Goal: Answer question/provide support: Share knowledge or assist other users

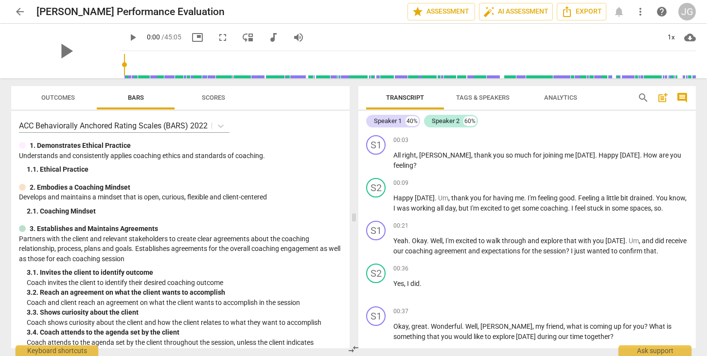
click at [679, 96] on span "comment" at bounding box center [682, 98] width 12 height 12
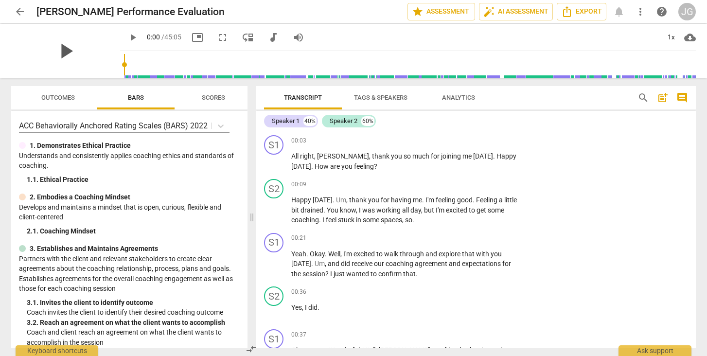
click at [61, 51] on span "play_arrow" at bounding box center [65, 50] width 25 height 25
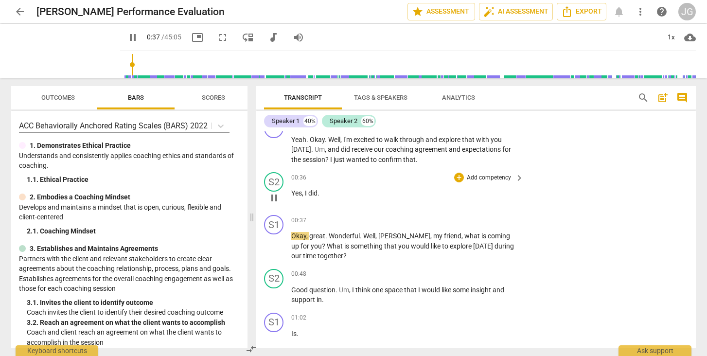
scroll to position [123, 0]
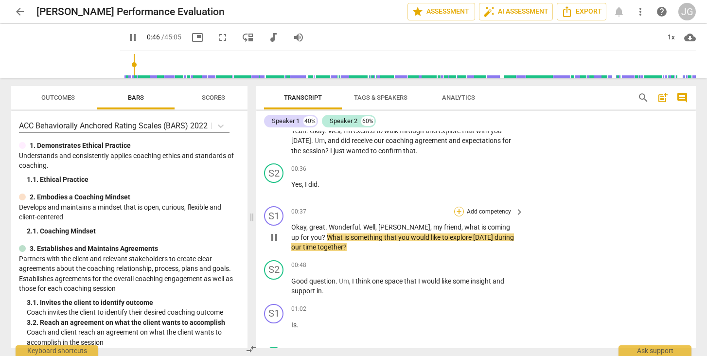
click at [460, 209] on div "+" at bounding box center [459, 212] width 10 height 10
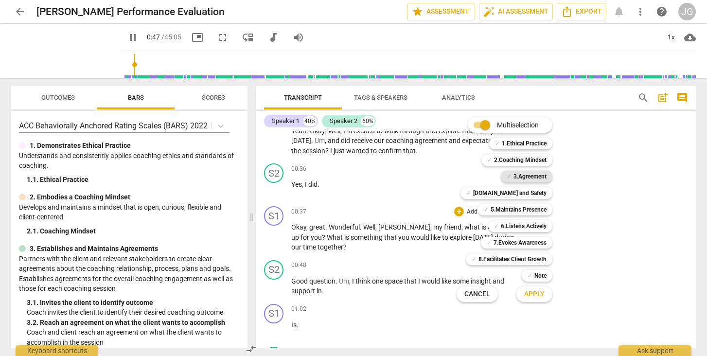
click at [524, 174] on b "3.Agreement" at bounding box center [529, 177] width 33 height 12
click at [532, 293] on span "Apply" at bounding box center [534, 294] width 20 height 10
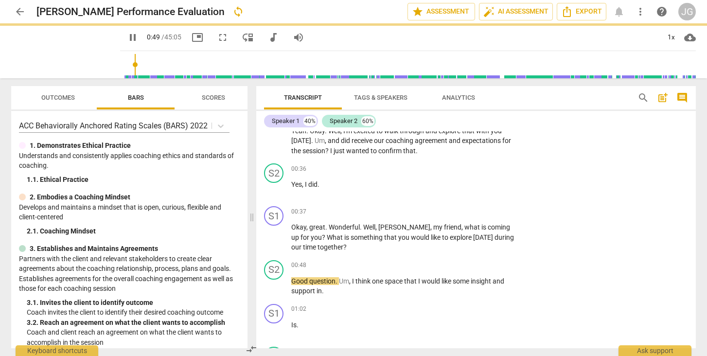
type input "50"
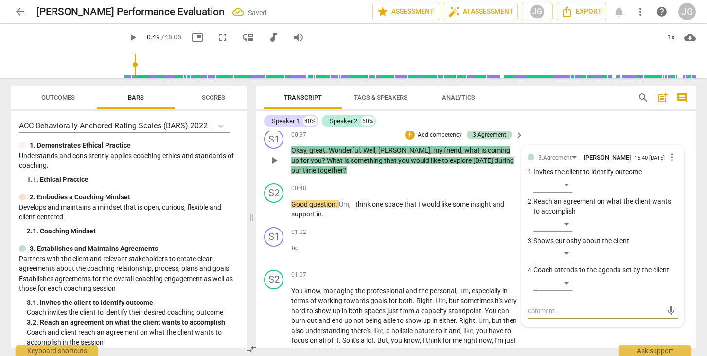
scroll to position [198, 0]
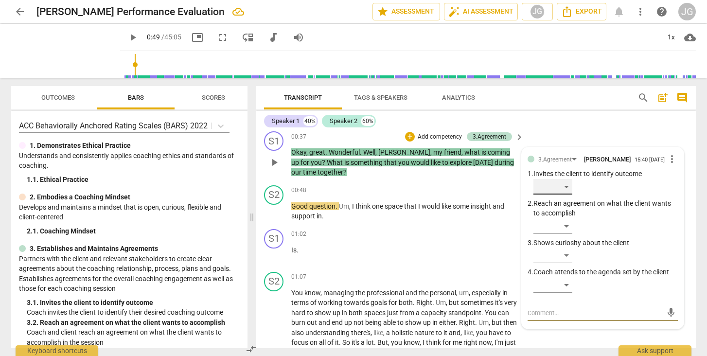
click at [561, 189] on div "​" at bounding box center [552, 187] width 39 height 16
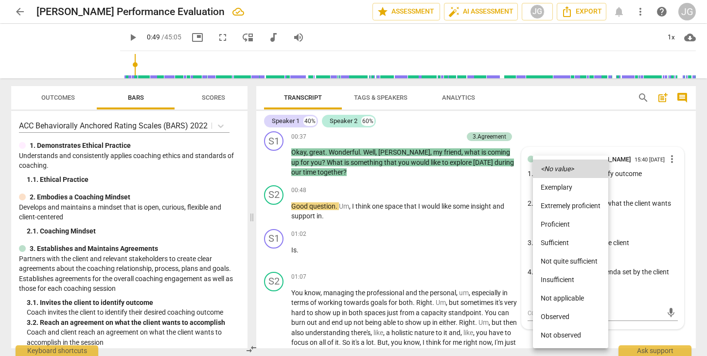
click at [551, 316] on li "Observed" at bounding box center [570, 316] width 75 height 18
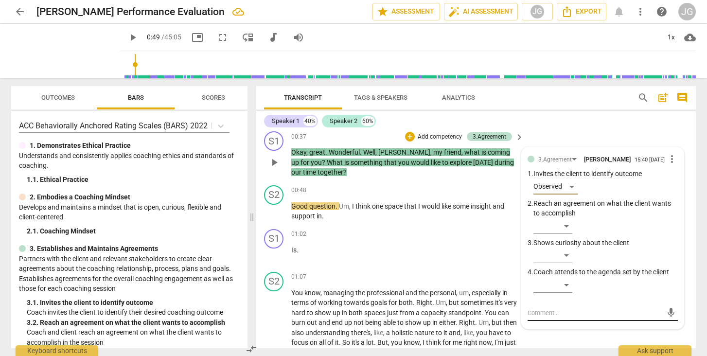
click at [542, 311] on textarea at bounding box center [594, 312] width 135 height 9
type textarea "C"
type textarea "Co"
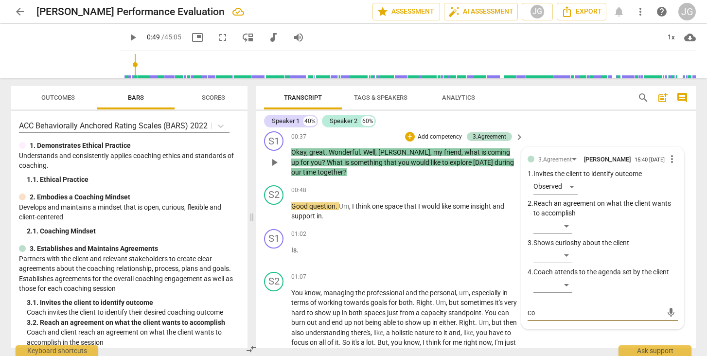
type textarea "Coa"
type textarea "Coac"
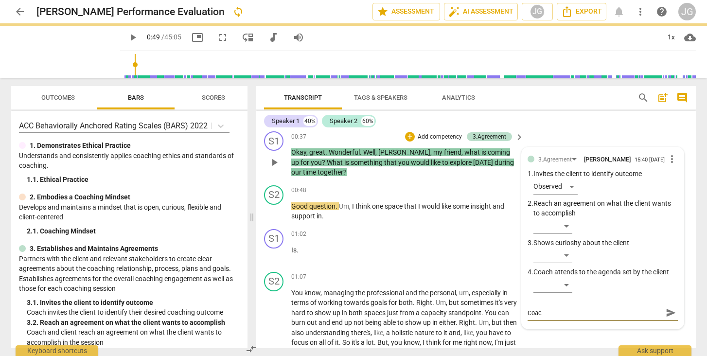
type textarea "Coach"
type textarea "Coach i"
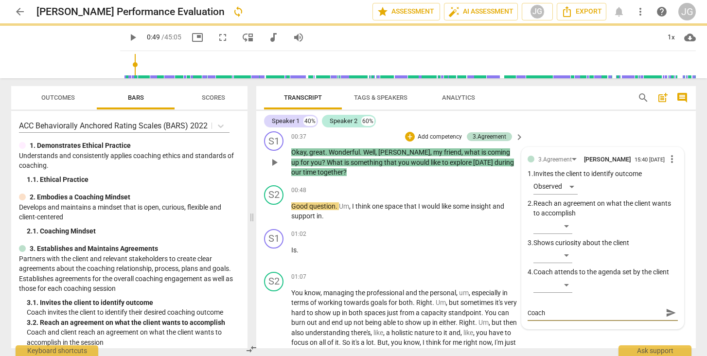
type textarea "Coach i"
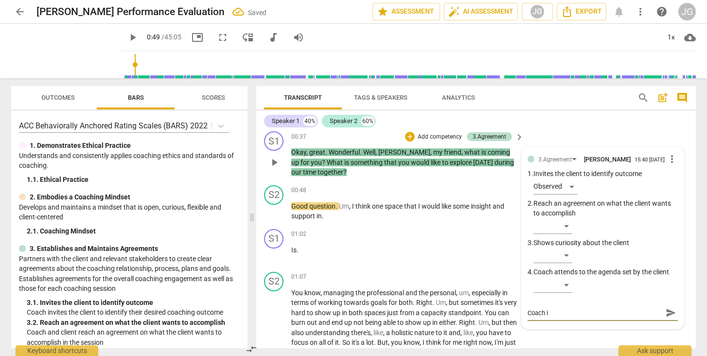
type textarea "Coach in"
type textarea "Coach inv"
type textarea "Coach invi"
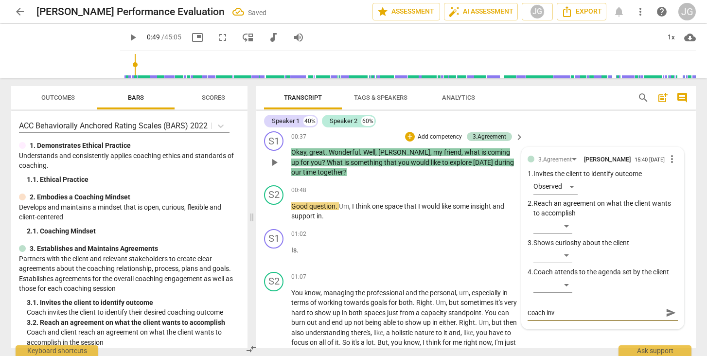
type textarea "Coach invi"
type textarea "Coach [PERSON_NAME]"
type textarea "Coach invite"
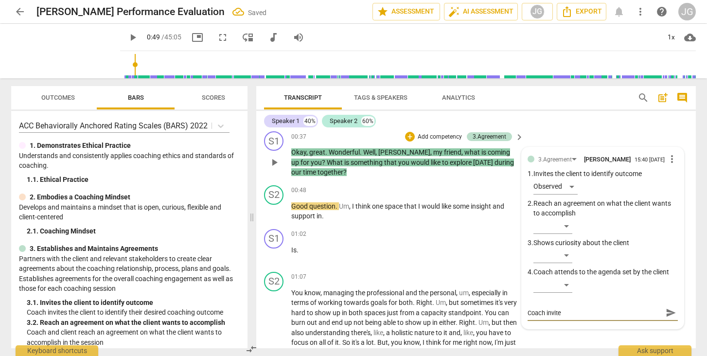
type textarea "Coach invites"
type textarea "Coach invites c"
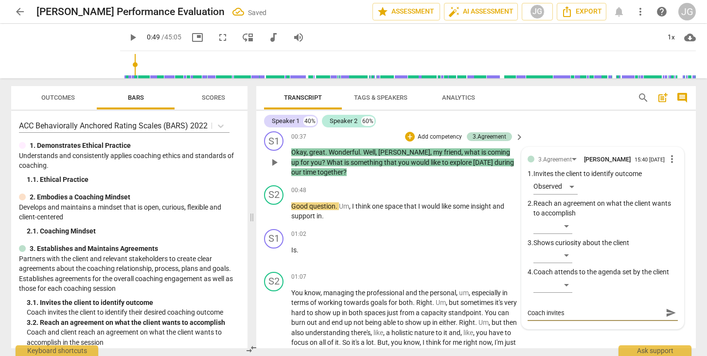
type textarea "Coach invites c"
type textarea "Coach invites cl"
type textarea "Coach invites cli"
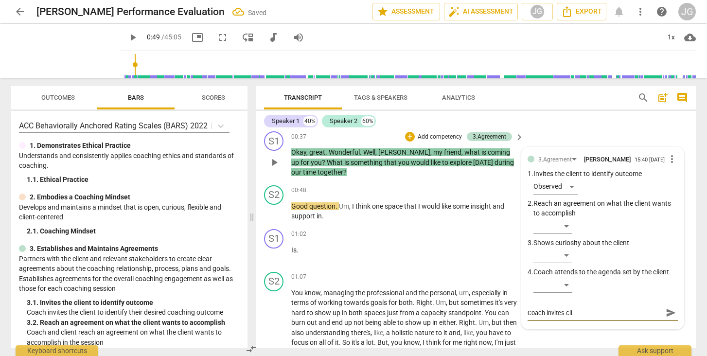
type textarea "Coach invites clie"
type textarea "Coach invites clien"
type textarea "Coach invites client"
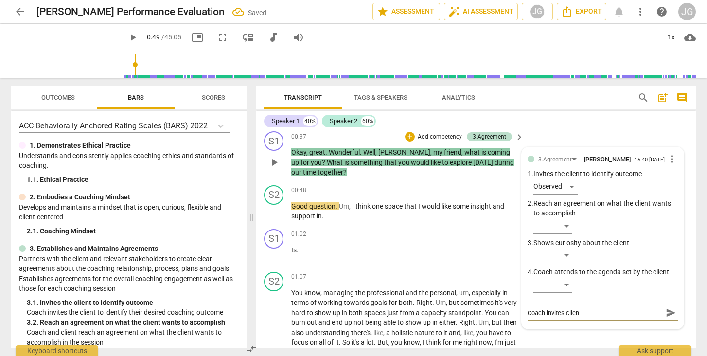
type textarea "Coach invites client"
type textarea "Coach invites client t"
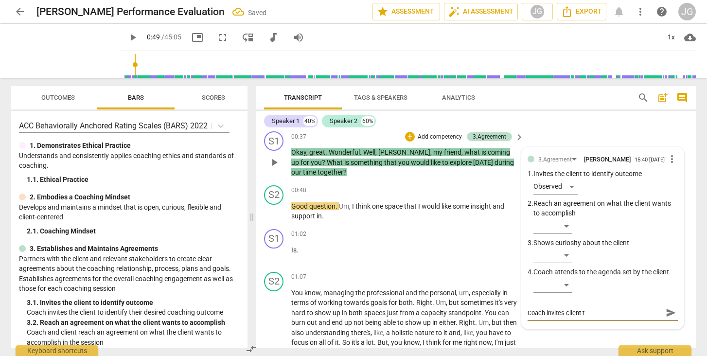
type textarea "Coach invites client to"
type textarea "Coach invites client to s"
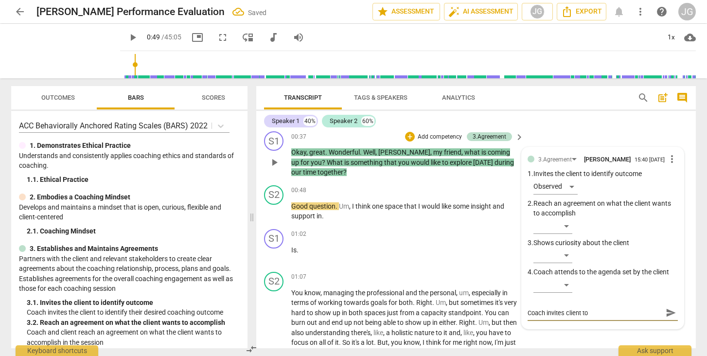
type textarea "Coach invites client to s"
type textarea "Coach invites client to sh"
type textarea "Coach invites client to sha"
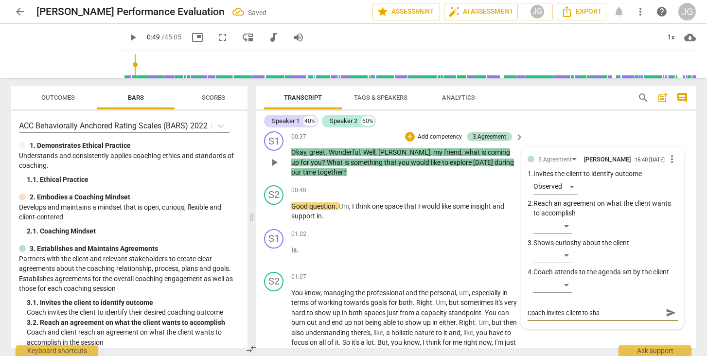
type textarea "Coach invites client to shar"
type textarea "Coach invites client to share"
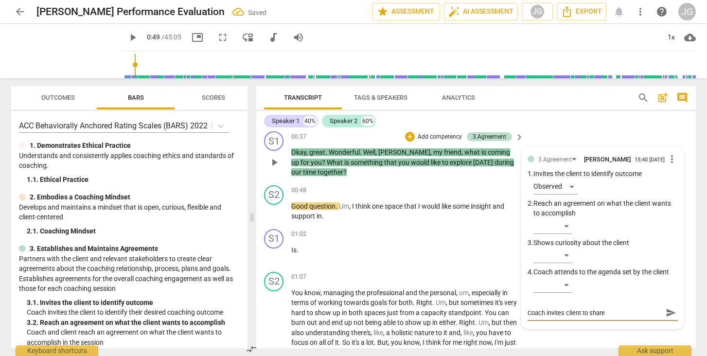
type textarea "Coach invites client to share"
type textarea "Coach invites client to share s"
type textarea "Coach invites client to share se"
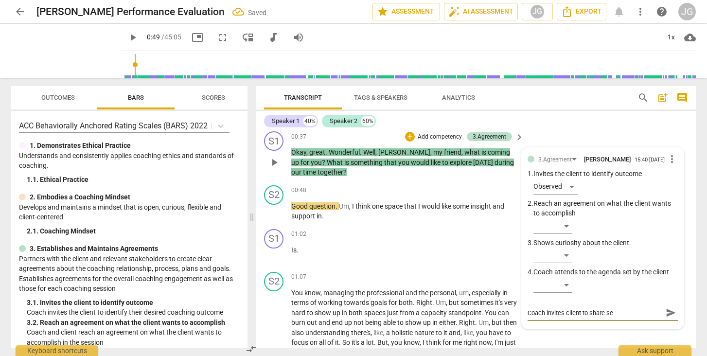
type textarea "Coach invites client to share ses"
type textarea "Coach invites client to share sess"
type textarea "Coach invites client to share sessi"
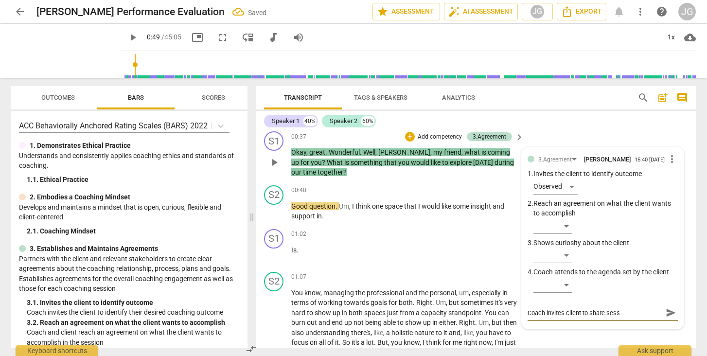
type textarea "Coach invites client to share sessi"
type textarea "Coach invites client to share sessio"
type textarea "Coach invites client to share session"
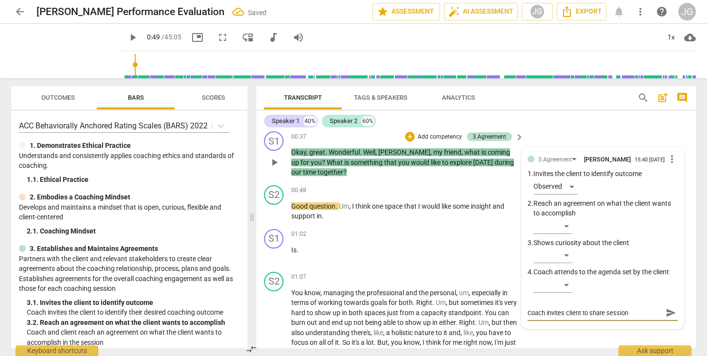
type textarea "Coach invites client to share session"
type textarea "Coach invites client to share session t"
type textarea "Coach invites client to share session to"
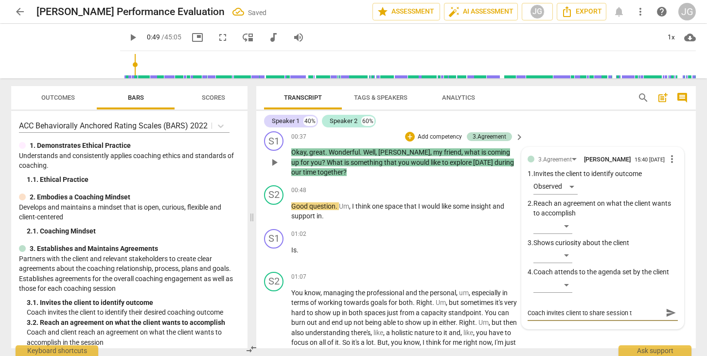
type textarea "Coach invites client to share session to"
type textarea "Coach invites client to share session top"
type textarea "Coach invites client to share session topi"
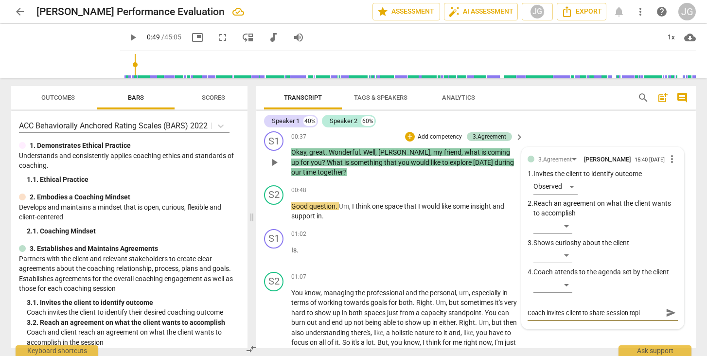
type textarea "Coach invites client to share session topic"
type textarea "Coach invites client to share session topic."
click at [667, 311] on span "send" at bounding box center [670, 312] width 11 height 11
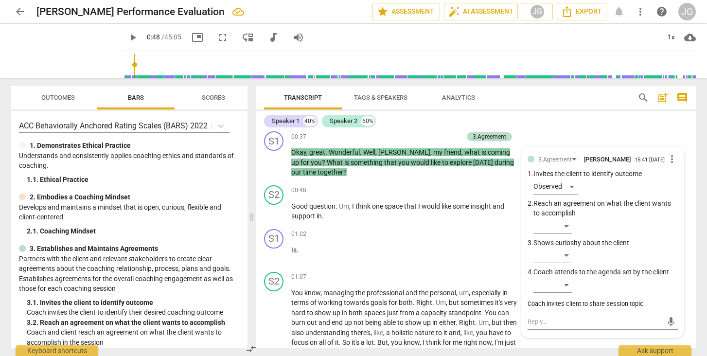
click at [127, 35] on span "play_arrow" at bounding box center [133, 38] width 12 height 12
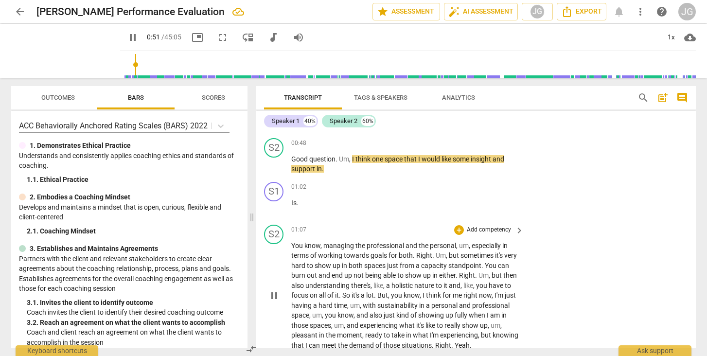
scroll to position [245, 0]
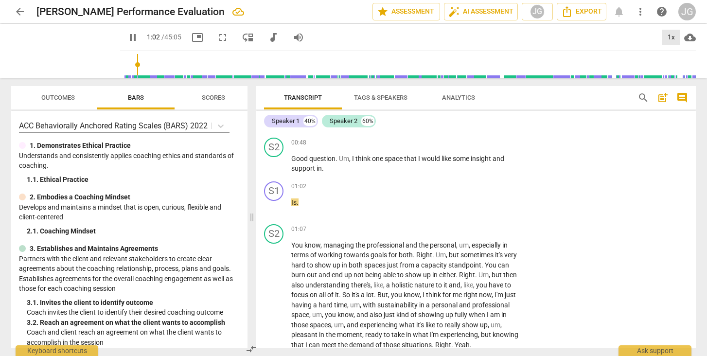
click at [669, 38] on div "1x" at bounding box center [670, 38] width 18 height 16
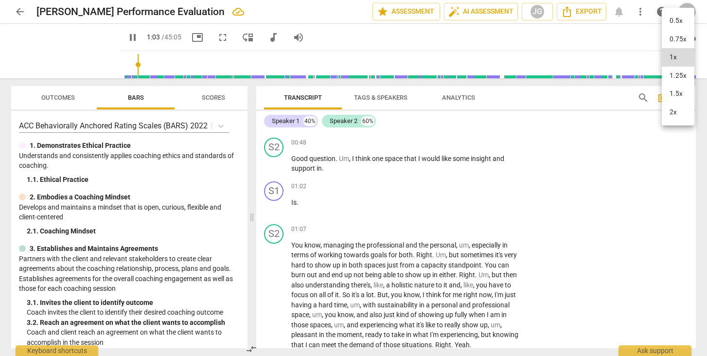
click at [674, 114] on li "2x" at bounding box center [677, 112] width 33 height 18
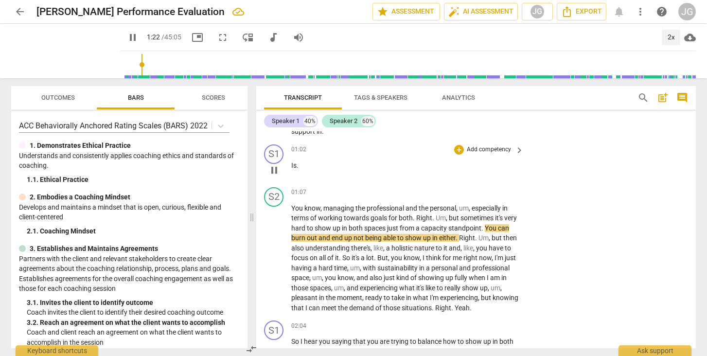
scroll to position [283, 0]
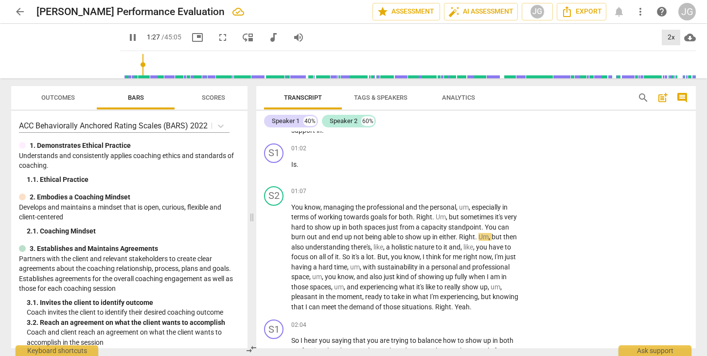
click at [668, 35] on div "2x" at bounding box center [670, 38] width 18 height 16
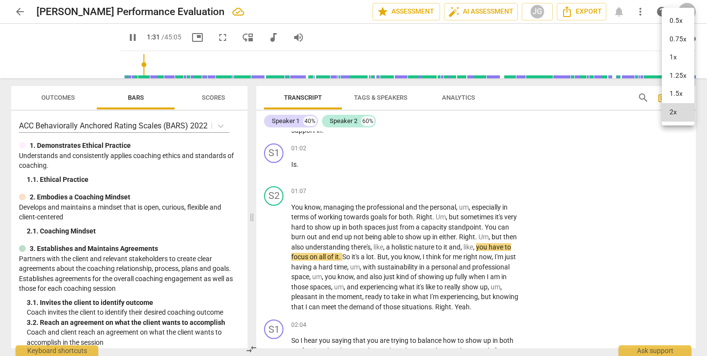
click at [674, 88] on li "1.5x" at bounding box center [677, 94] width 33 height 18
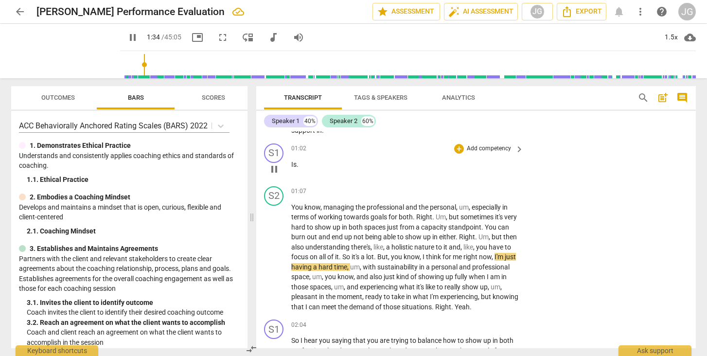
click at [273, 169] on span "pause" at bounding box center [274, 169] width 12 height 12
click at [273, 169] on span "play_arrow" at bounding box center [274, 169] width 12 height 12
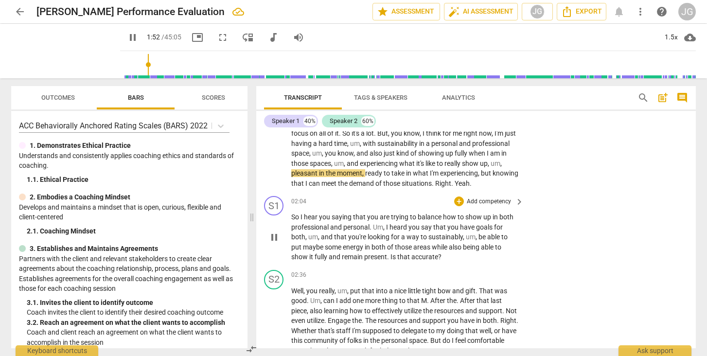
scroll to position [414, 0]
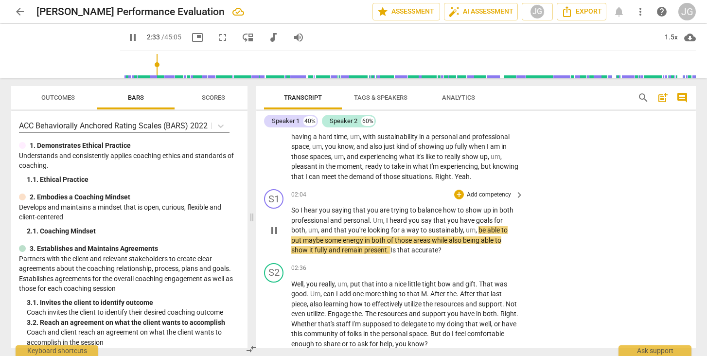
click at [273, 232] on span "pause" at bounding box center [274, 231] width 12 height 12
type input "154"
click at [458, 195] on div "+" at bounding box center [459, 195] width 10 height 10
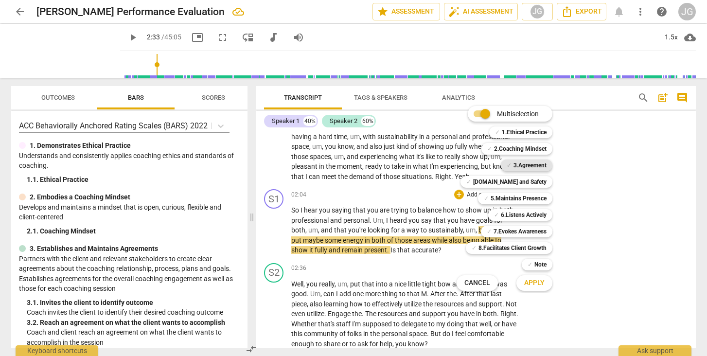
click at [537, 162] on b "3.Agreement" at bounding box center [529, 165] width 33 height 12
click at [539, 278] on span "Apply" at bounding box center [534, 283] width 20 height 10
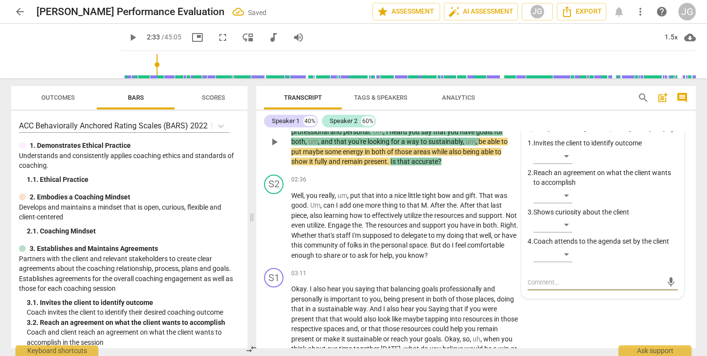
scroll to position [498, 0]
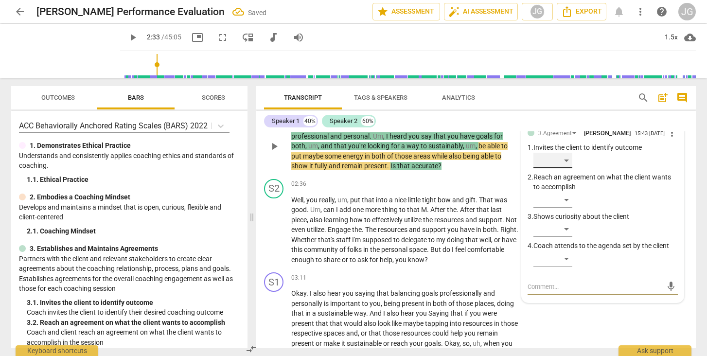
click at [563, 168] on div "​" at bounding box center [552, 161] width 39 height 16
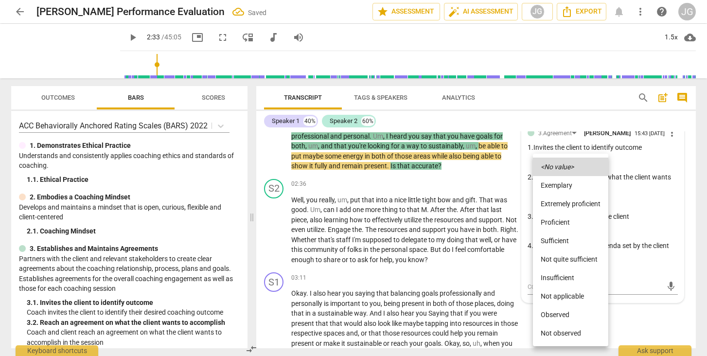
click at [567, 312] on li "Observed" at bounding box center [570, 314] width 75 height 18
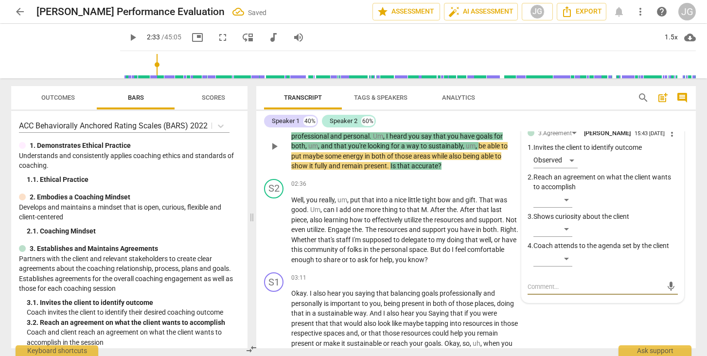
click at [541, 291] on textarea at bounding box center [594, 286] width 135 height 9
type textarea "C"
type textarea "Co"
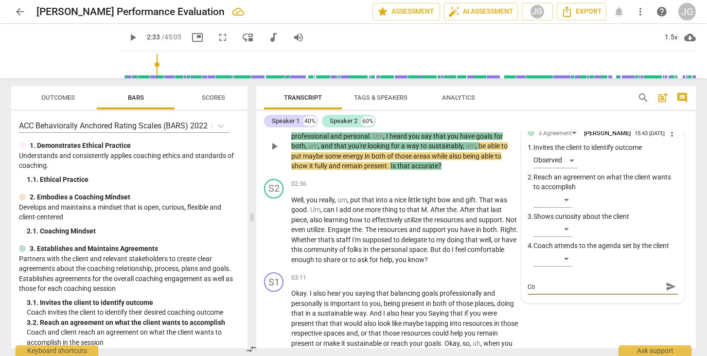
type textarea "Coa"
type textarea "Coac"
type textarea "Coach"
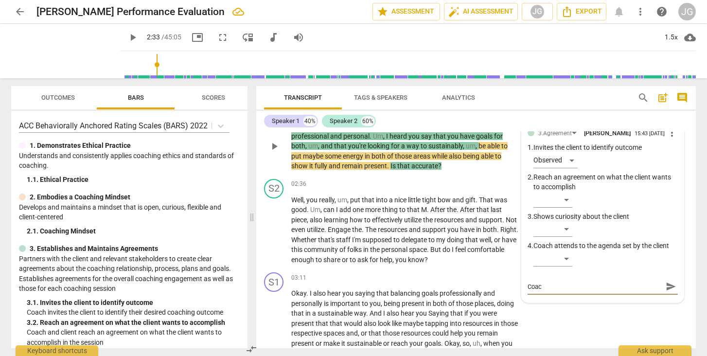
type textarea "Coach"
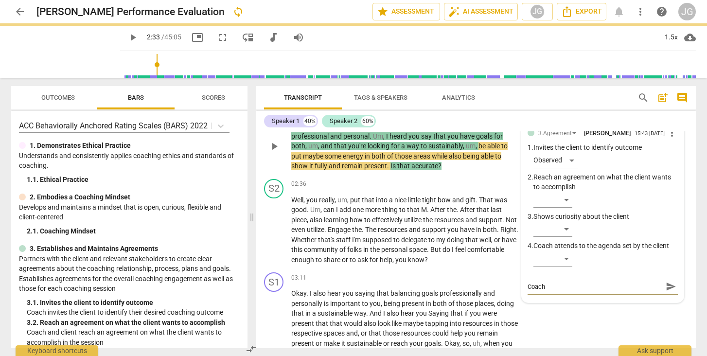
type textarea "Coach c"
type textarea "Coach ci"
type textarea "Coach [PERSON_NAME]"
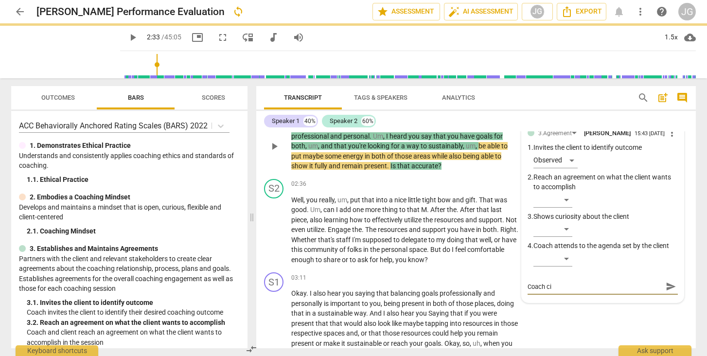
type textarea "Coach [PERSON_NAME]"
type textarea "Coach cimf"
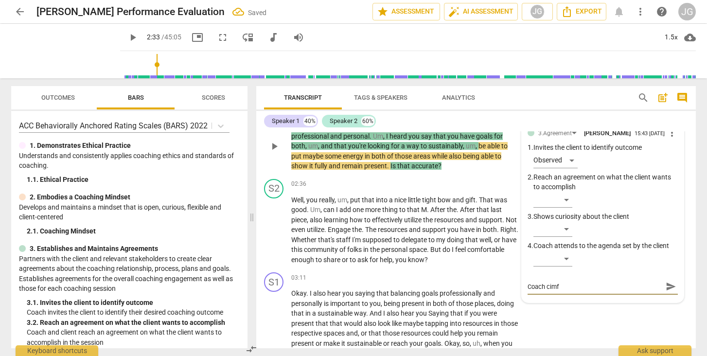
type textarea "Coach [PERSON_NAME]"
type textarea "Coach ci"
type textarea "Coach c"
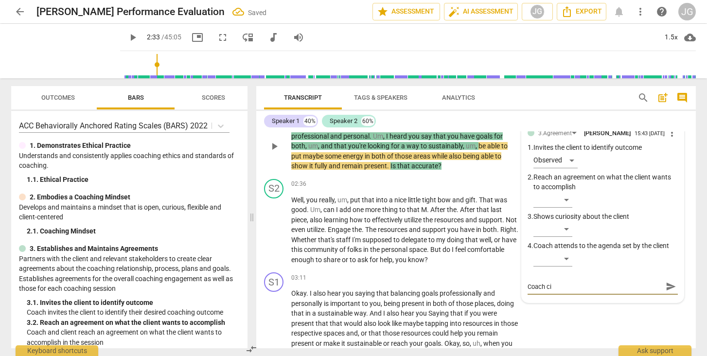
type textarea "Coach c"
type textarea "Coach co"
type textarea "Coach con"
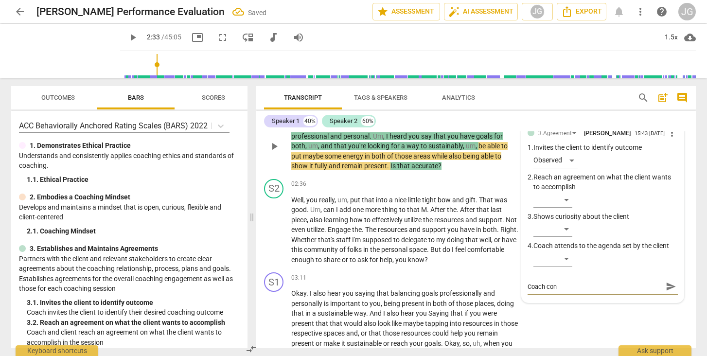
type textarea "Coach conf"
type textarea "Coach [PERSON_NAME]"
type textarea "Coach confir"
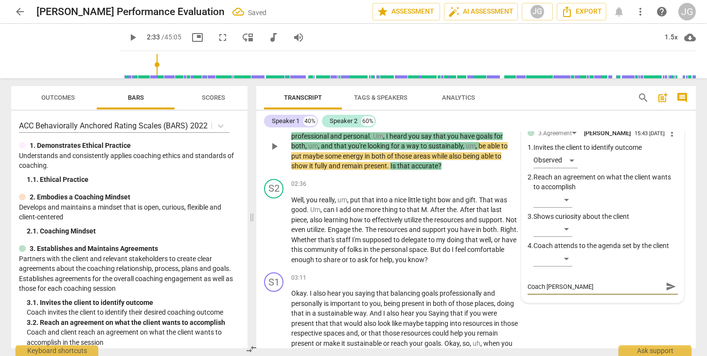
type textarea "Coach confir"
type textarea "Coach confirm"
type textarea "Coach confirms"
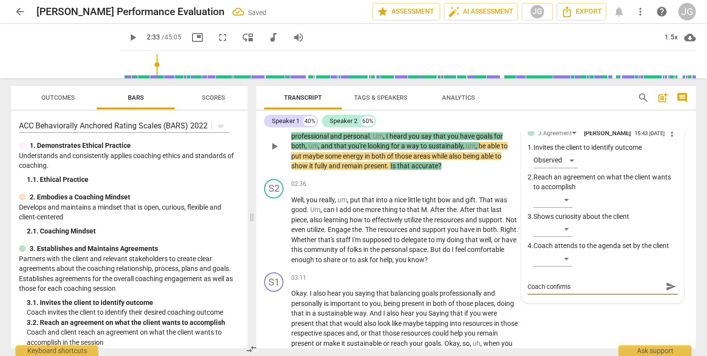
type textarea "Coach confirms"
type textarea "Coach confirms t"
type textarea "Coach confirms [PERSON_NAME]"
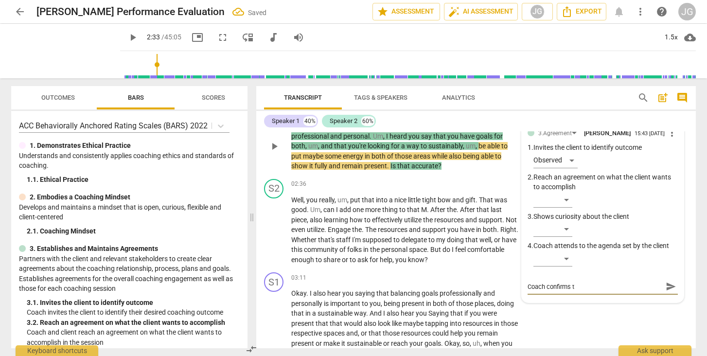
type textarea "Coach confirms [PERSON_NAME]"
type textarea "Coach confirms the"
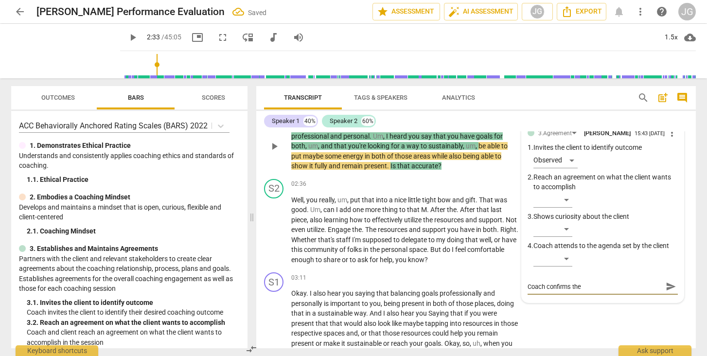
type textarea "Coach confirms the d"
type textarea "Coach confirms the do"
type textarea "Coach confirms the doc"
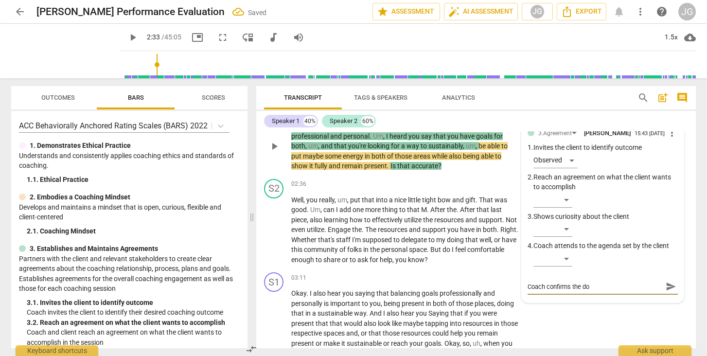
type textarea "Coach confirms the doc"
type textarea "Coach confirms the docu"
type textarea "Coach confirms the docus"
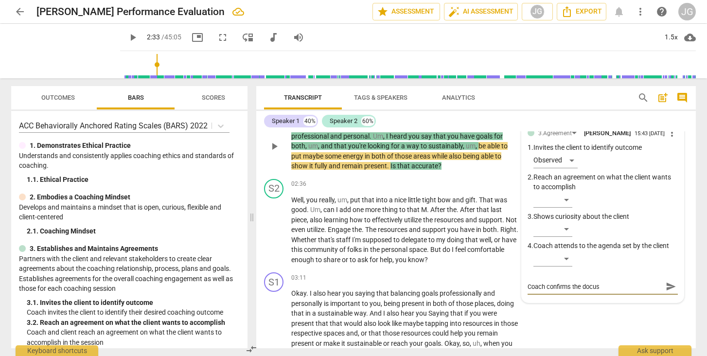
type textarea "Coach confirms the docu"
type textarea "Coach confirms the doc"
type textarea "Coach confirms the do"
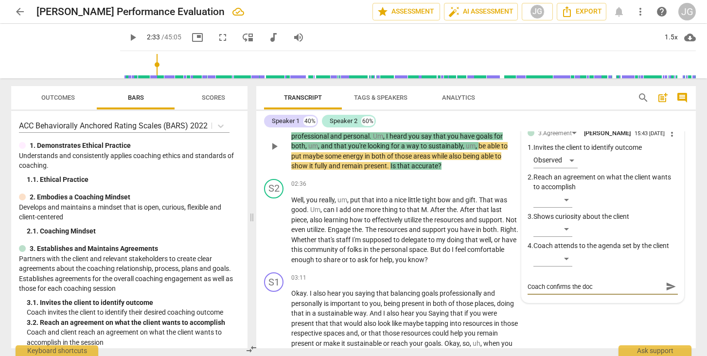
type textarea "Coach confirms the do"
type textarea "Coach confirms the d"
type textarea "Coach confirms the"
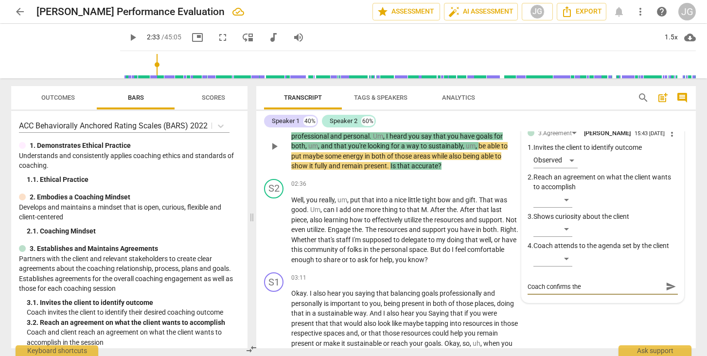
type textarea "Coach confirms the f"
type textarea "Coach confirms the fo"
type textarea "Coach confirms the foc"
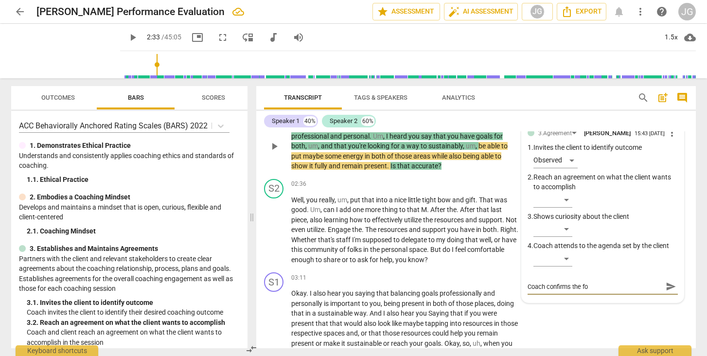
type textarea "Coach confirms the foc"
type textarea "Coach confirms the focu"
type textarea "Coach confirms the focus"
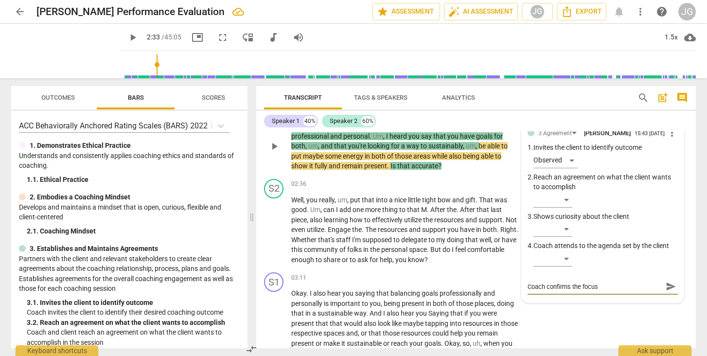
type textarea "Coach confirms the focus"
type textarea "Coach confirms the focus o"
type textarea "Coach confirms the focus of"
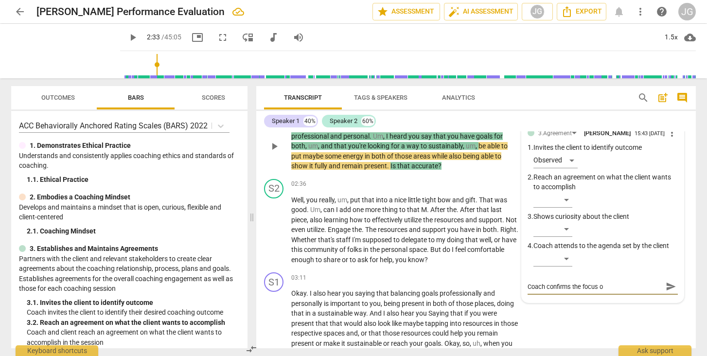
type textarea "Coach confirms the focus of"
type textarea "Coach confirms the focus of t"
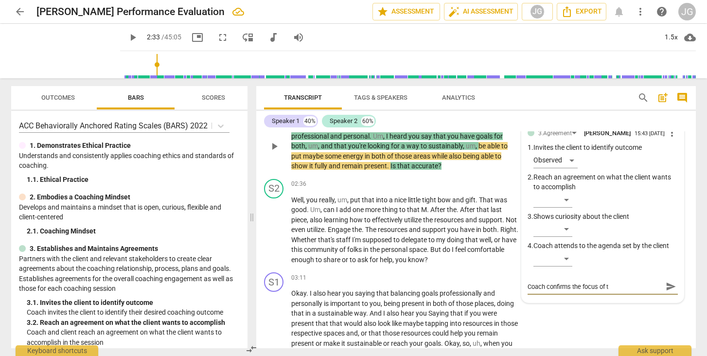
type textarea "Coach confirms the focus of [PERSON_NAME]"
type textarea "Coach confirms the focus of the"
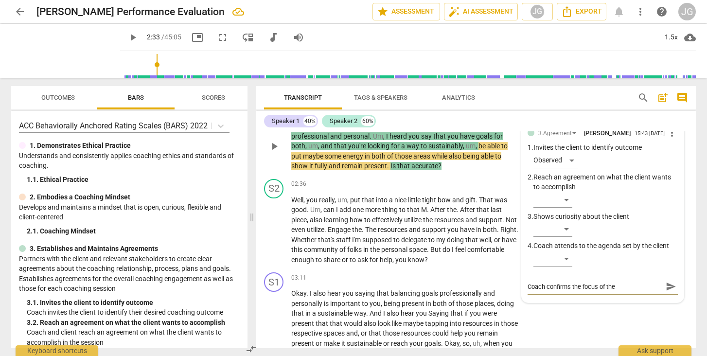
type textarea "Coach confirms the focus of the"
type textarea "Coach confirms the focus of the s"
type textarea "Coach confirms the focus of the se"
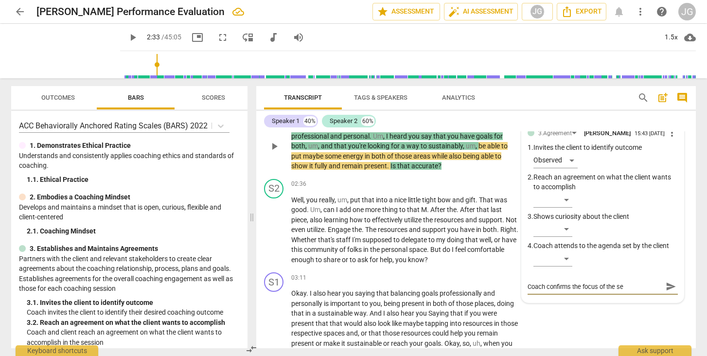
type textarea "Coach confirms the focus of the ses"
type textarea "Coach confirms the focus of the sess"
type textarea "Coach confirms the focus of the sessi"
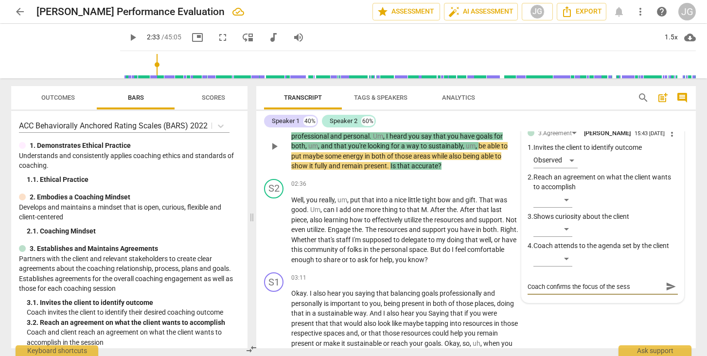
type textarea "Coach confirms the focus of the sessi"
type textarea "Coach confirms the focus of the sessio"
click at [663, 291] on span "send" at bounding box center [670, 286] width 14 height 12
click at [124, 38] on span "play_arrow" at bounding box center [132, 38] width 17 height 12
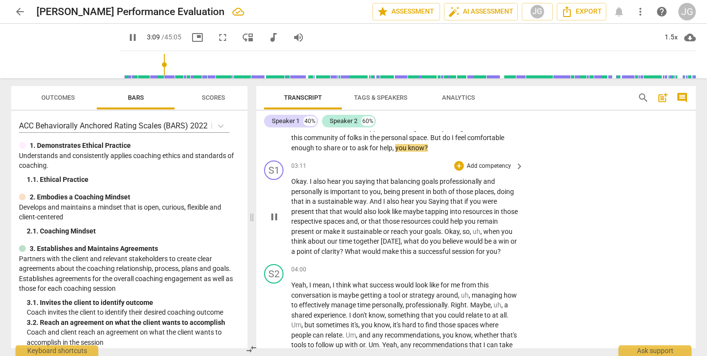
scroll to position [612, 0]
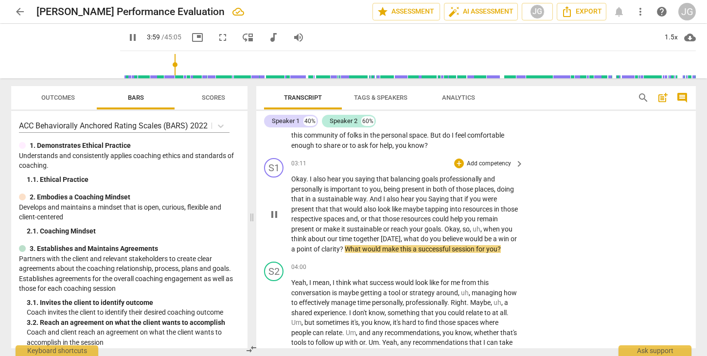
click at [273, 219] on span "pause" at bounding box center [274, 214] width 12 height 12
click at [456, 165] on div "+" at bounding box center [459, 163] width 10 height 10
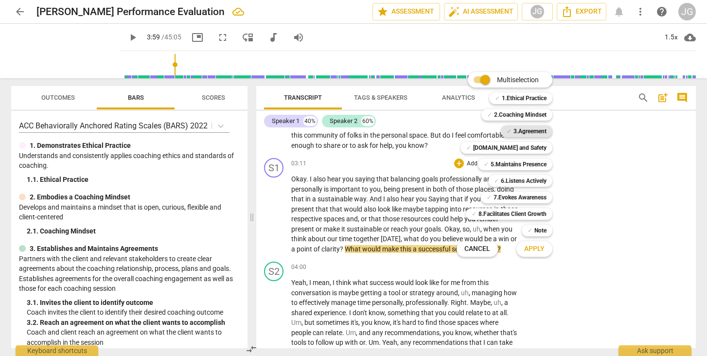
click at [528, 132] on b "3.Agreement" at bounding box center [529, 131] width 33 height 12
click at [533, 250] on span "Apply" at bounding box center [534, 249] width 20 height 10
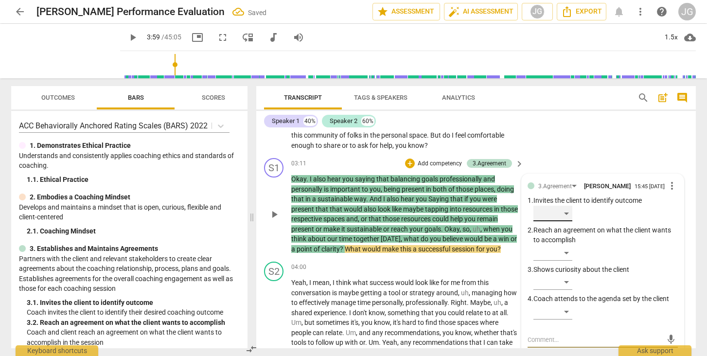
click at [561, 215] on div "​" at bounding box center [552, 214] width 39 height 16
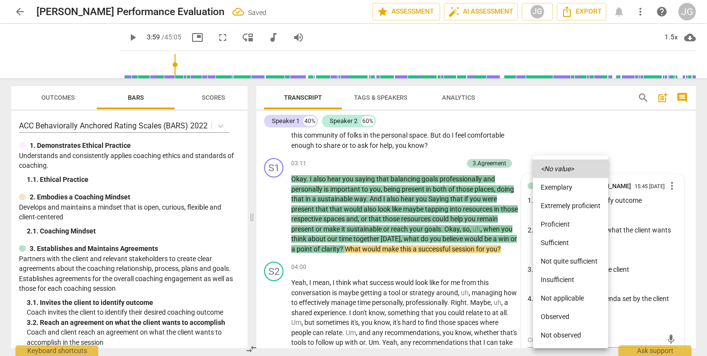
click at [554, 316] on li "Observed" at bounding box center [570, 316] width 75 height 18
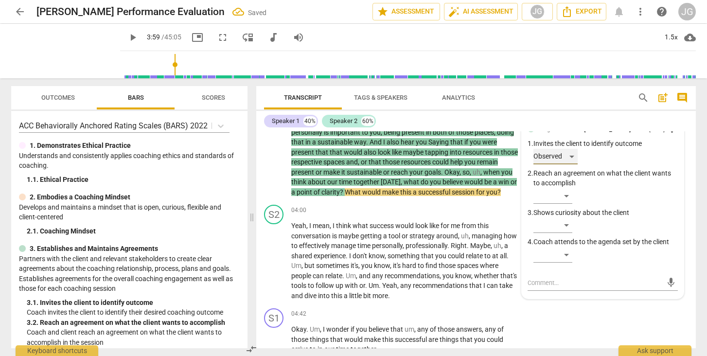
scroll to position [671, 0]
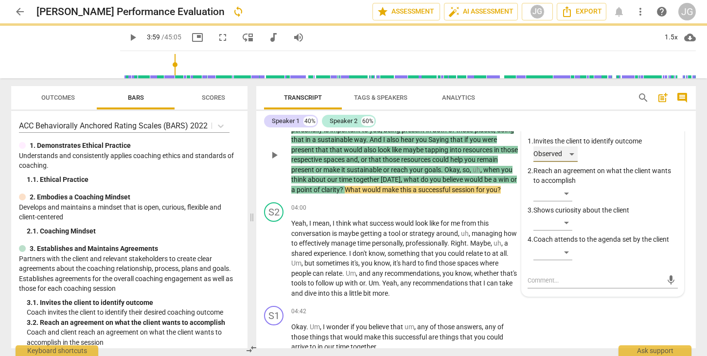
click at [564, 158] on div "Observed" at bounding box center [555, 154] width 44 height 16
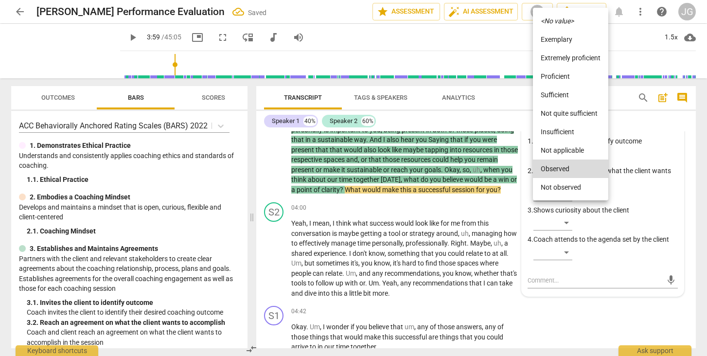
click at [567, 21] on icon "<No value>" at bounding box center [556, 20] width 33 height 7
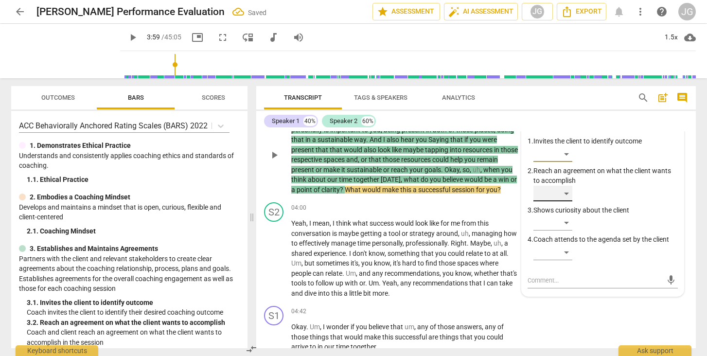
click at [563, 197] on div "​" at bounding box center [552, 194] width 39 height 16
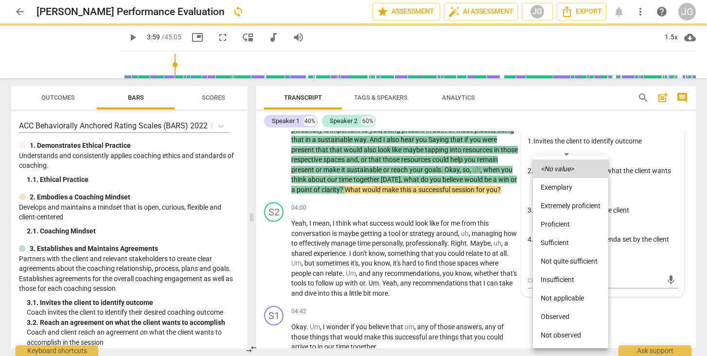
click at [564, 313] on li "Observed" at bounding box center [570, 316] width 75 height 18
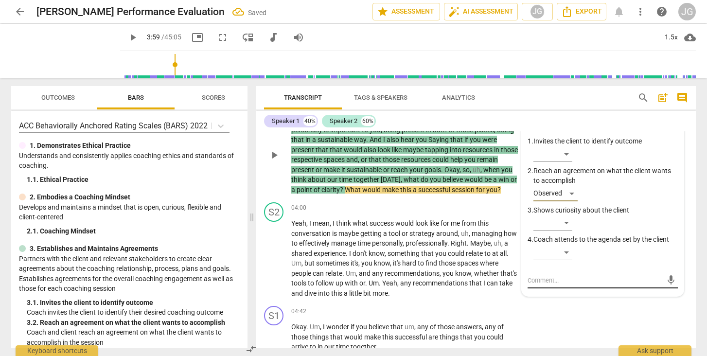
click at [545, 281] on textarea at bounding box center [594, 280] width 135 height 9
click at [667, 290] on span "send" at bounding box center [670, 284] width 11 height 11
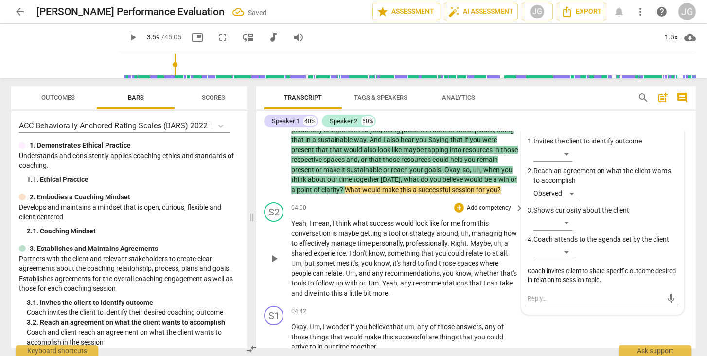
click at [273, 264] on span "play_arrow" at bounding box center [274, 259] width 12 height 12
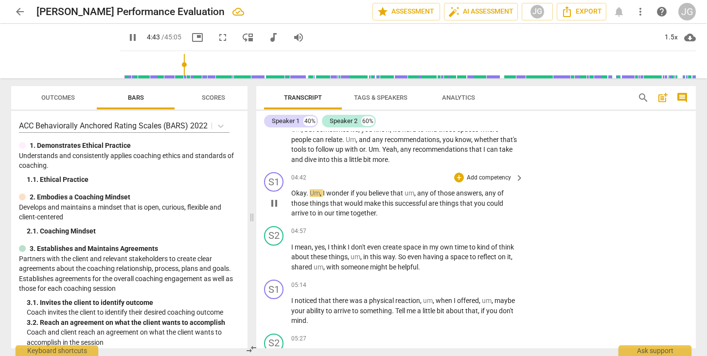
scroll to position [805, 0]
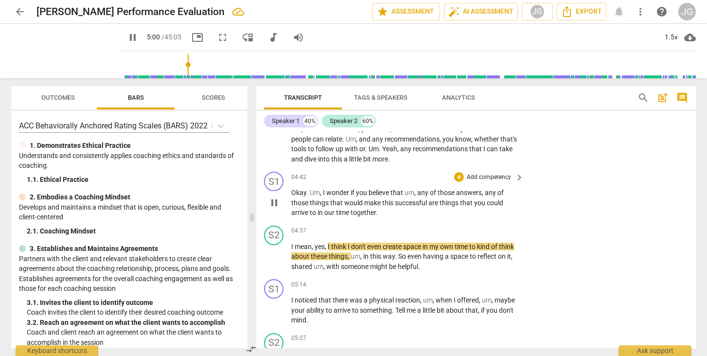
click at [277, 208] on span "pause" at bounding box center [274, 203] width 12 height 12
click at [455, 182] on div "+" at bounding box center [459, 177] width 10 height 10
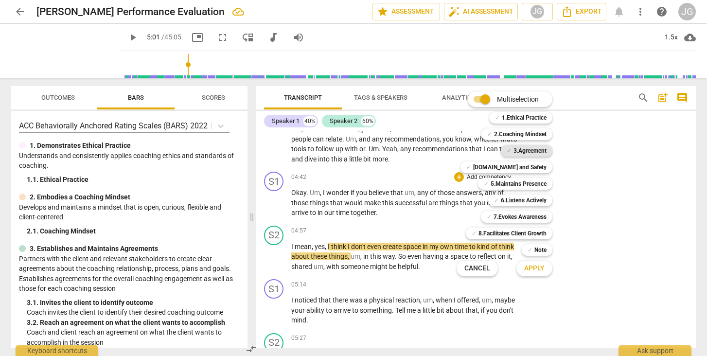
click at [518, 147] on b "3.Agreement" at bounding box center [529, 151] width 33 height 12
click at [536, 272] on span "Apply" at bounding box center [534, 268] width 20 height 10
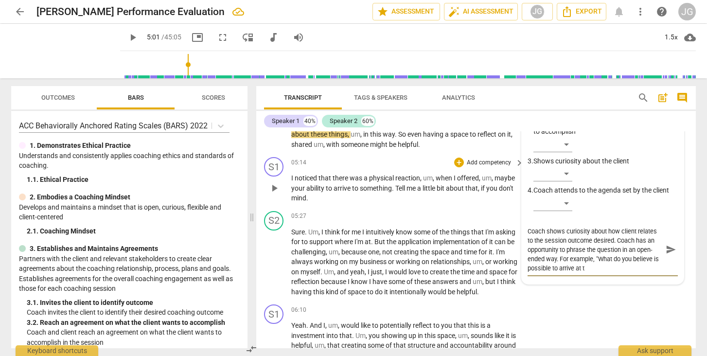
scroll to position [0, 0]
click at [611, 267] on textarea "Coach shows curiosity about how client relates to the session outcome desired. …" at bounding box center [594, 249] width 135 height 46
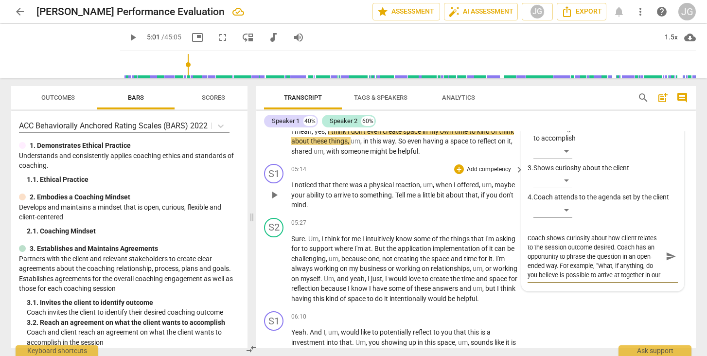
scroll to position [925, 0]
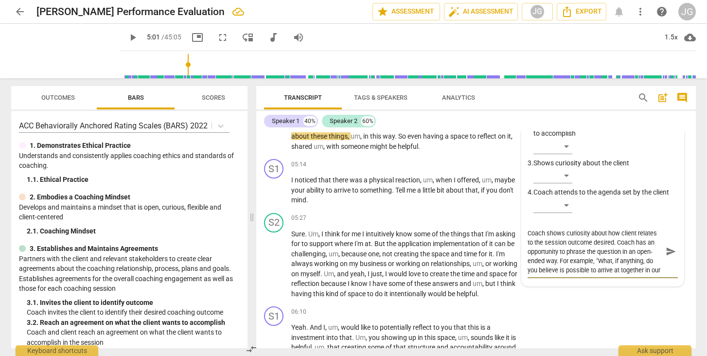
click at [665, 257] on span "send" at bounding box center [670, 251] width 11 height 11
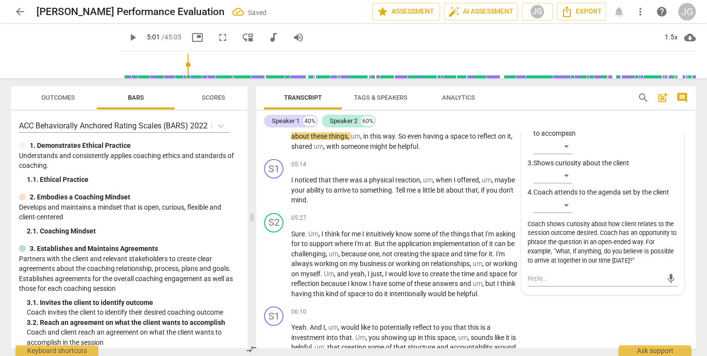
click at [127, 36] on span "play_arrow" at bounding box center [133, 38] width 12 height 12
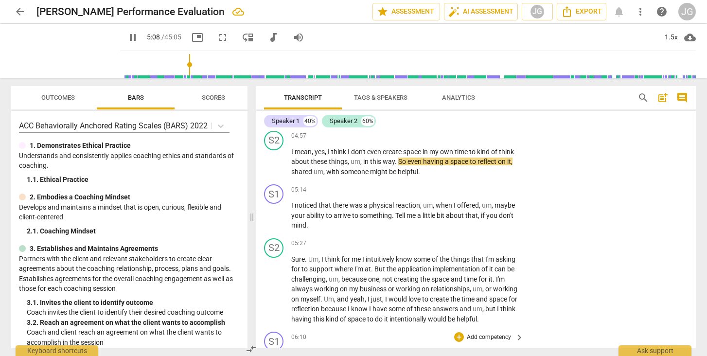
scroll to position [899, 0]
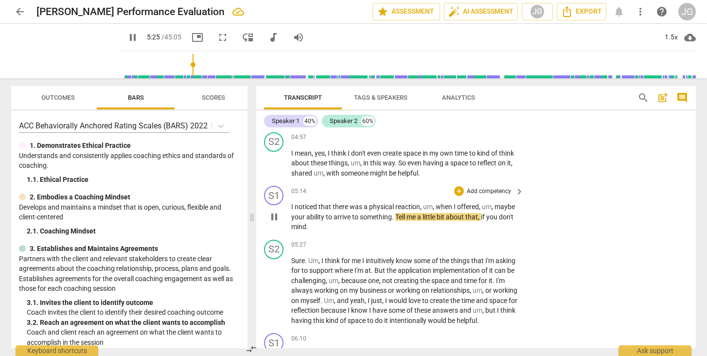
click at [270, 223] on span "pause" at bounding box center [274, 217] width 12 height 12
click at [456, 195] on div "+" at bounding box center [459, 191] width 10 height 10
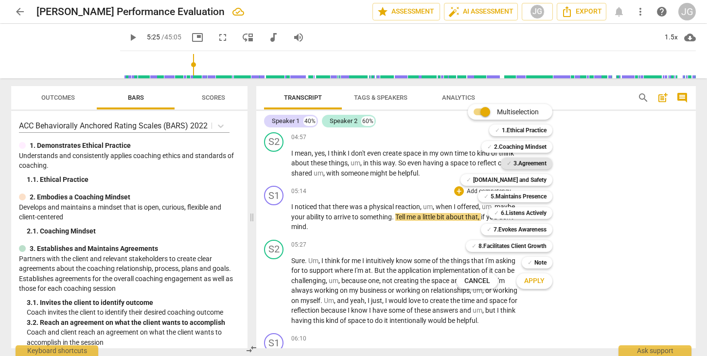
click at [534, 165] on b "3.Agreement" at bounding box center [529, 163] width 33 height 12
click at [537, 285] on span "Apply" at bounding box center [534, 281] width 20 height 10
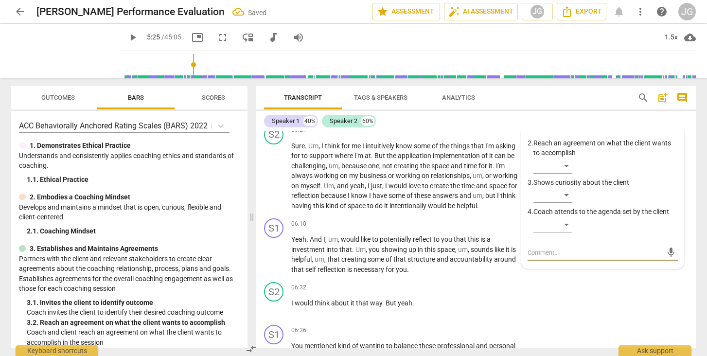
scroll to position [999, 0]
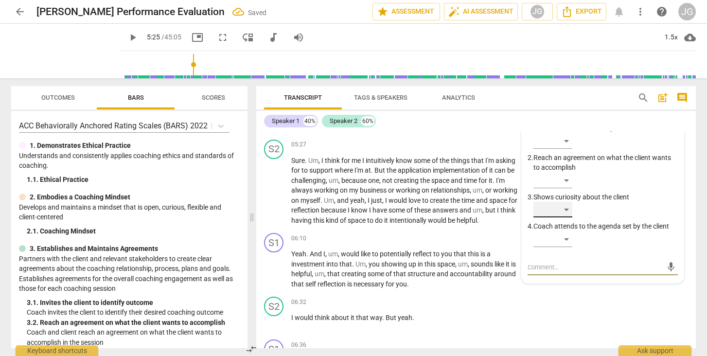
click at [564, 217] on div "​" at bounding box center [552, 210] width 39 height 16
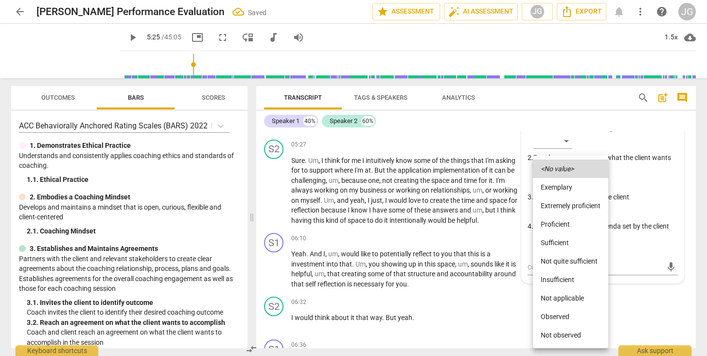
click at [550, 314] on li "Observed" at bounding box center [570, 316] width 75 height 18
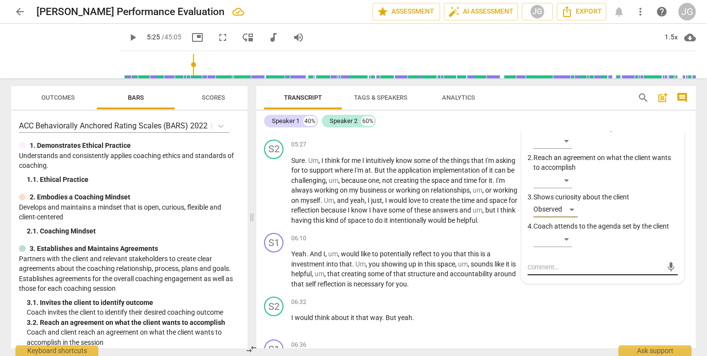
click at [540, 272] on textarea at bounding box center [594, 266] width 135 height 9
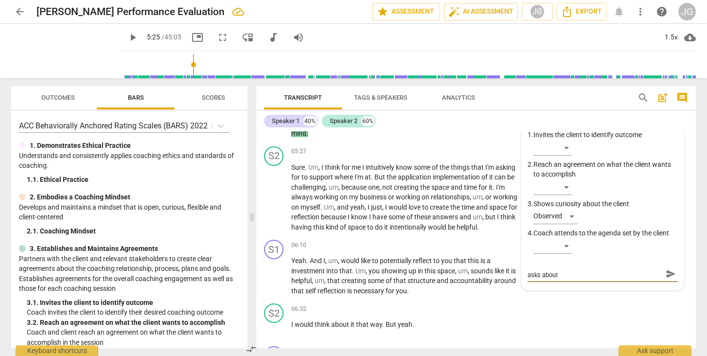
scroll to position [0, 0]
click at [665, 284] on span "send" at bounding box center [670, 278] width 11 height 11
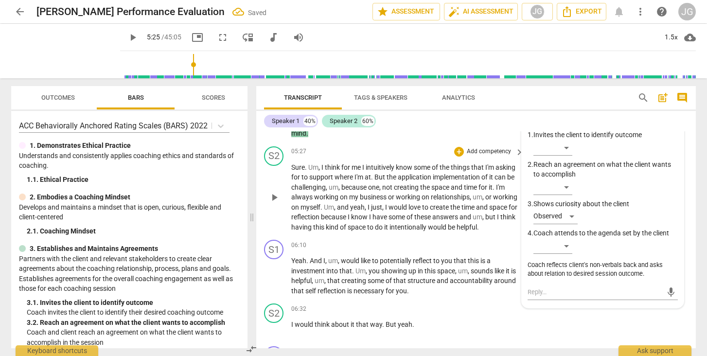
scroll to position [954, 0]
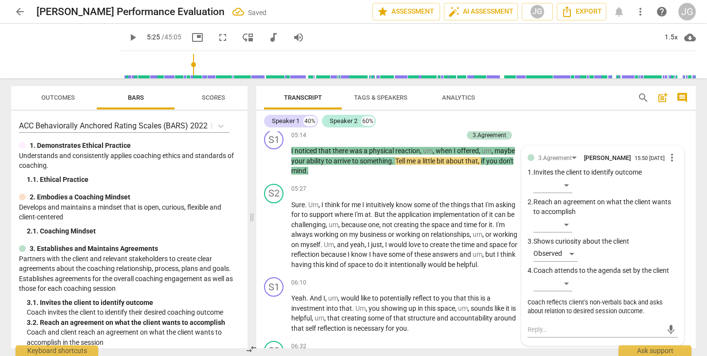
click at [127, 35] on span "play_arrow" at bounding box center [133, 38] width 12 height 12
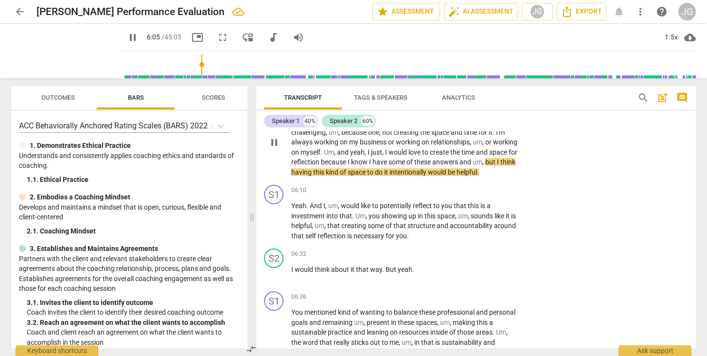
scroll to position [1048, 0]
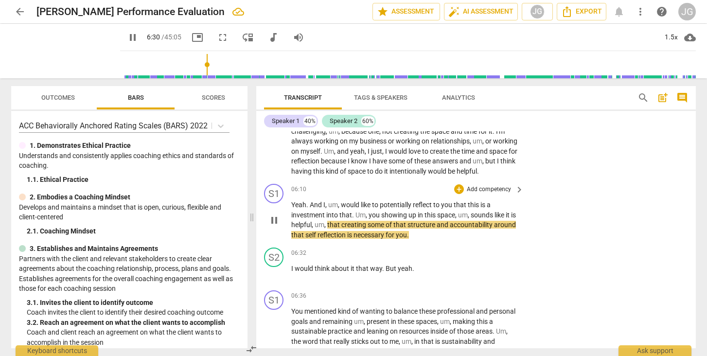
click at [272, 222] on span "pause" at bounding box center [274, 220] width 12 height 12
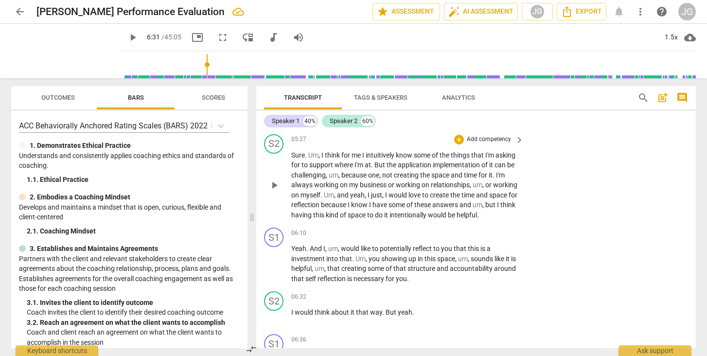
scroll to position [1004, 0]
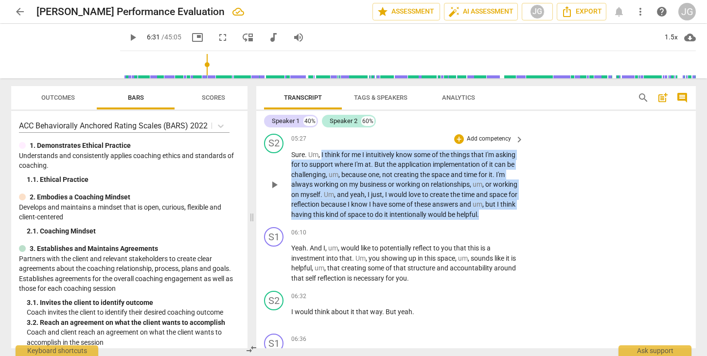
drag, startPoint x: 322, startPoint y: 159, endPoint x: 535, endPoint y: 214, distance: 219.8
click at [535, 214] on div "S2 play_arrow pause 05:27 + Add competency keyboard_arrow_right Sure . Um , I t…" at bounding box center [475, 177] width 439 height 94
copy p "I think for me I intuitively know some of the things that I'm asking for to sup…"
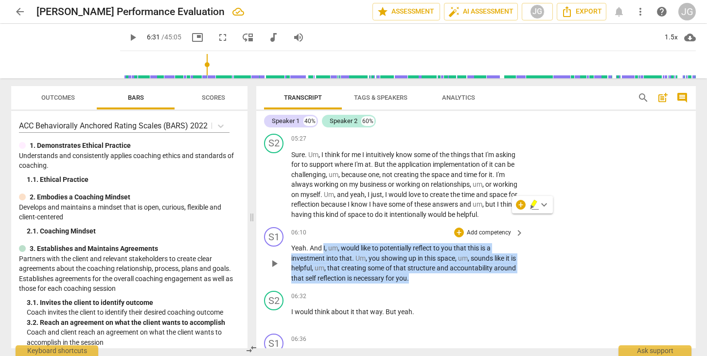
drag, startPoint x: 323, startPoint y: 250, endPoint x: 434, endPoint y: 279, distance: 115.6
click at [434, 279] on p "Yeah . And I , um , would like to potentially reflect to you that this is a inv…" at bounding box center [404, 263] width 227 height 40
copy p "I , um , would like to potentially reflect to you that this is a investment int…"
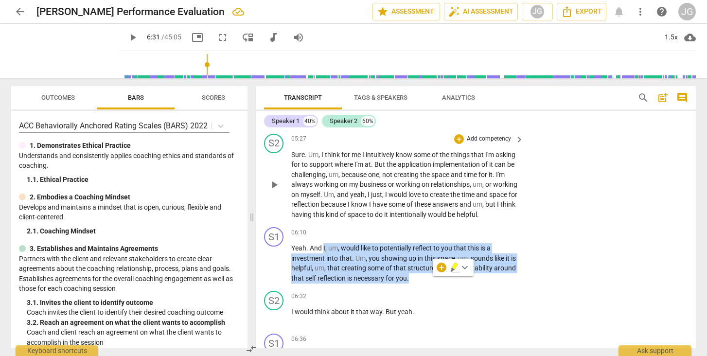
click at [561, 200] on div "S2 play_arrow pause 05:27 + Add competency keyboard_arrow_right Sure . Um , I t…" at bounding box center [475, 177] width 439 height 94
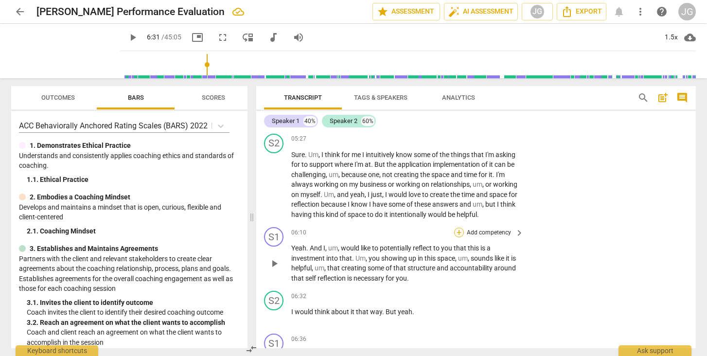
click at [457, 235] on div "+" at bounding box center [459, 232] width 10 height 10
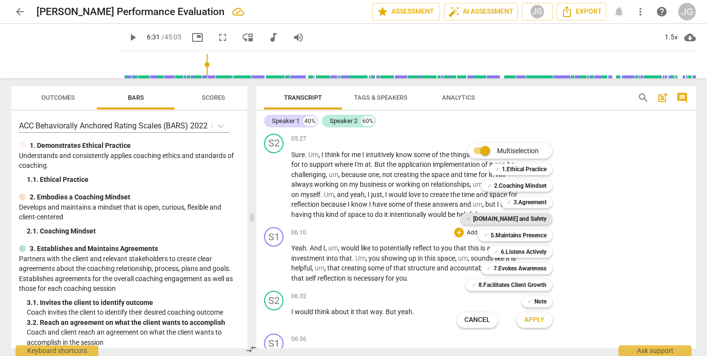
click at [516, 218] on b "[DOMAIN_NAME] and Safety" at bounding box center [509, 219] width 73 height 12
click at [535, 321] on span "Apply" at bounding box center [534, 320] width 20 height 10
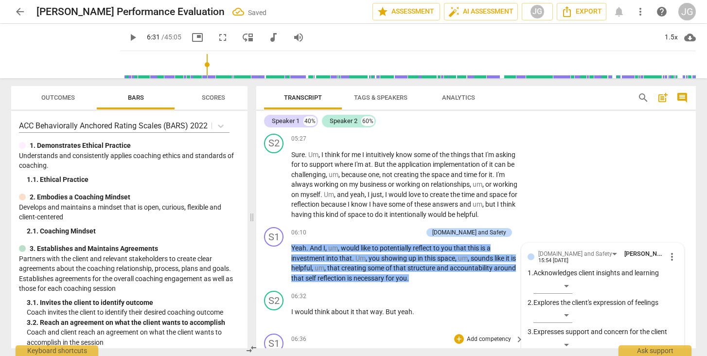
scroll to position [1139, 0]
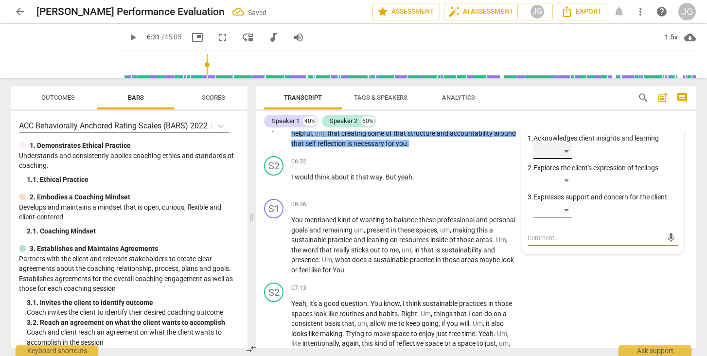
click at [561, 158] on div "​" at bounding box center [552, 151] width 39 height 16
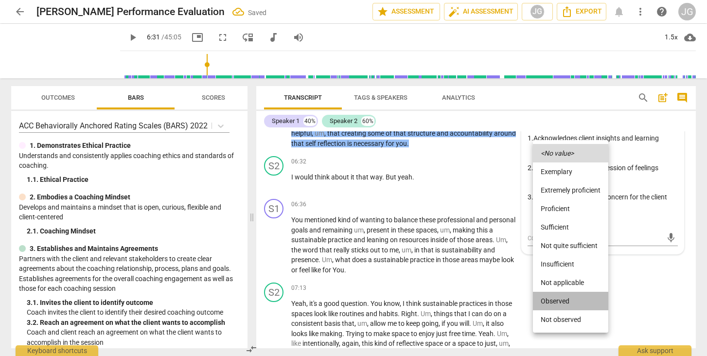
click at [559, 303] on li "Observed" at bounding box center [570, 301] width 75 height 18
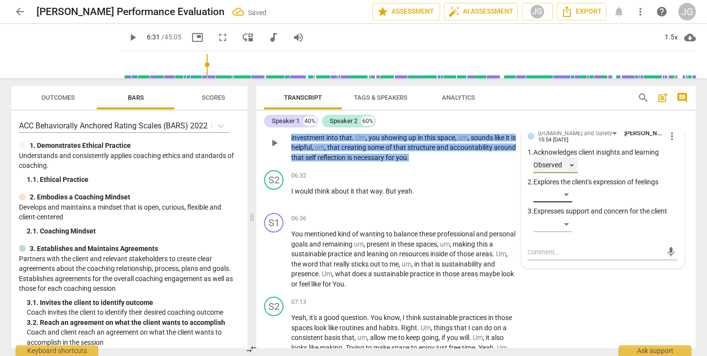
scroll to position [1125, 0]
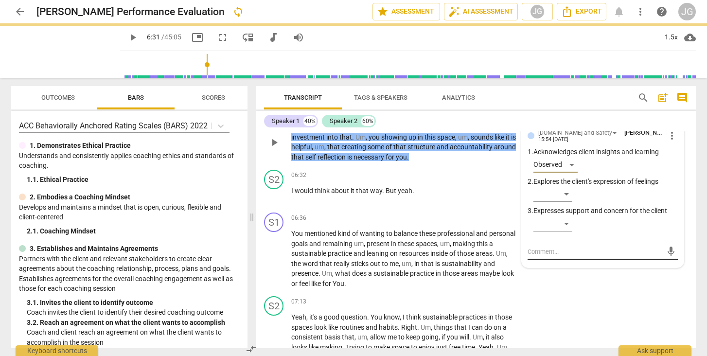
click at [547, 249] on textarea at bounding box center [594, 251] width 135 height 9
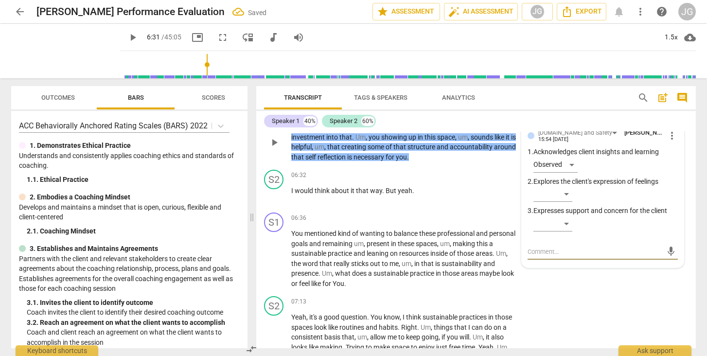
paste textarea "Coach reflects back the client’s expressed desire for intentional reflection an…"
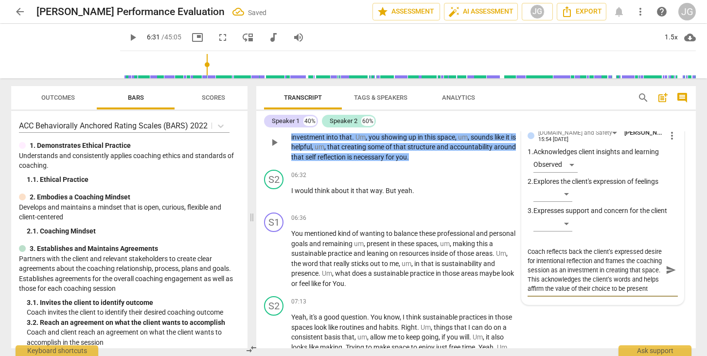
scroll to position [0, 0]
click at [581, 251] on textarea "Coach reflects back the client’s expressed desire for intentional reflection an…" at bounding box center [594, 270] width 135 height 46
drag, startPoint x: 558, startPoint y: 280, endPoint x: 556, endPoint y: 299, distance: 19.1
click at [556, 298] on div "Coach reflects back the client’s expressed desire for intentional reflection an…" at bounding box center [602, 269] width 150 height 58
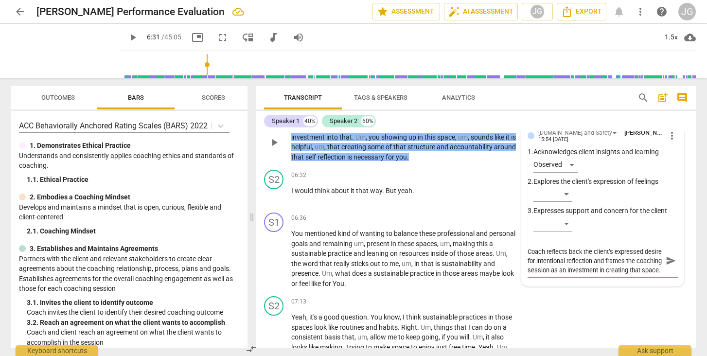
scroll to position [8, 0]
click at [665, 266] on span "send" at bounding box center [670, 260] width 11 height 11
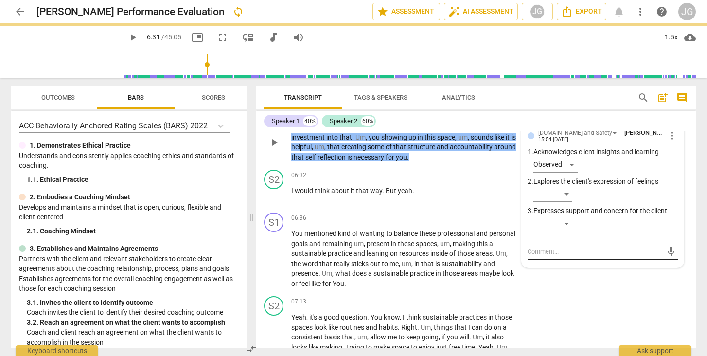
scroll to position [0, 0]
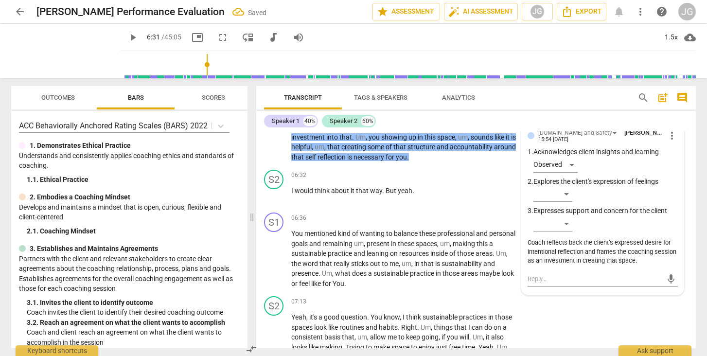
click at [127, 39] on span "play_arrow" at bounding box center [133, 38] width 12 height 12
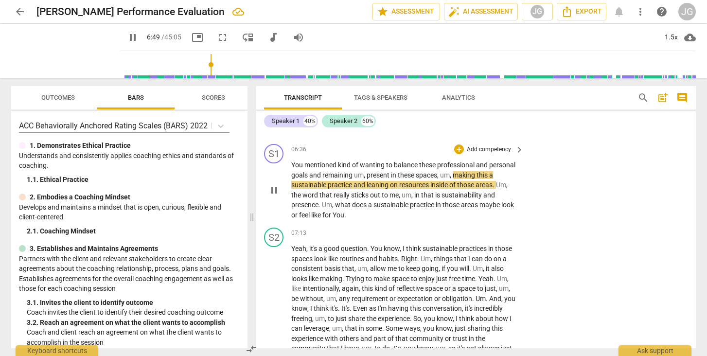
scroll to position [1197, 0]
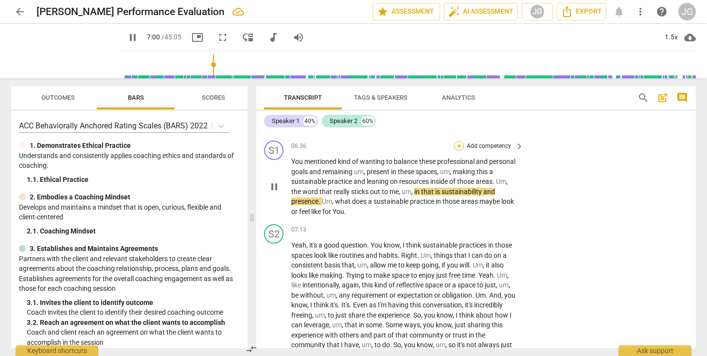
click at [458, 146] on div "+" at bounding box center [459, 146] width 10 height 10
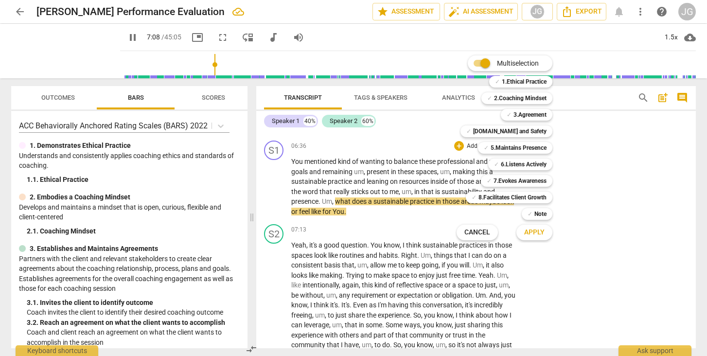
click at [114, 36] on div at bounding box center [353, 178] width 707 height 356
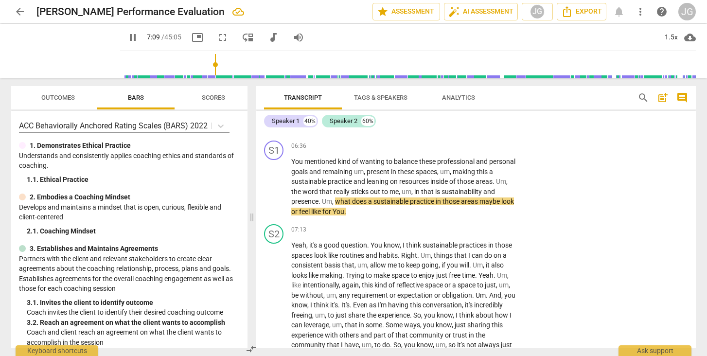
click at [127, 37] on span "pause" at bounding box center [133, 38] width 12 height 12
click at [459, 149] on div "+" at bounding box center [459, 146] width 10 height 10
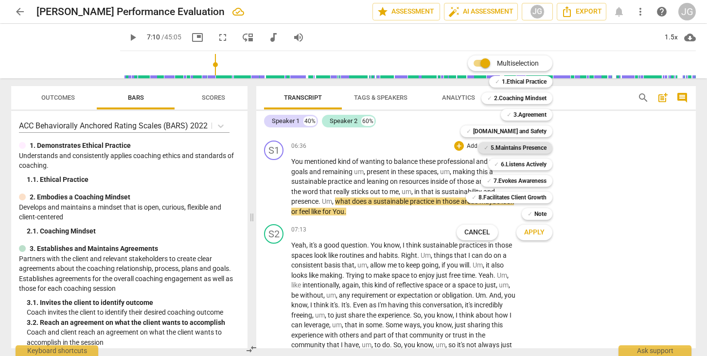
click at [503, 152] on b "5.Maintains Presence" at bounding box center [518, 148] width 56 height 12
click at [508, 166] on b "6.Listens Actively" at bounding box center [524, 164] width 46 height 12
click at [534, 232] on span "Apply" at bounding box center [534, 232] width 20 height 10
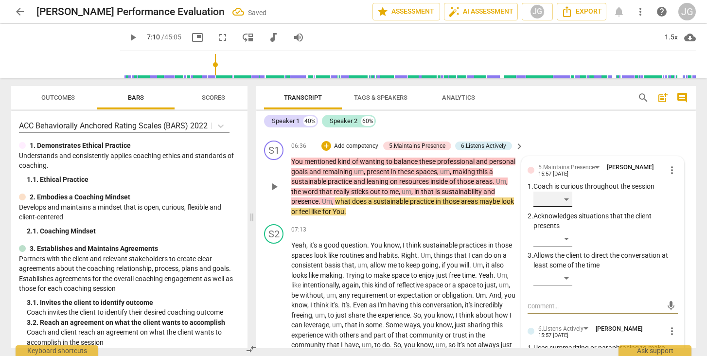
click at [565, 201] on div "​" at bounding box center [552, 199] width 39 height 16
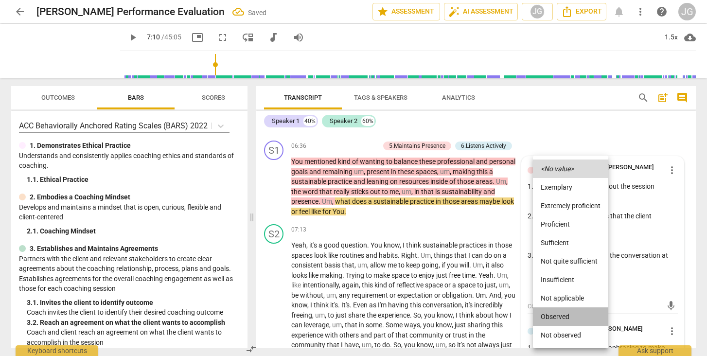
click at [550, 317] on li "Observed" at bounding box center [570, 316] width 75 height 18
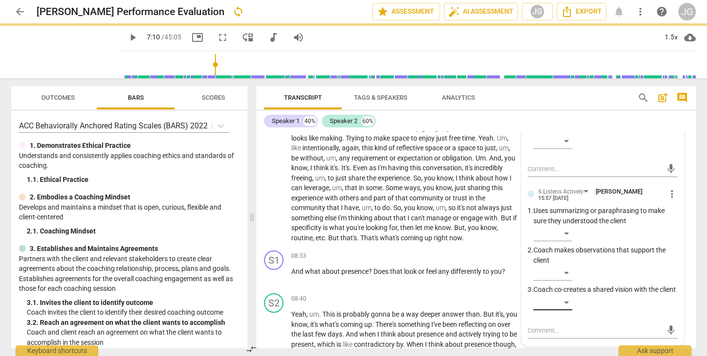
scroll to position [1342, 0]
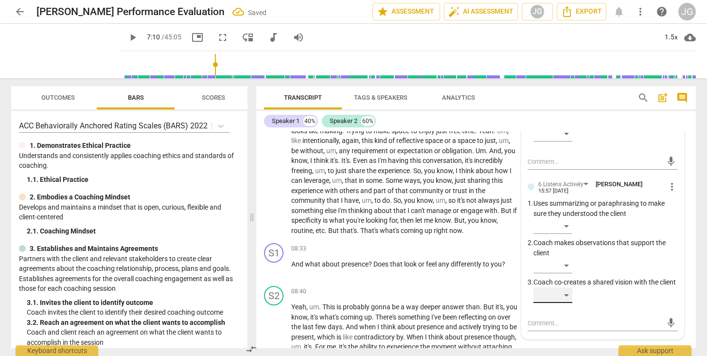
click at [563, 303] on div "​" at bounding box center [552, 295] width 39 height 16
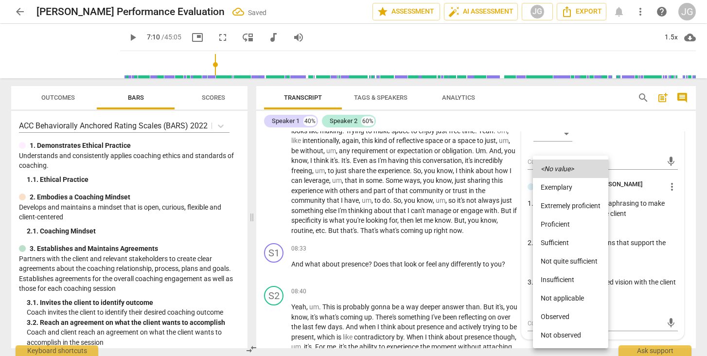
click at [559, 321] on li "Observed" at bounding box center [570, 316] width 75 height 18
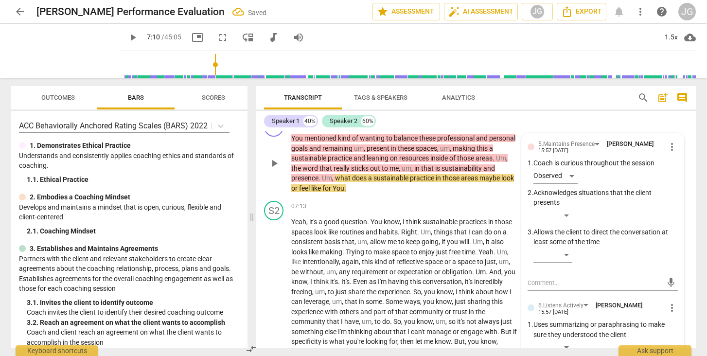
scroll to position [1218, 0]
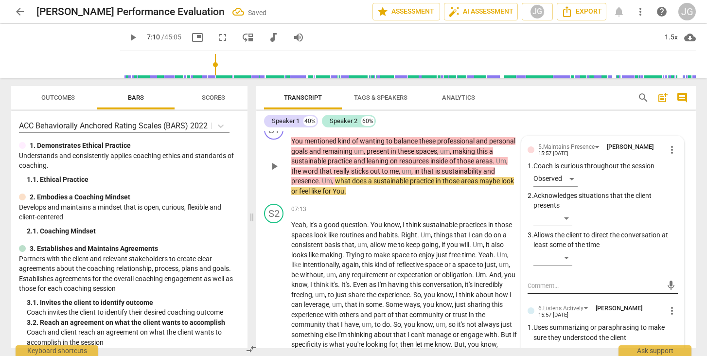
click at [541, 284] on textarea at bounding box center [594, 285] width 135 height 9
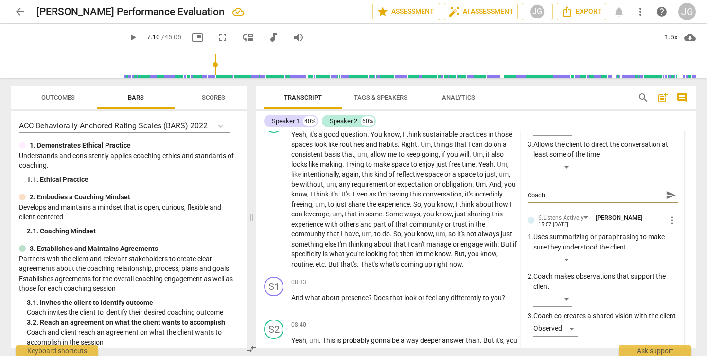
scroll to position [1335, 0]
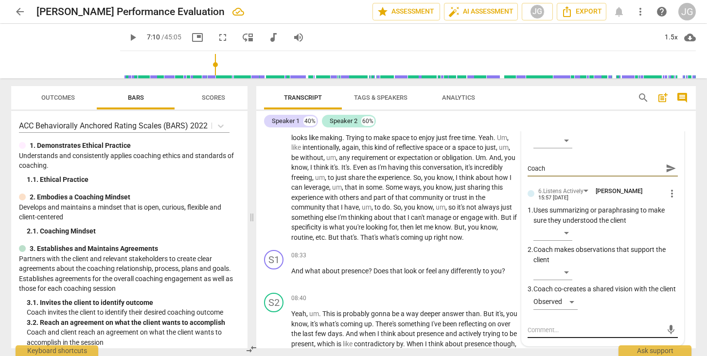
click at [540, 334] on textarea at bounding box center [594, 329] width 135 height 9
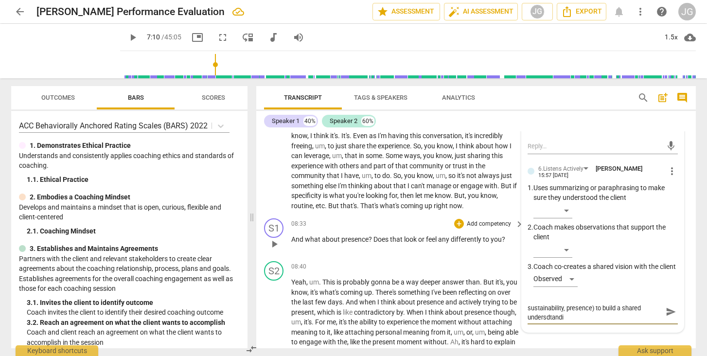
scroll to position [0, 0]
click at [665, 322] on span "send" at bounding box center [670, 316] width 11 height 11
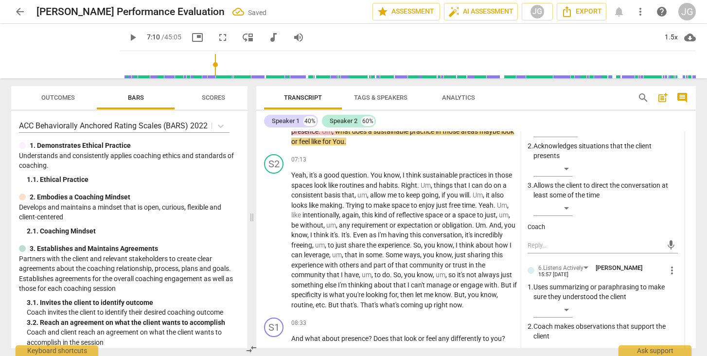
scroll to position [1259, 0]
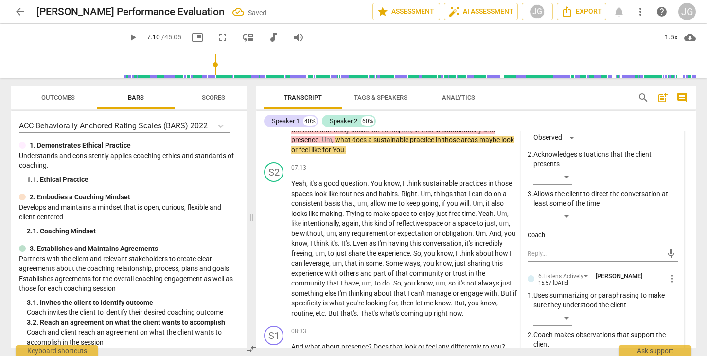
click at [545, 232] on div "Coach" at bounding box center [602, 235] width 150 height 9
click at [535, 242] on div "mic" at bounding box center [602, 252] width 150 height 21
click at [533, 253] on textarea at bounding box center [594, 253] width 135 height 9
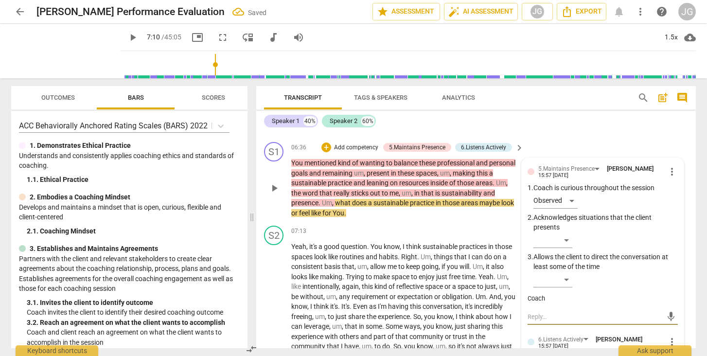
scroll to position [1190, 0]
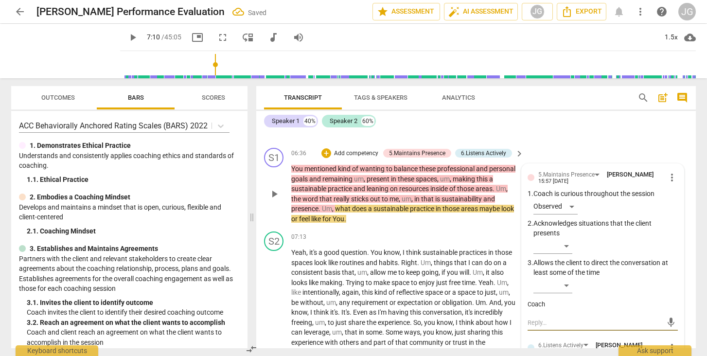
click at [672, 180] on span "more_vert" at bounding box center [672, 178] width 12 height 12
click at [672, 184] on li "Edit" at bounding box center [679, 179] width 34 height 18
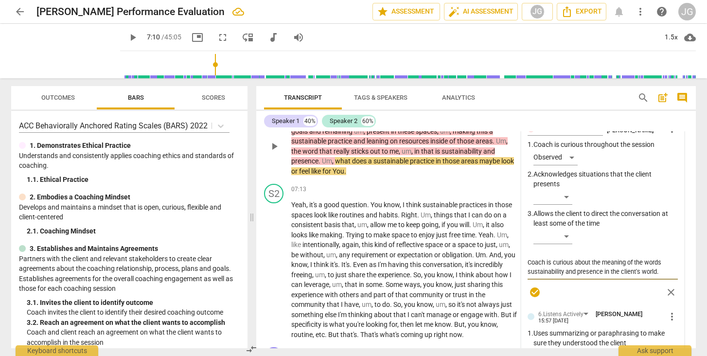
scroll to position [1241, 0]
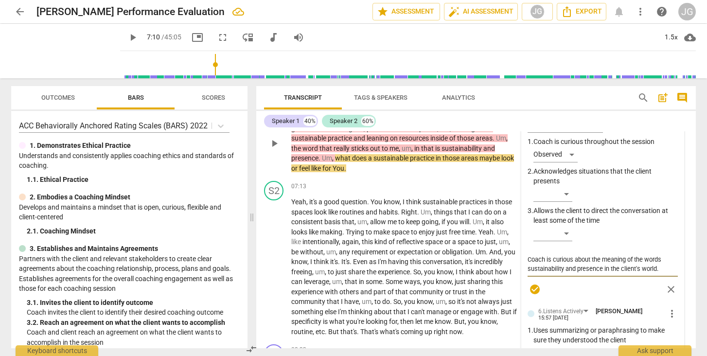
click at [264, 158] on div "S1 play_arrow pause" at bounding box center [277, 135] width 27 height 76
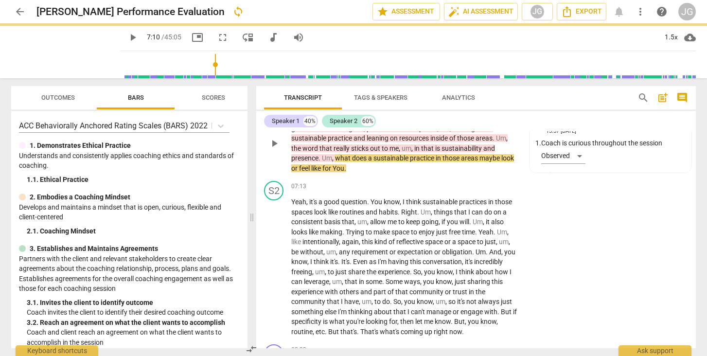
scroll to position [1247, 0]
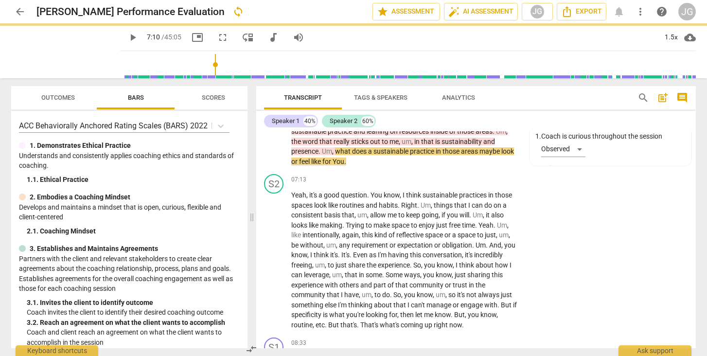
click at [127, 37] on span "play_arrow" at bounding box center [133, 38] width 12 height 12
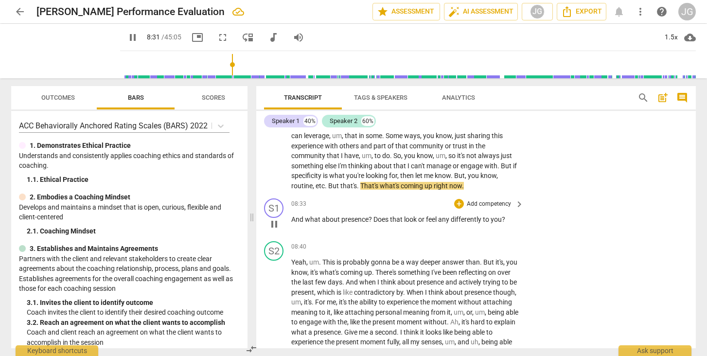
scroll to position [1392, 0]
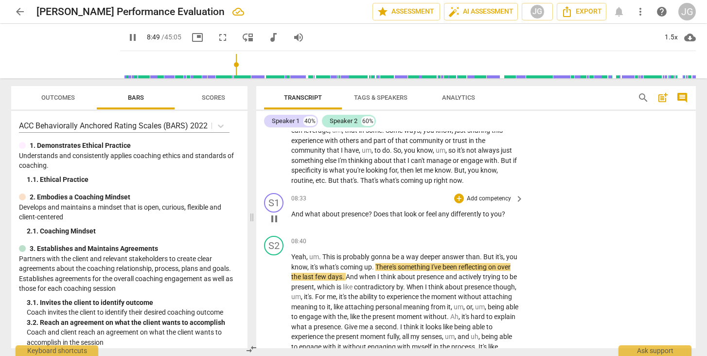
click at [274, 217] on span "pause" at bounding box center [274, 219] width 12 height 12
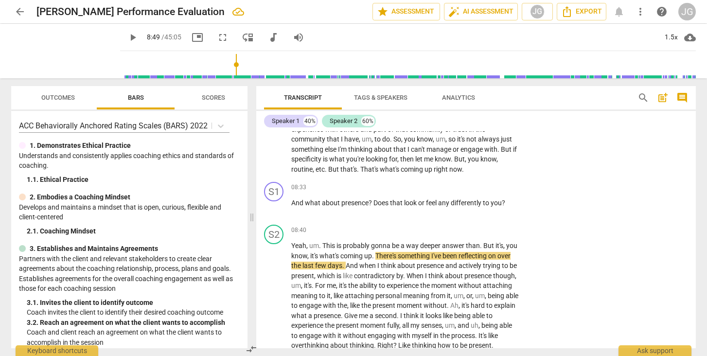
scroll to position [1403, 0]
click at [272, 300] on span "play_arrow" at bounding box center [274, 296] width 12 height 12
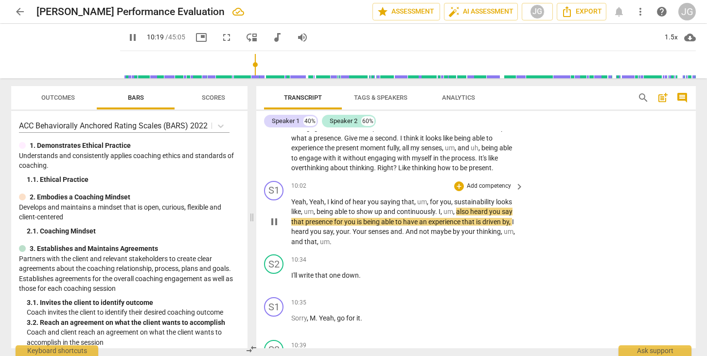
scroll to position [1583, 0]
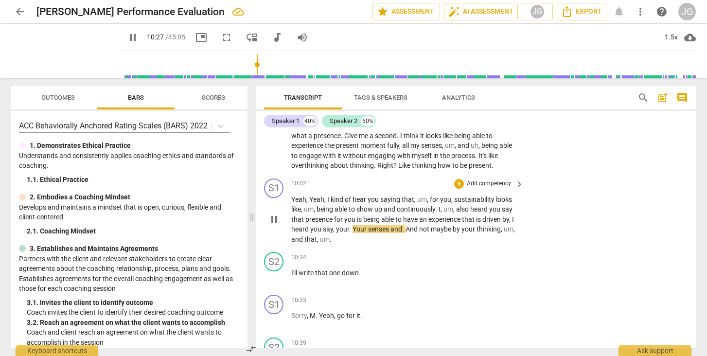
click at [274, 225] on span "pause" at bounding box center [274, 219] width 12 height 12
click at [456, 187] on div "+" at bounding box center [459, 184] width 10 height 10
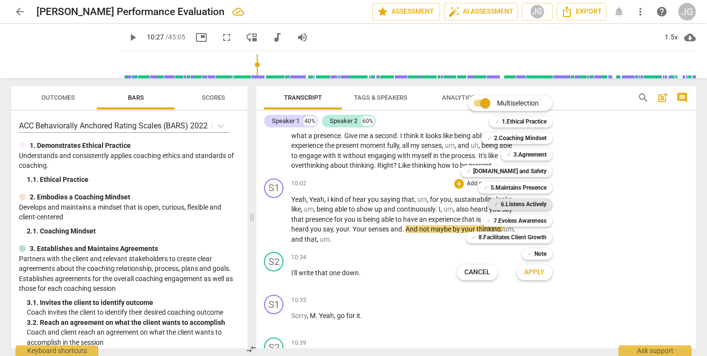
click at [525, 202] on b "6.Listens Actively" at bounding box center [524, 204] width 46 height 12
click at [534, 277] on button "Apply" at bounding box center [534, 271] width 36 height 17
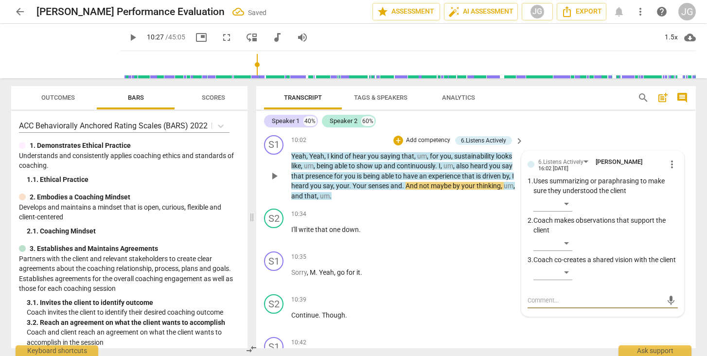
scroll to position [1625, 0]
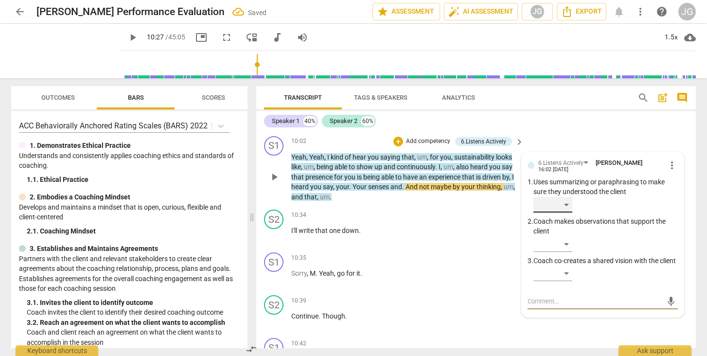
click at [557, 207] on div "​" at bounding box center [552, 205] width 39 height 16
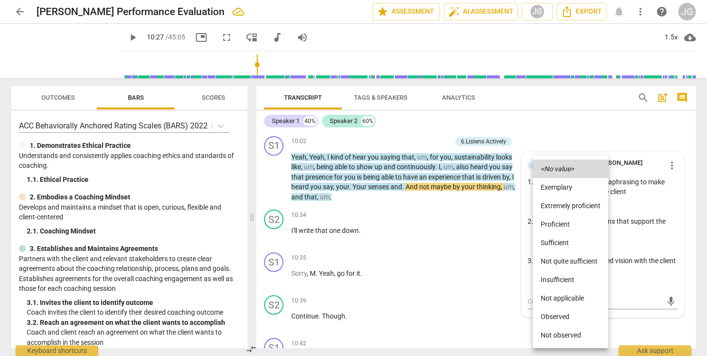
click at [552, 314] on li "Observed" at bounding box center [570, 316] width 75 height 18
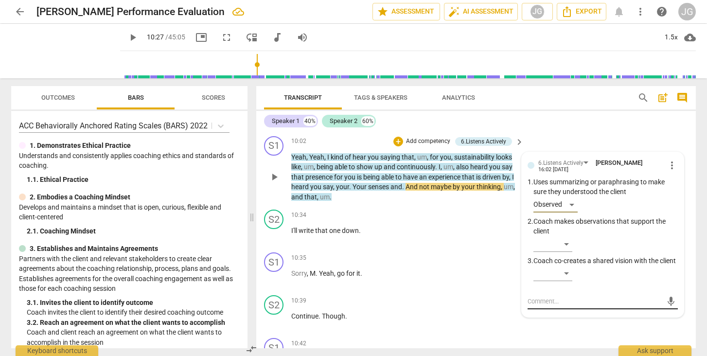
click at [549, 306] on textarea at bounding box center [594, 300] width 135 height 9
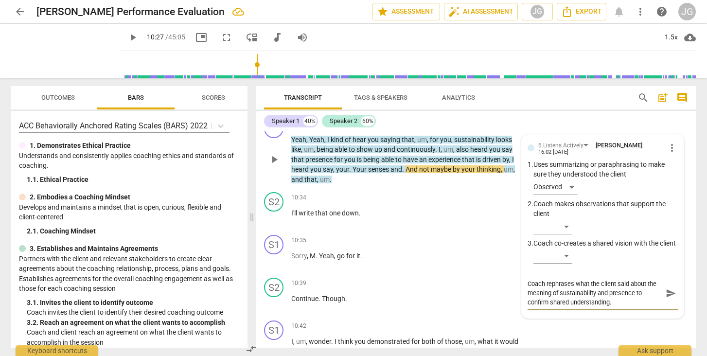
scroll to position [1660, 0]
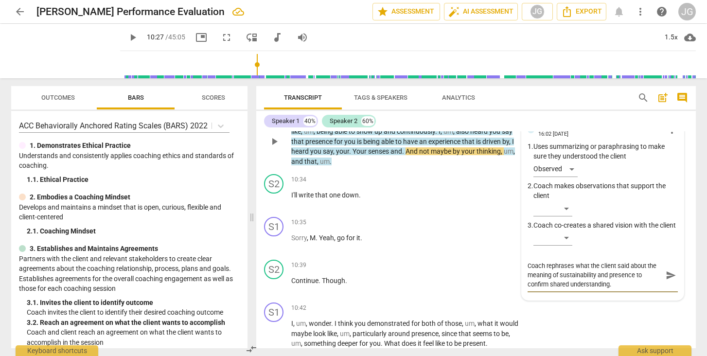
click at [665, 280] on span "send" at bounding box center [670, 275] width 11 height 11
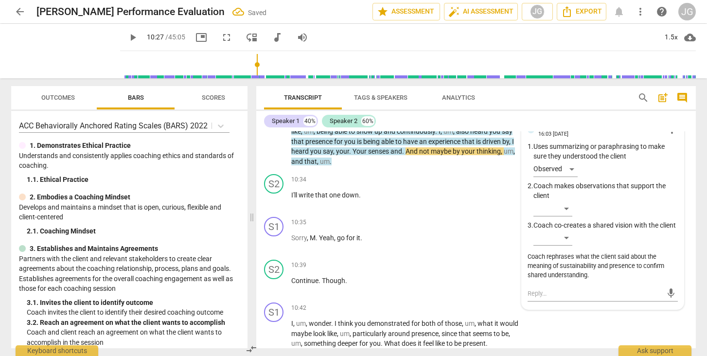
click at [127, 38] on span "play_arrow" at bounding box center [133, 38] width 12 height 12
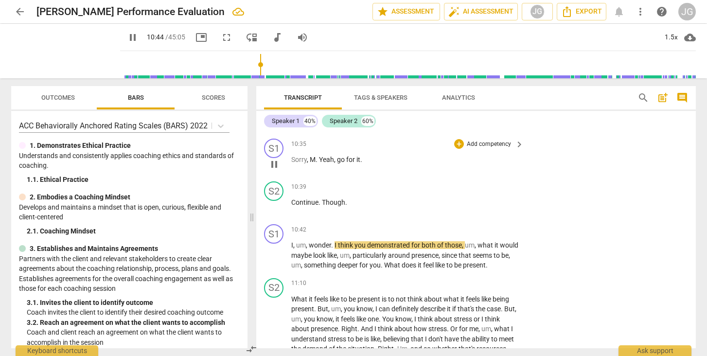
scroll to position [1748, 0]
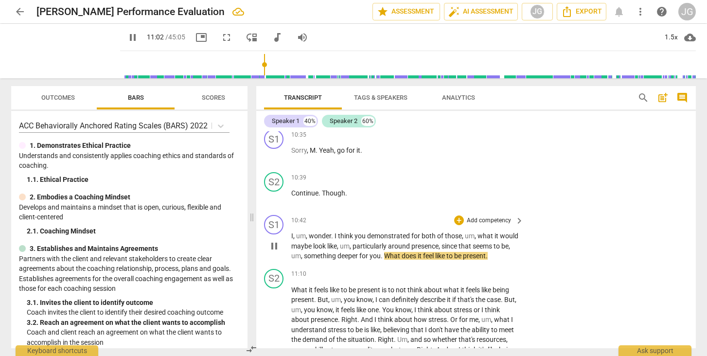
click at [275, 248] on span "pause" at bounding box center [274, 246] width 12 height 12
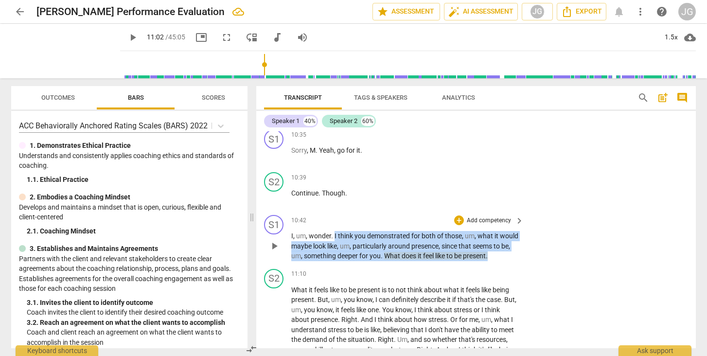
drag, startPoint x: 334, startPoint y: 237, endPoint x: 524, endPoint y: 257, distance: 191.0
click at [524, 257] on div "S1 play_arrow pause 10:42 + Add competency keyboard_arrow_right I , um , wonder…" at bounding box center [475, 238] width 439 height 54
copy p "I think you demonstrated for both of those , um , what it would maybe look like…"
click at [458, 220] on div "+" at bounding box center [459, 220] width 10 height 10
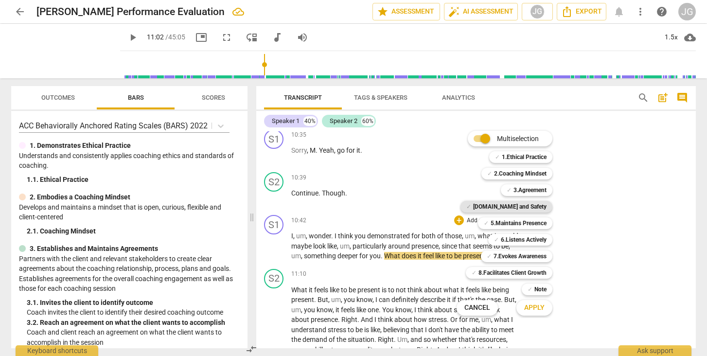
click at [515, 205] on b "[DOMAIN_NAME] and Safety" at bounding box center [509, 207] width 73 height 12
click at [521, 255] on b "7.Evokes Awareness" at bounding box center [519, 256] width 53 height 12
click at [534, 311] on span "Apply" at bounding box center [534, 308] width 20 height 10
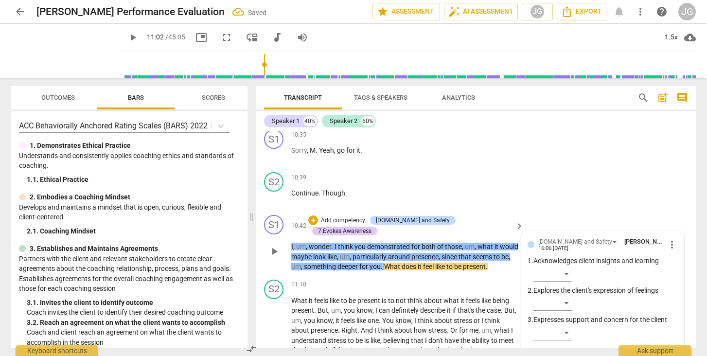
scroll to position [1870, 0]
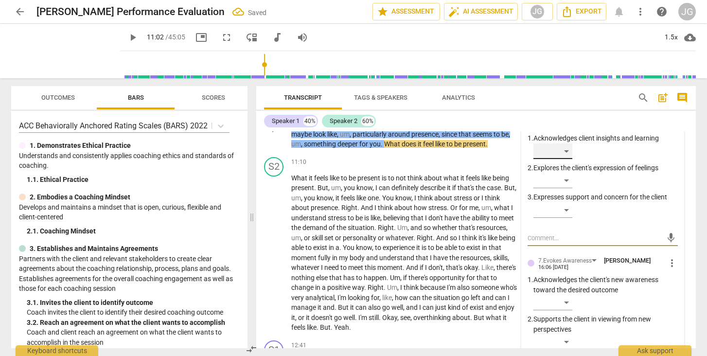
click at [562, 153] on div "​" at bounding box center [552, 151] width 39 height 16
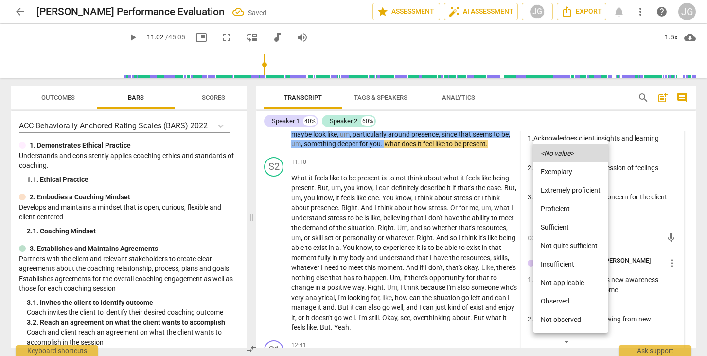
click at [561, 302] on li "Observed" at bounding box center [570, 301] width 75 height 18
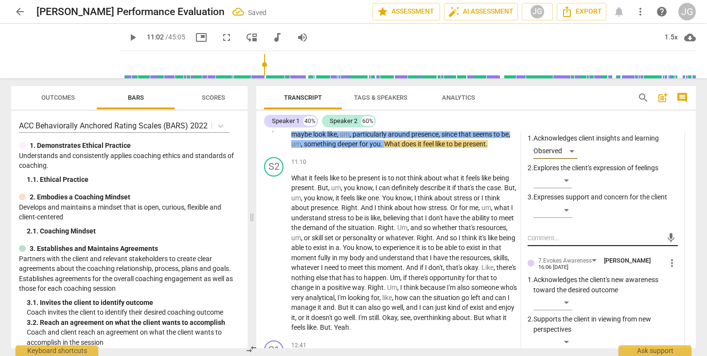
click at [541, 239] on textarea at bounding box center [594, 237] width 135 height 9
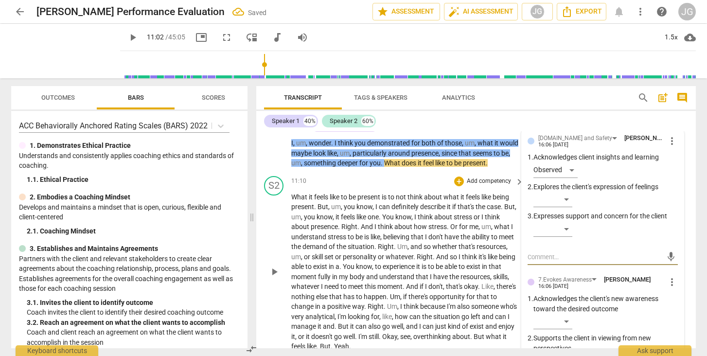
scroll to position [1852, 0]
paste textarea "Coach acknowledges the client’s demonstration and then inquires about the felt …"
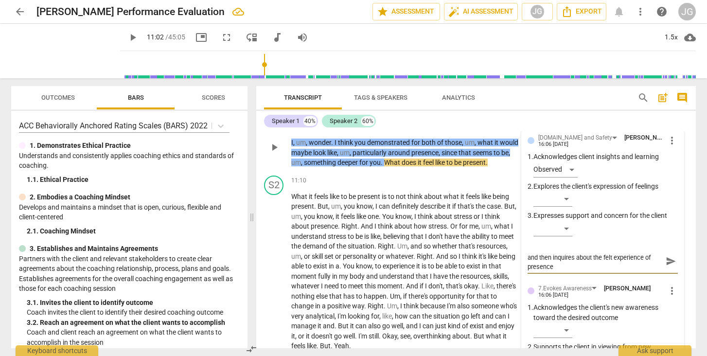
click at [540, 266] on textarea "Coach acknowledges the client’s demonstration and then inquires about the felt …" at bounding box center [594, 261] width 135 height 18
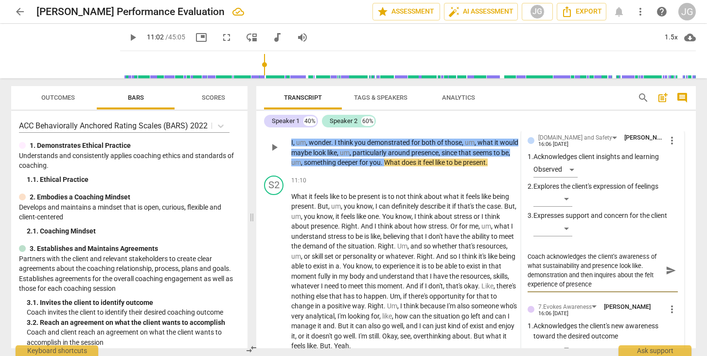
click at [648, 258] on textarea "Coach acknowledges the client’s awareness of what sustainability and presence l…" at bounding box center [594, 270] width 135 height 37
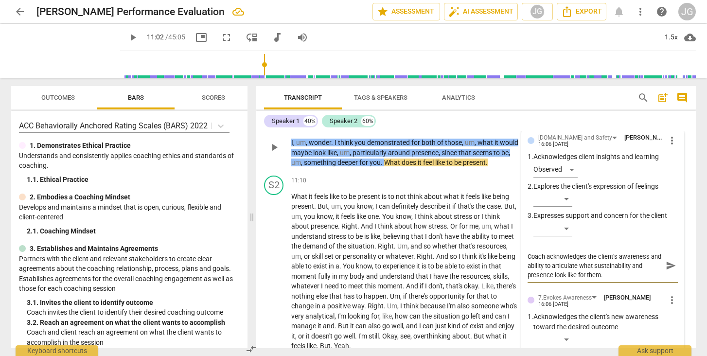
click at [665, 268] on span "send" at bounding box center [670, 265] width 11 height 11
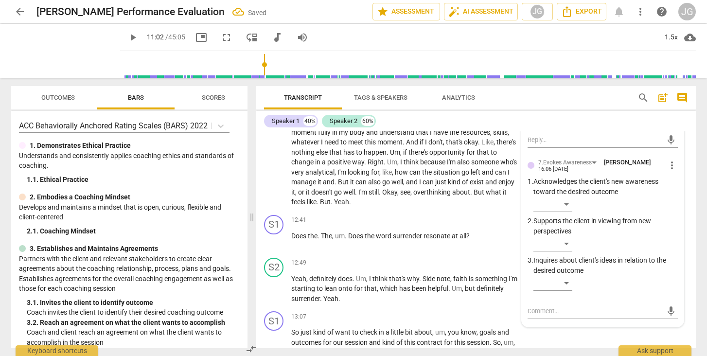
scroll to position [1995, 0]
click at [565, 279] on div "​" at bounding box center [552, 284] width 39 height 16
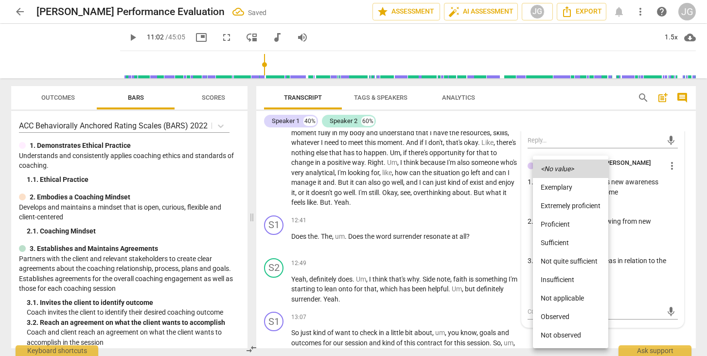
click at [556, 313] on li "Observed" at bounding box center [570, 316] width 75 height 18
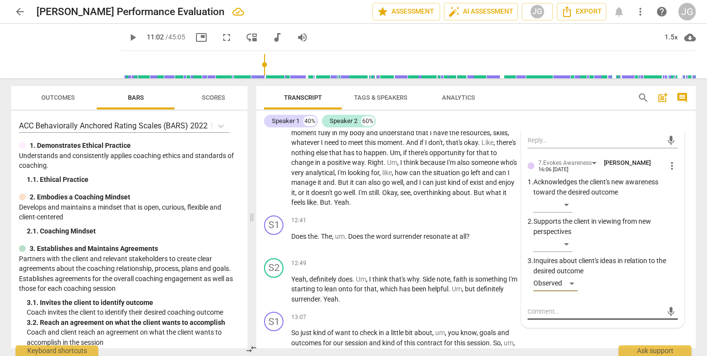
click at [537, 308] on textarea at bounding box center [594, 311] width 135 height 9
paste textarea "demonstration and then inquires about the felt experience of presence"
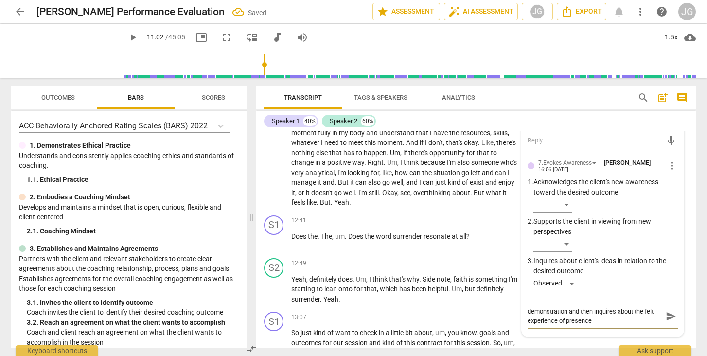
click at [591, 310] on textarea "demonstration and then inquires about the felt experience of presence" at bounding box center [594, 316] width 135 height 18
click at [624, 308] on textarea "Coach inquires about the felt experience of presence." at bounding box center [594, 311] width 135 height 9
click at [665, 313] on span "send" at bounding box center [670, 316] width 11 height 11
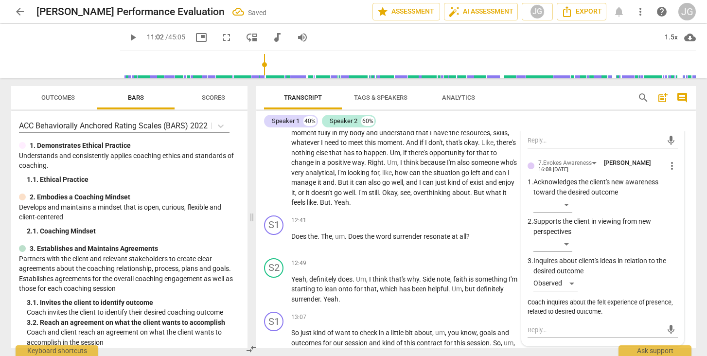
click at [127, 37] on span "play_arrow" at bounding box center [133, 38] width 12 height 12
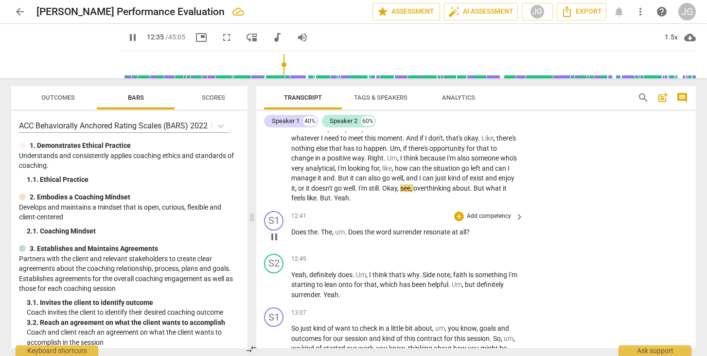
scroll to position [2001, 0]
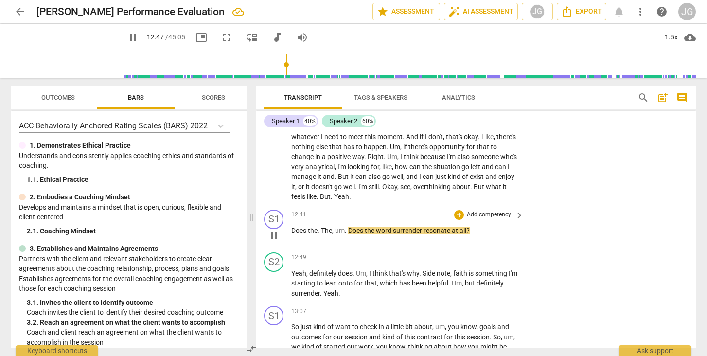
click at [275, 229] on span "pause" at bounding box center [274, 235] width 12 height 12
click at [456, 210] on div "+" at bounding box center [459, 215] width 10 height 10
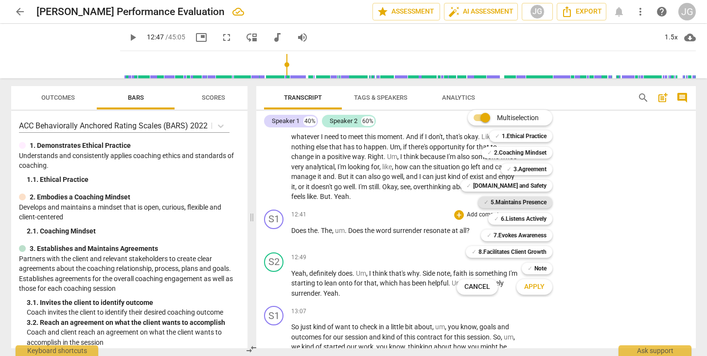
click at [531, 204] on b "5.Maintains Presence" at bounding box center [518, 202] width 56 height 12
click at [535, 284] on span "Apply" at bounding box center [534, 287] width 20 height 10
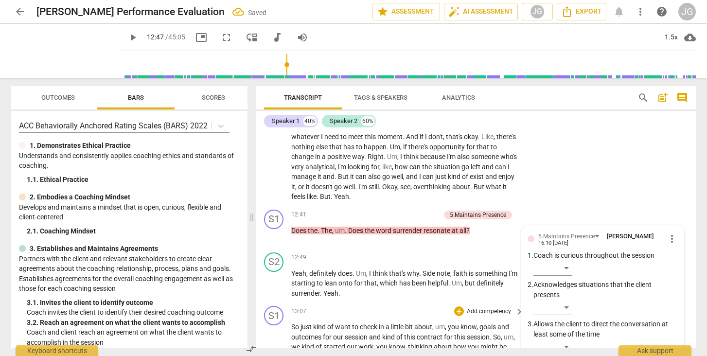
scroll to position [2122, 0]
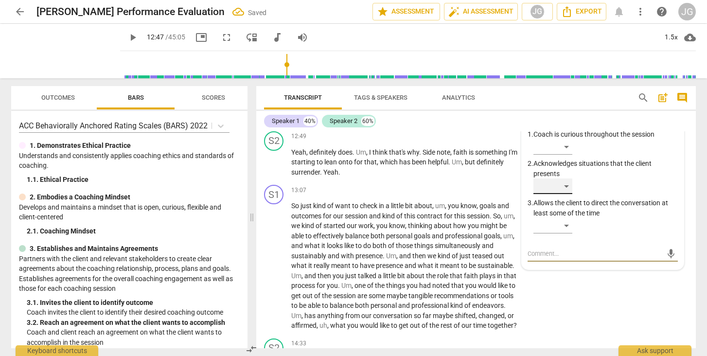
click at [559, 178] on div "​" at bounding box center [552, 186] width 39 height 16
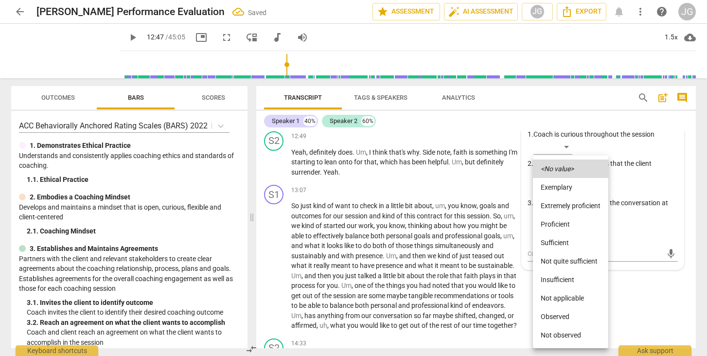
click at [556, 314] on li "Observed" at bounding box center [570, 316] width 75 height 18
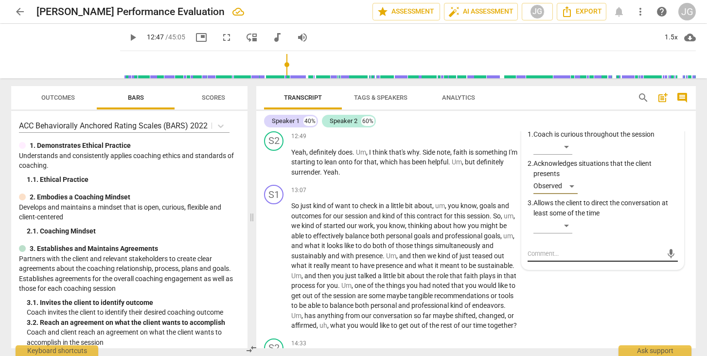
click at [553, 246] on div "mic" at bounding box center [602, 254] width 150 height 16
click at [547, 249] on textarea at bounding box center [594, 253] width 135 height 9
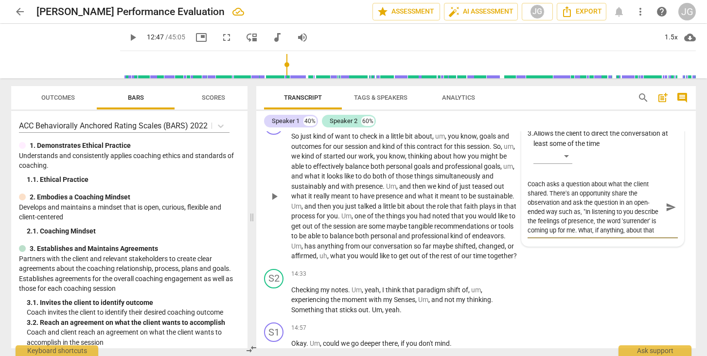
scroll to position [2192, 0]
drag, startPoint x: 550, startPoint y: 206, endPoint x: 591, endPoint y: 201, distance: 41.1
click at [591, 201] on textarea "Coach asks a question about what the client shared. There's an opportunity shar…" at bounding box center [594, 206] width 135 height 55
click at [666, 201] on span "send" at bounding box center [670, 206] width 11 height 11
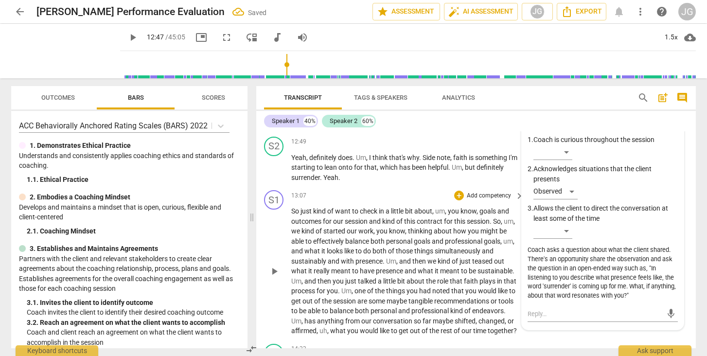
scroll to position [2103, 0]
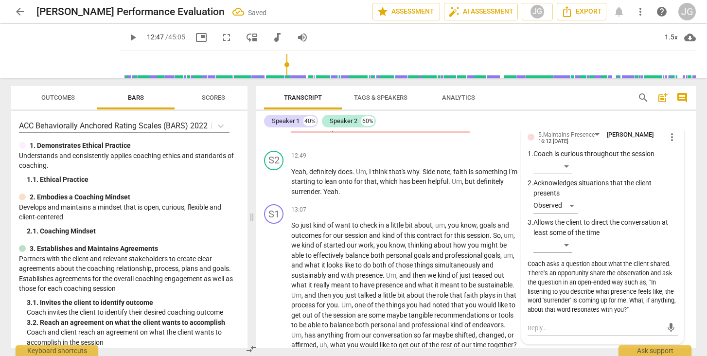
click at [127, 39] on span "play_arrow" at bounding box center [133, 38] width 12 height 12
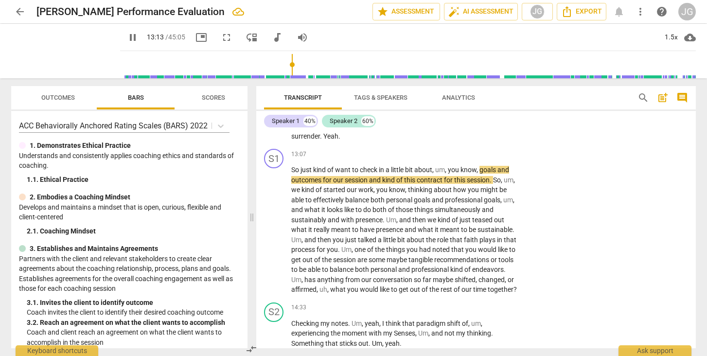
scroll to position [2159, 0]
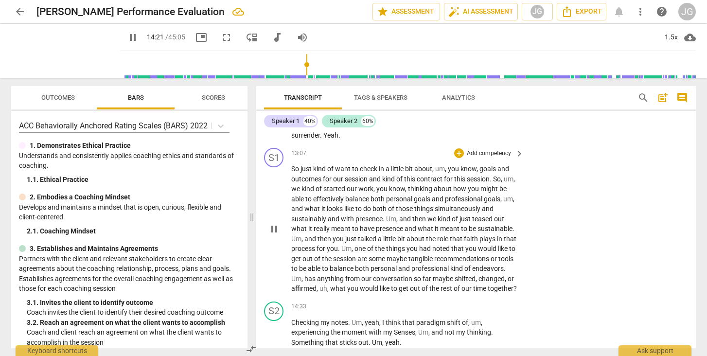
click at [270, 223] on span "pause" at bounding box center [274, 229] width 12 height 12
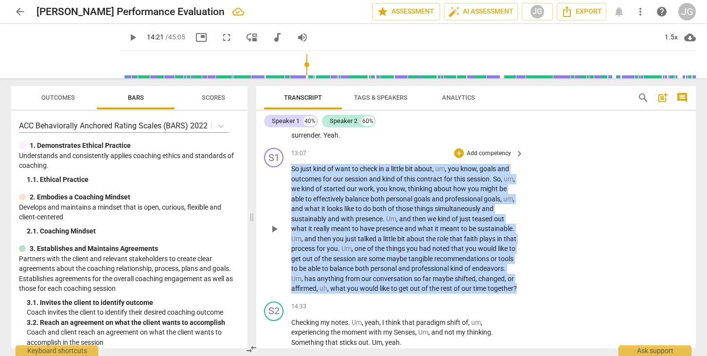
drag, startPoint x: 293, startPoint y: 156, endPoint x: 327, endPoint y: 283, distance: 131.2
click at [327, 283] on p "So just kind of want to check in a little bit about , um , you know , goals and…" at bounding box center [404, 229] width 227 height 130
copy p "So just kind of want to check in a little bit about , um , you know , goals and…"
click at [459, 148] on div "+" at bounding box center [459, 153] width 10 height 10
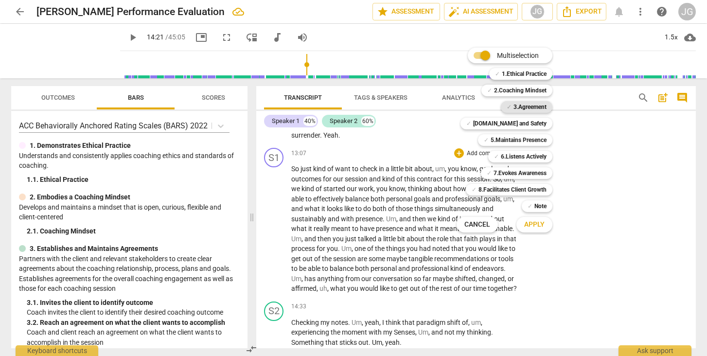
click at [533, 109] on b "3.Agreement" at bounding box center [529, 107] width 33 height 12
click at [526, 138] on b "5.Maintains Presence" at bounding box center [518, 140] width 56 height 12
click at [535, 224] on span "Apply" at bounding box center [534, 225] width 20 height 10
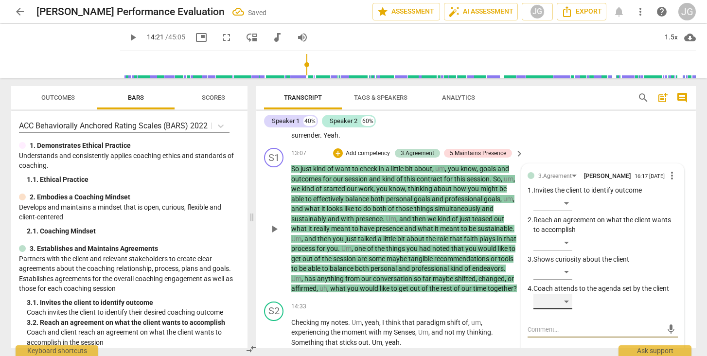
click at [552, 294] on div "​" at bounding box center [552, 302] width 39 height 16
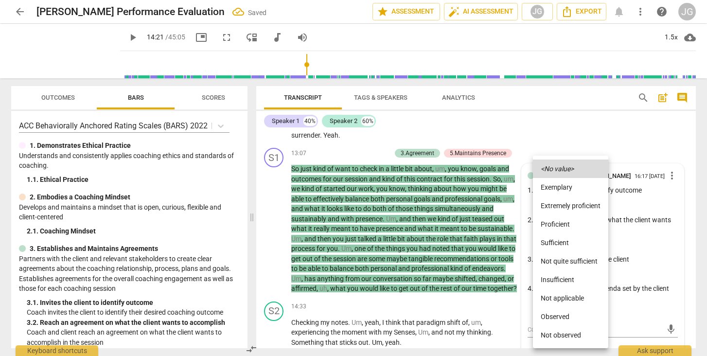
click at [553, 318] on li "Observed" at bounding box center [570, 316] width 75 height 18
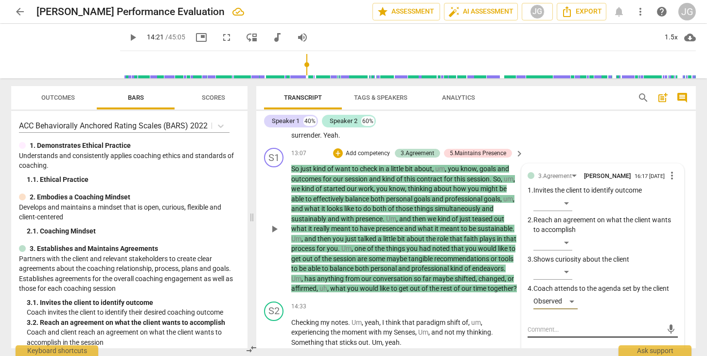
click at [540, 325] on textarea at bounding box center [594, 329] width 135 height 9
paste textarea "Coach revisits the session direction by summarizing key themes and inviting the…"
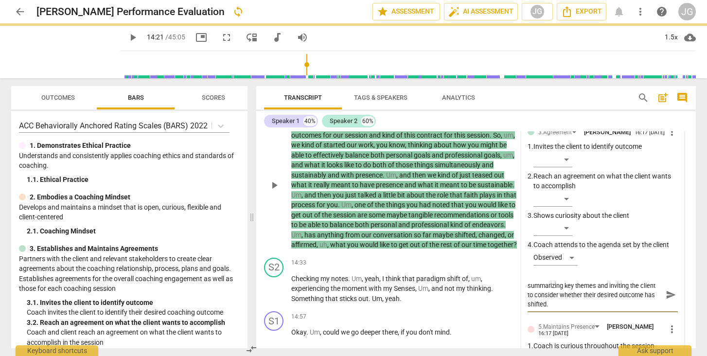
scroll to position [2213, 0]
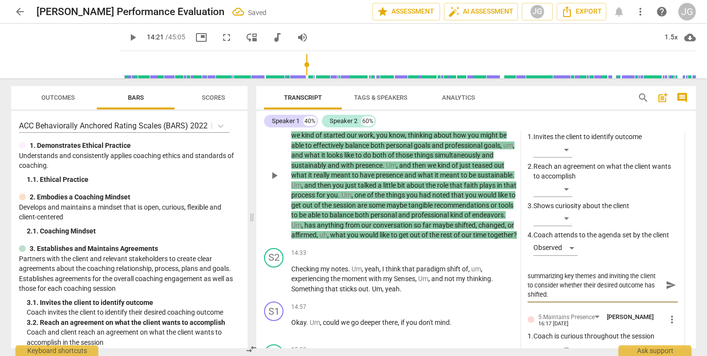
click at [665, 279] on span "send" at bounding box center [670, 284] width 11 height 11
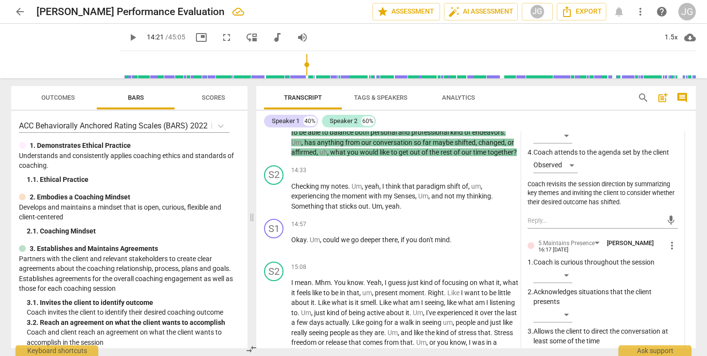
scroll to position [2301, 0]
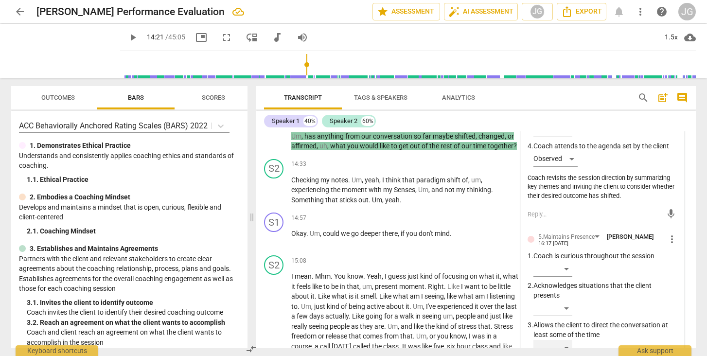
click at [560, 340] on div "​" at bounding box center [552, 348] width 39 height 16
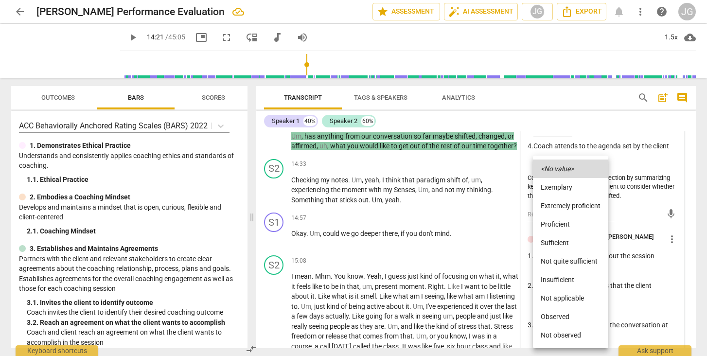
click at [558, 314] on li "Observed" at bounding box center [570, 316] width 75 height 18
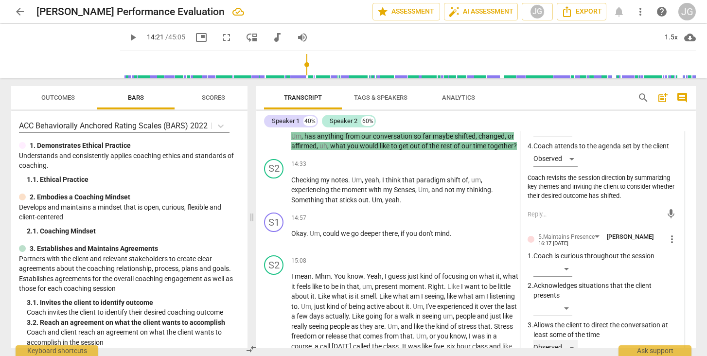
scroll to position [2351, 0]
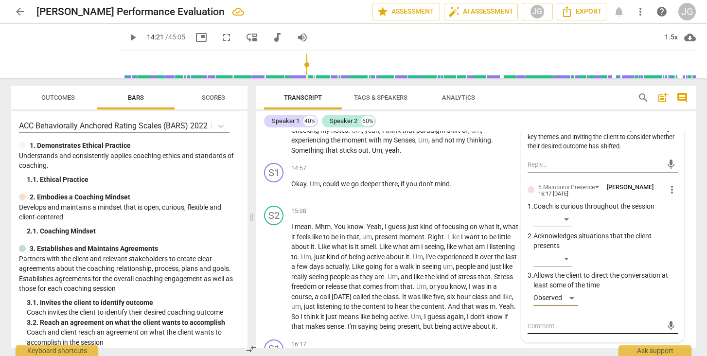
click at [545, 321] on textarea at bounding box center [594, 325] width 135 height 9
paste textarea "upports client choice in shaping what happens next"
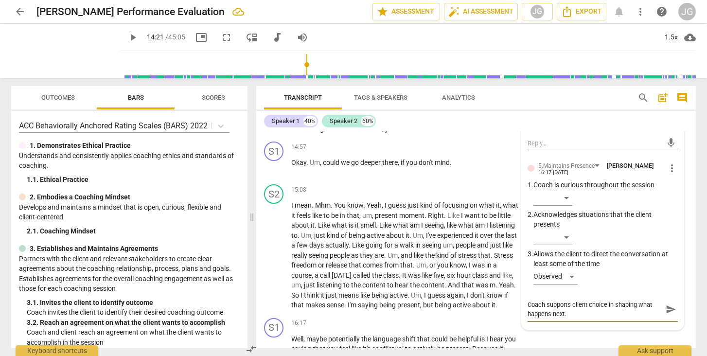
click at [669, 304] on span "send" at bounding box center [670, 309] width 11 height 11
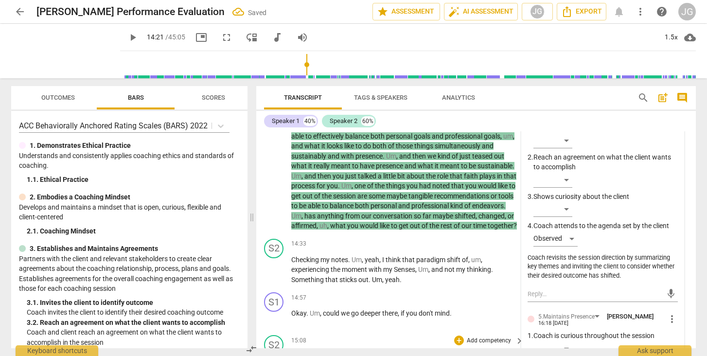
scroll to position [2217, 0]
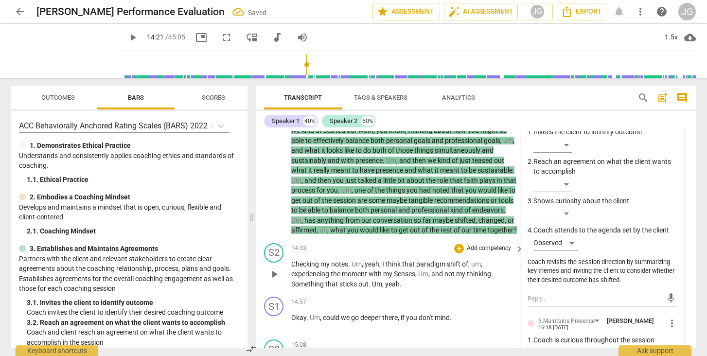
click at [275, 268] on span "play_arrow" at bounding box center [274, 274] width 12 height 12
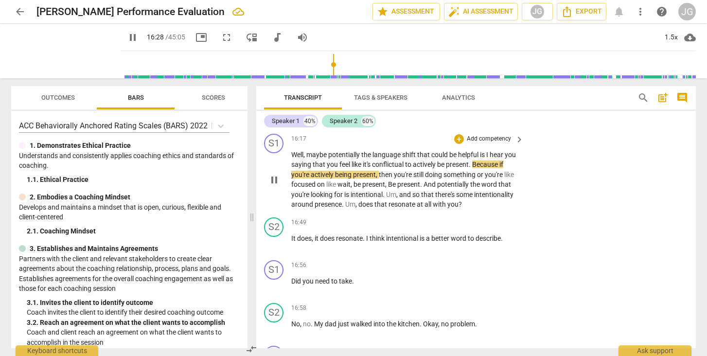
scroll to position [2557, 0]
click at [275, 182] on span "pause" at bounding box center [274, 179] width 12 height 12
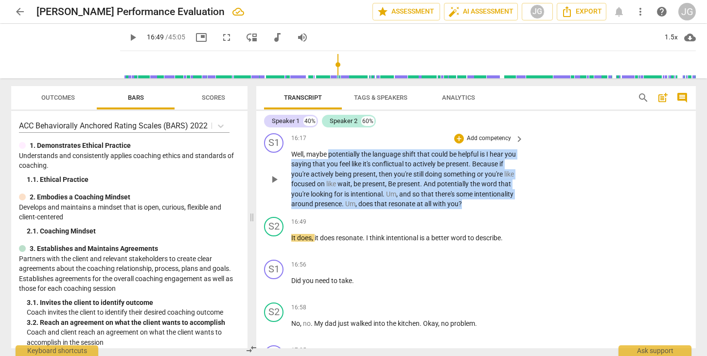
drag, startPoint x: 328, startPoint y: 154, endPoint x: 505, endPoint y: 199, distance: 182.2
click at [505, 199] on p "Well , maybe potentially the language shift that could be helpful is I hear you…" at bounding box center [404, 179] width 227 height 60
copy p "potentially the language shift that could be helpful is I hear you saying that …"
click at [457, 135] on div "+" at bounding box center [459, 139] width 10 height 10
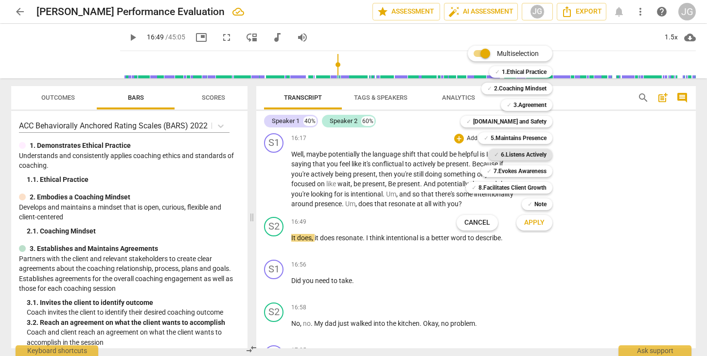
click at [515, 154] on b "6.Listens Actively" at bounding box center [524, 155] width 46 height 12
click at [538, 222] on span "Apply" at bounding box center [534, 223] width 20 height 10
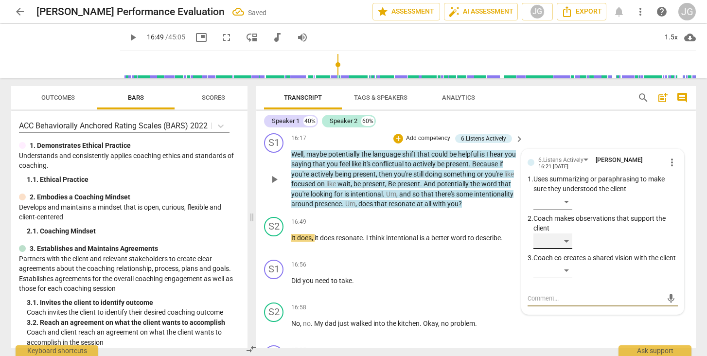
click at [548, 240] on div "​" at bounding box center [552, 241] width 39 height 16
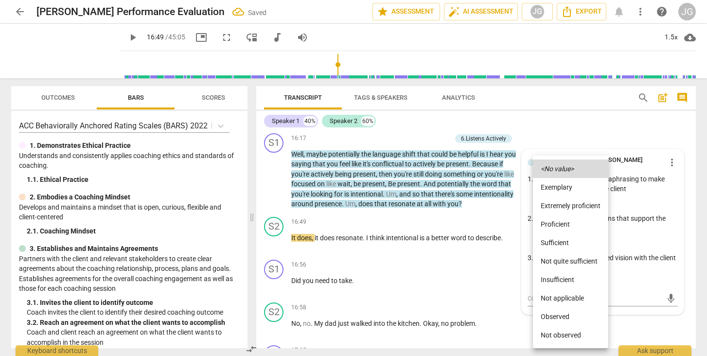
click at [552, 314] on li "Observed" at bounding box center [570, 316] width 75 height 18
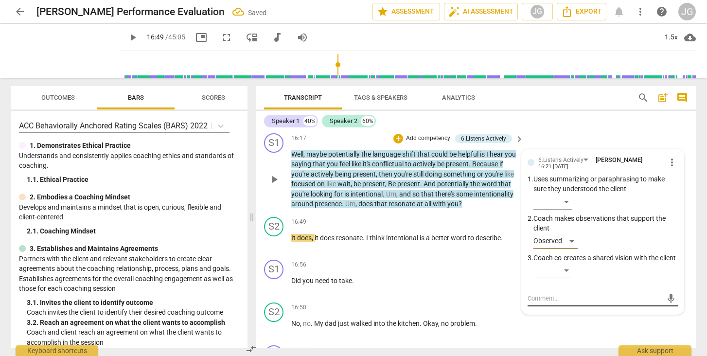
click at [539, 303] on textarea at bounding box center [594, 298] width 135 height 9
paste textarea "Coach offers a possible reframe of the client’s language and invites the client…"
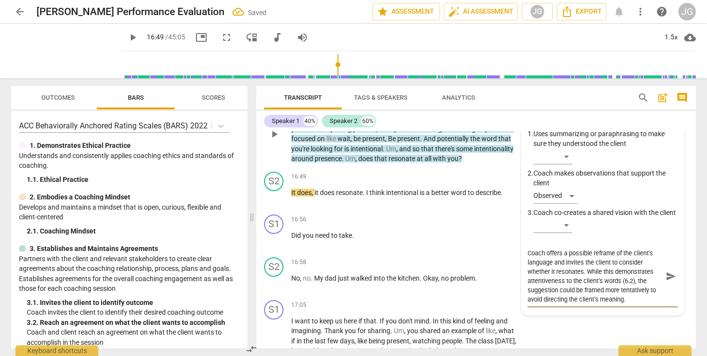
scroll to position [2603, 0]
drag, startPoint x: 585, startPoint y: 279, endPoint x: 582, endPoint y: 299, distance: 20.1
click at [582, 299] on textarea "Coach offers a possible reframe of the client’s language and invites the client…" at bounding box center [594, 275] width 135 height 55
click at [671, 280] on span "send" at bounding box center [670, 275] width 11 height 11
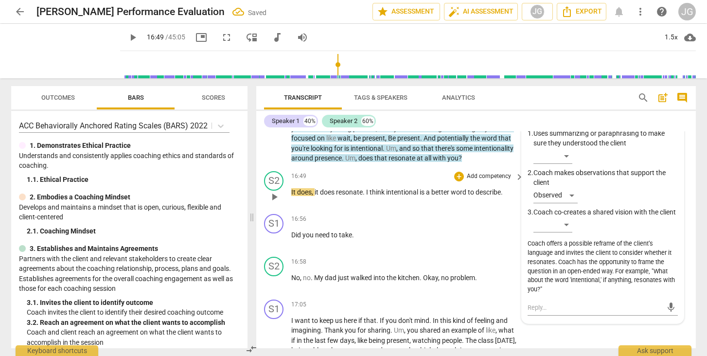
click at [274, 196] on span "play_arrow" at bounding box center [274, 197] width 12 height 12
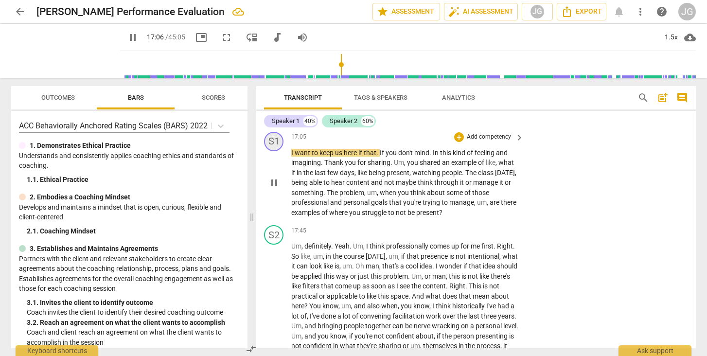
scroll to position [2774, 0]
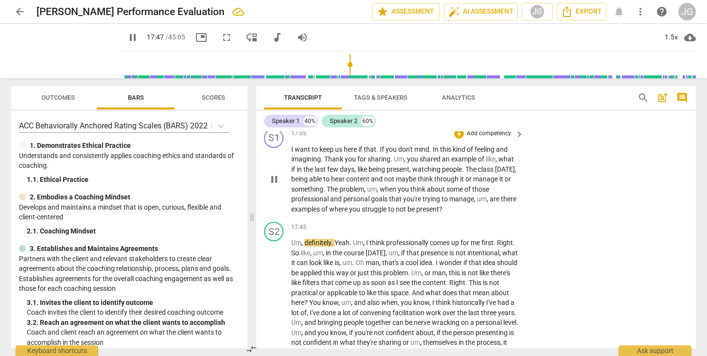
click at [276, 180] on span "pause" at bounding box center [274, 179] width 12 height 12
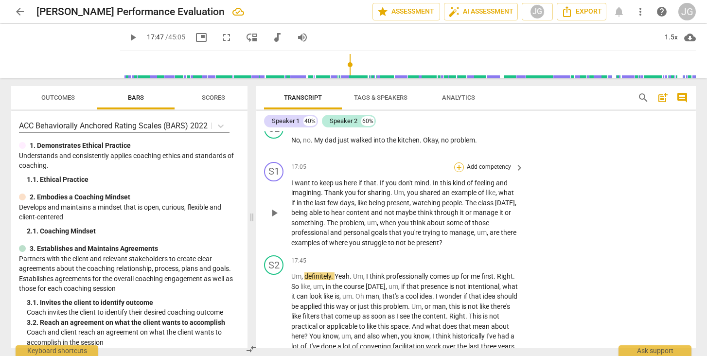
scroll to position [2740, 0]
click at [454, 163] on div "+" at bounding box center [459, 168] width 10 height 10
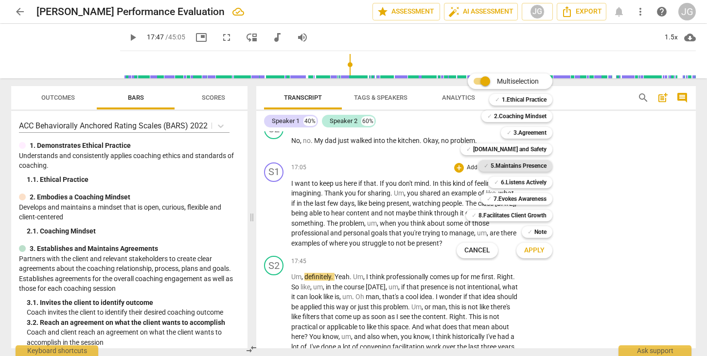
click at [491, 163] on b "5.Maintains Presence" at bounding box center [518, 166] width 56 height 12
click at [519, 195] on b "7.Evokes Awareness" at bounding box center [519, 199] width 53 height 12
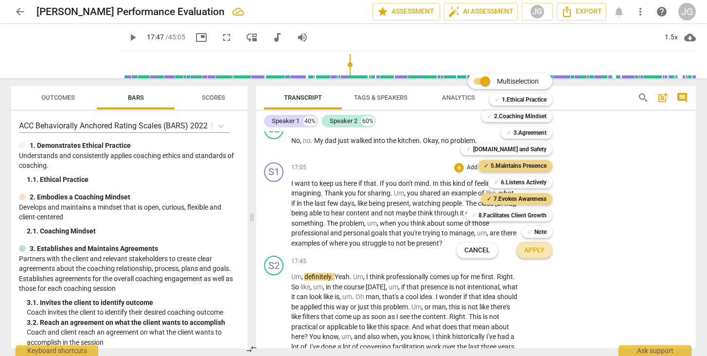
click at [538, 249] on span "Apply" at bounding box center [534, 250] width 20 height 10
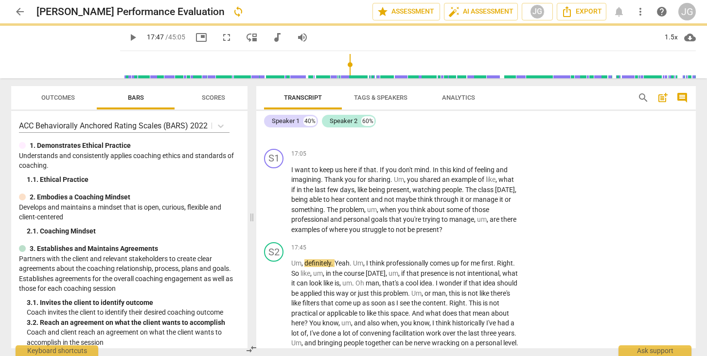
scroll to position [2756, 0]
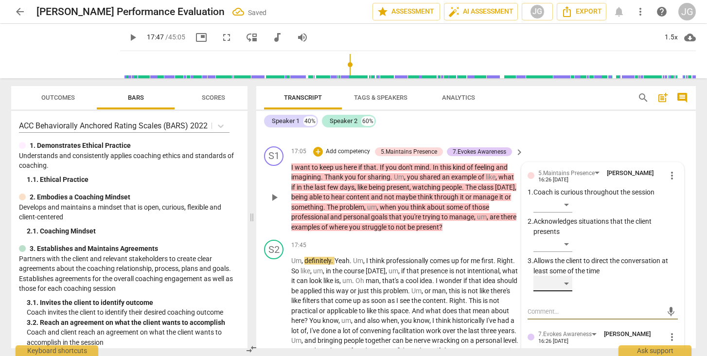
click at [550, 281] on div "​" at bounding box center [552, 284] width 39 height 16
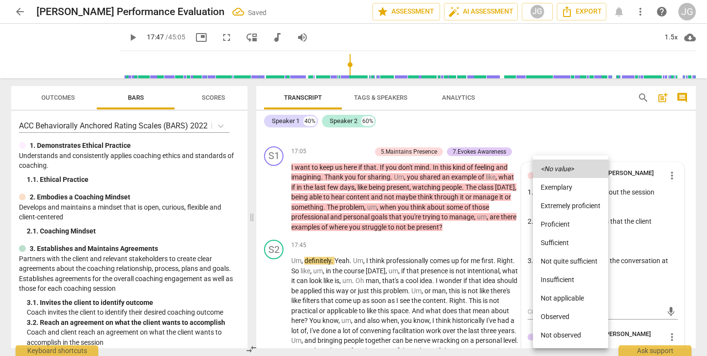
click at [558, 328] on li "Not observed" at bounding box center [570, 335] width 75 height 18
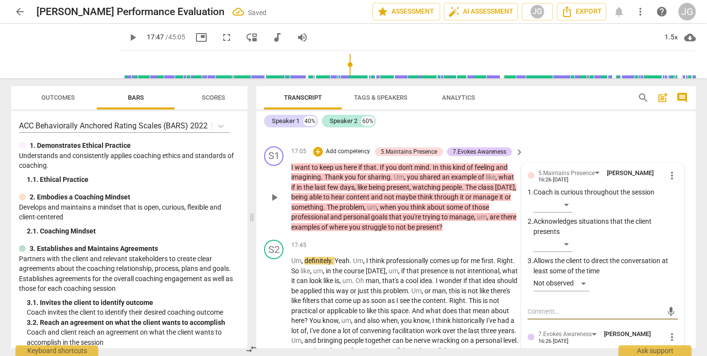
click at [544, 308] on textarea at bounding box center [594, 311] width 135 height 9
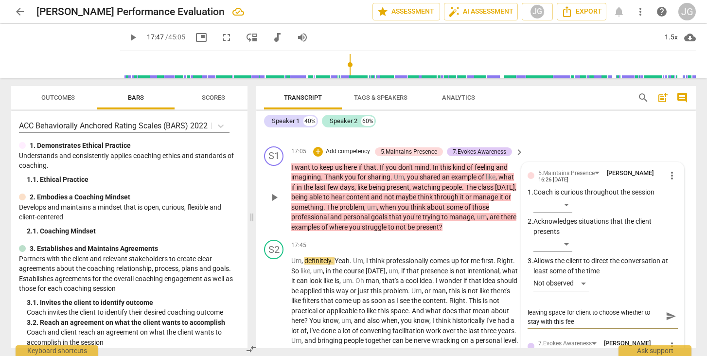
scroll to position [0, 0]
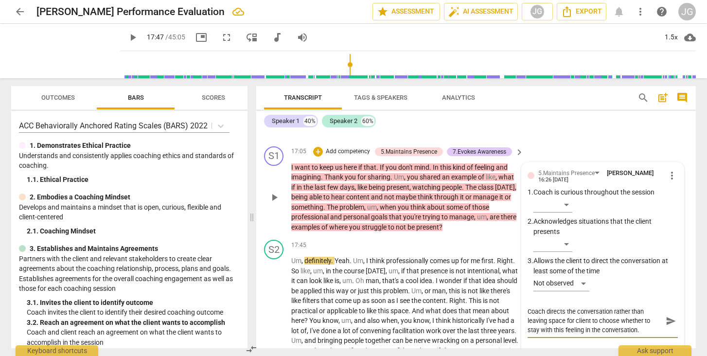
click at [599, 317] on textarea "Coach directs the conversation rather than leaving space for client to choose w…" at bounding box center [594, 321] width 135 height 28
click at [668, 317] on span "send" at bounding box center [670, 320] width 11 height 11
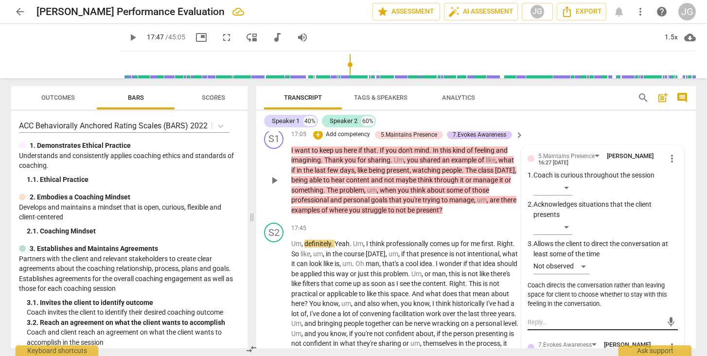
scroll to position [2771, 0]
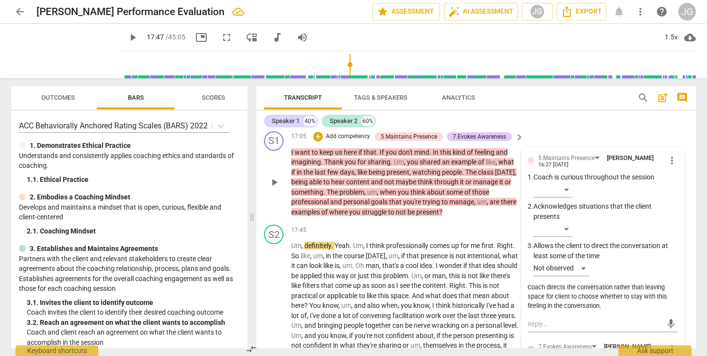
click at [277, 183] on span "play_arrow" at bounding box center [274, 182] width 12 height 12
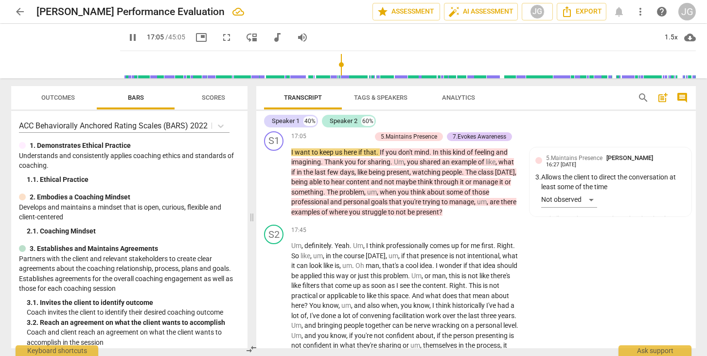
click at [127, 35] on span "pause" at bounding box center [133, 38] width 12 height 12
click at [127, 35] on span "play_arrow" at bounding box center [133, 38] width 12 height 12
click at [664, 35] on div "1.5x" at bounding box center [670, 38] width 18 height 16
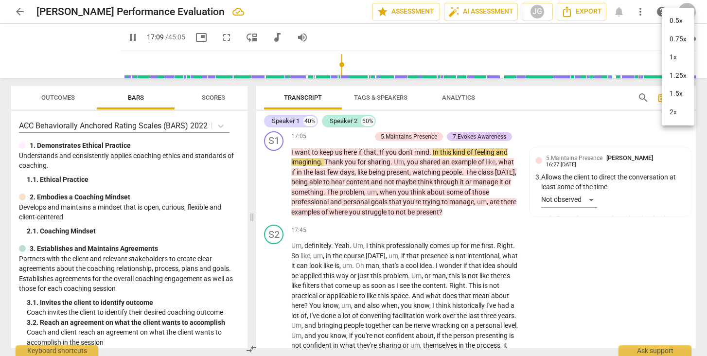
click at [670, 93] on li "1.5x" at bounding box center [677, 94] width 33 height 18
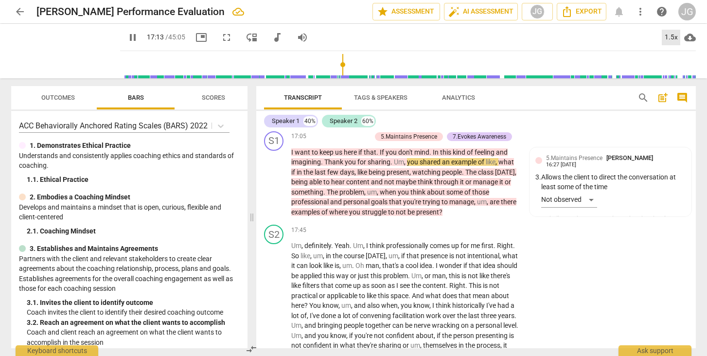
click at [668, 35] on div "1.5x" at bounding box center [670, 38] width 18 height 16
click at [671, 113] on li "2x" at bounding box center [677, 112] width 33 height 18
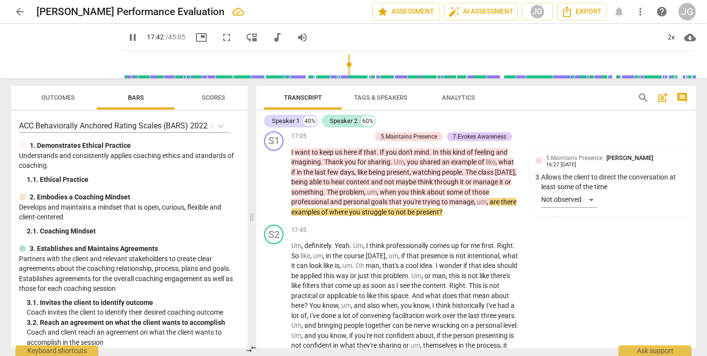
click at [127, 35] on span "pause" at bounding box center [133, 38] width 12 height 12
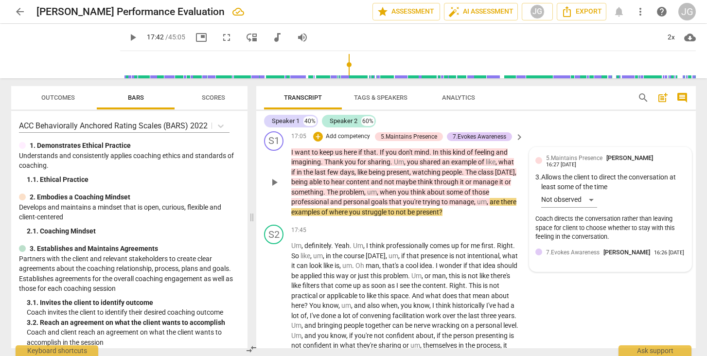
click at [624, 248] on span "[PERSON_NAME]" at bounding box center [626, 251] width 47 height 7
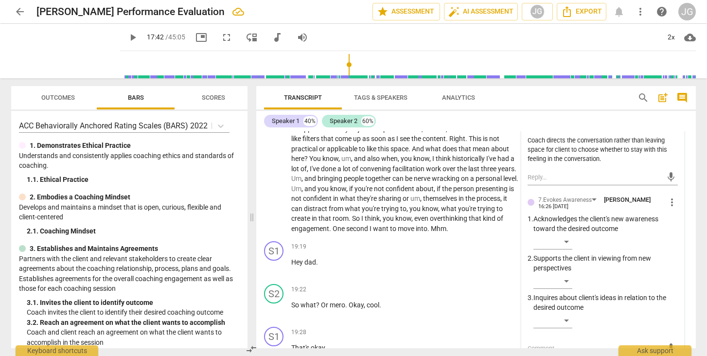
scroll to position [2919, 0]
click at [567, 311] on div "​" at bounding box center [552, 319] width 39 height 16
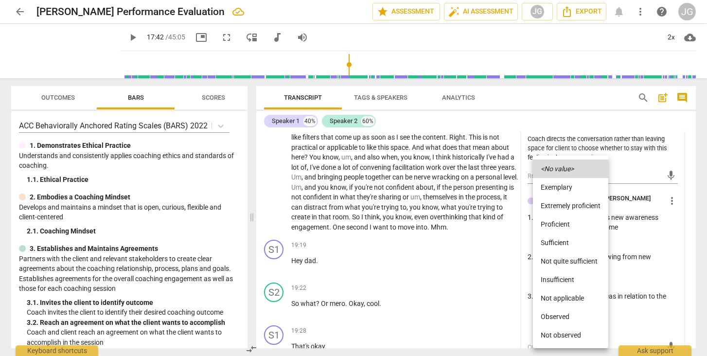
click at [563, 319] on li "Observed" at bounding box center [570, 316] width 75 height 18
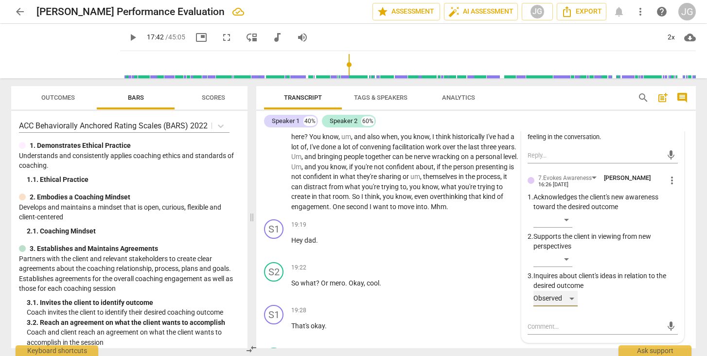
scroll to position [2940, 0]
click at [541, 321] on textarea at bounding box center [594, 325] width 135 height 9
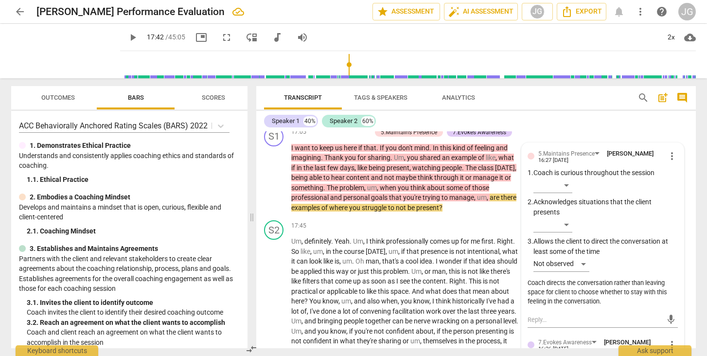
scroll to position [2737, 0]
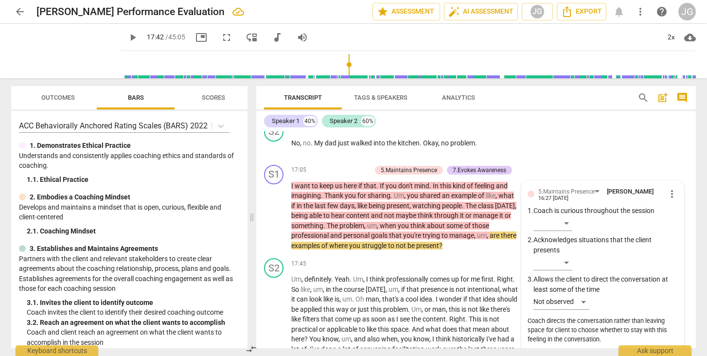
click at [127, 40] on span "play_arrow" at bounding box center [133, 38] width 12 height 12
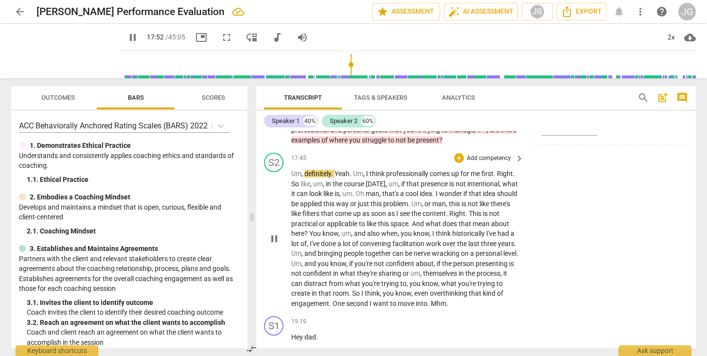
scroll to position [2841, 0]
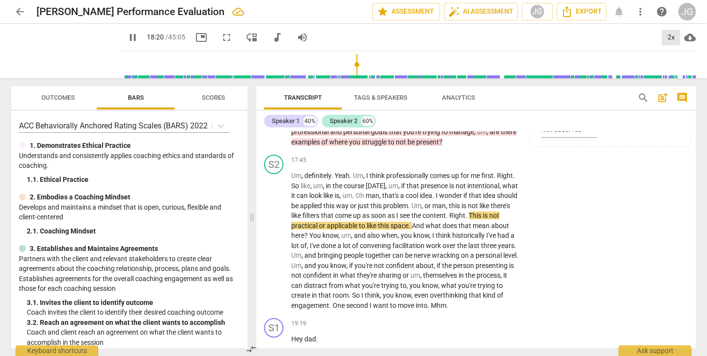
click at [668, 39] on div "2x" at bounding box center [670, 38] width 18 height 16
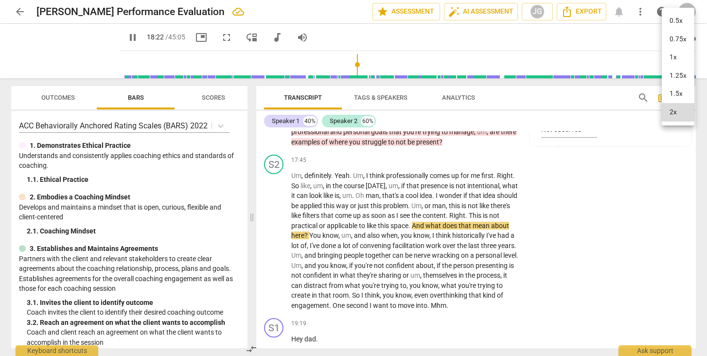
click at [671, 98] on li "1.5x" at bounding box center [677, 94] width 33 height 18
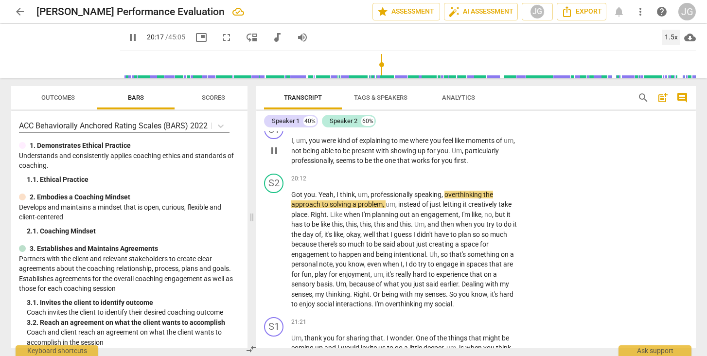
scroll to position [3297, 0]
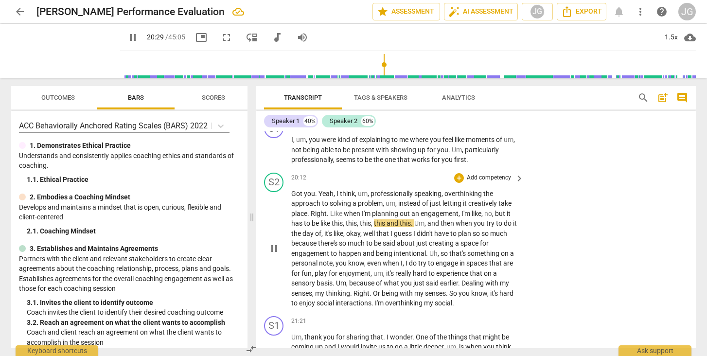
click at [269, 250] on span "pause" at bounding box center [274, 248] width 12 height 12
click at [127, 36] on span "play_arrow" at bounding box center [133, 38] width 12 height 12
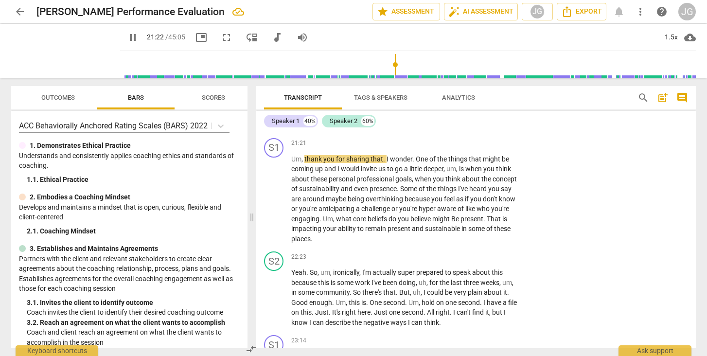
scroll to position [3478, 0]
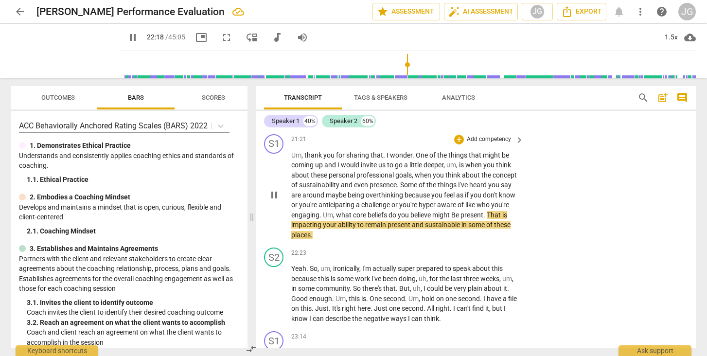
click at [275, 190] on span "pause" at bounding box center [274, 195] width 12 height 12
click at [457, 140] on div "+" at bounding box center [459, 140] width 10 height 10
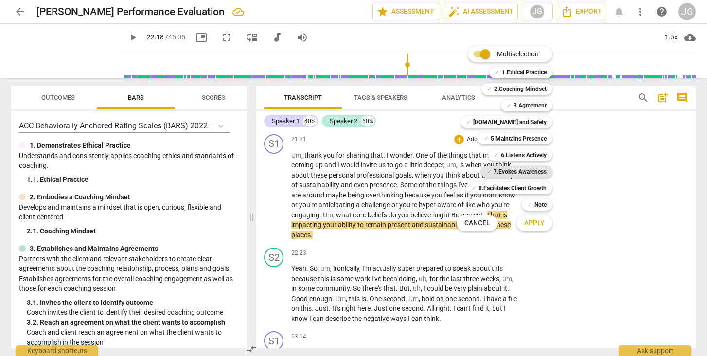
click at [496, 172] on b "7.Evokes Awareness" at bounding box center [519, 172] width 53 height 12
click at [538, 225] on span "Apply" at bounding box center [534, 223] width 20 height 10
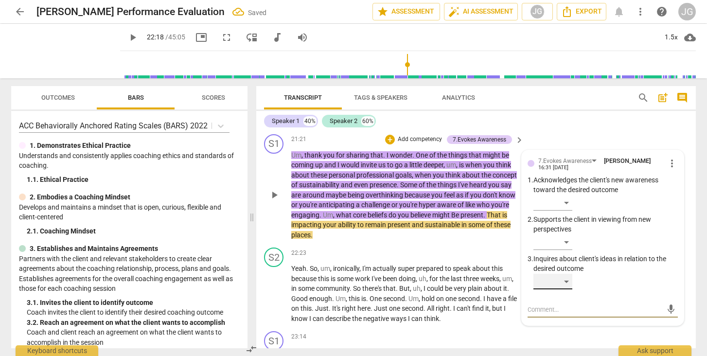
click at [549, 278] on div "​" at bounding box center [552, 282] width 39 height 16
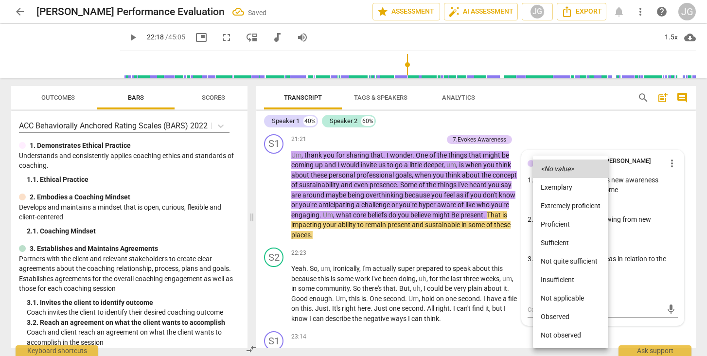
click at [548, 315] on li "Observed" at bounding box center [570, 316] width 75 height 18
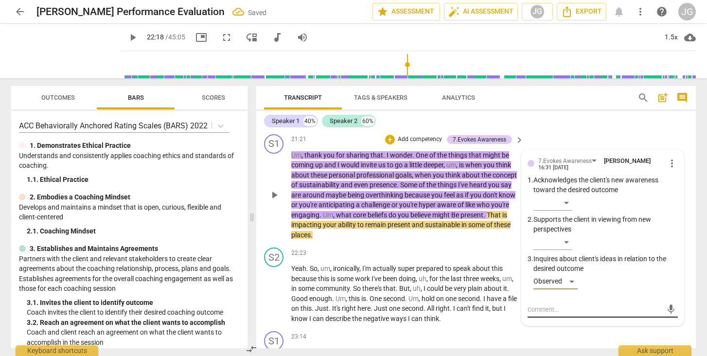
click at [535, 305] on textarea at bounding box center [594, 309] width 135 height 9
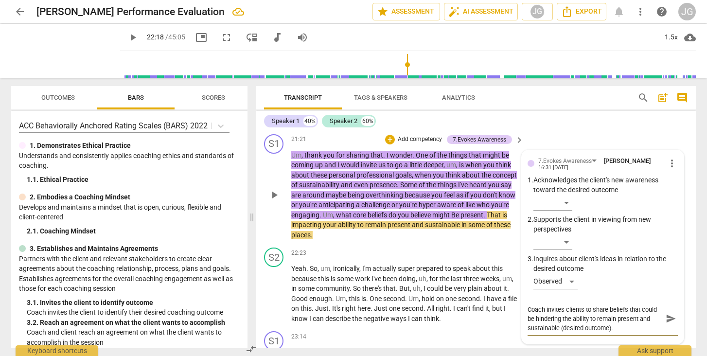
click at [663, 321] on span "send" at bounding box center [670, 318] width 14 height 12
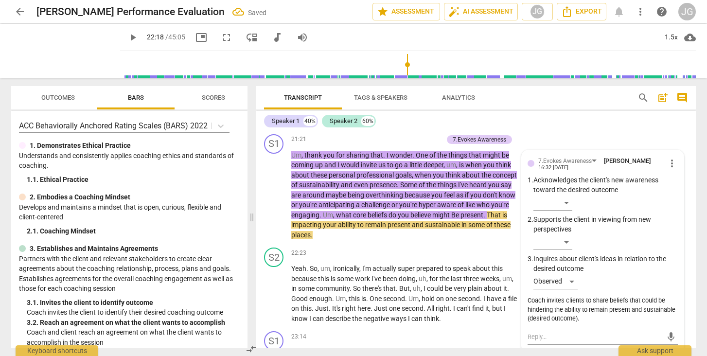
click at [127, 37] on span "play_arrow" at bounding box center [133, 38] width 12 height 12
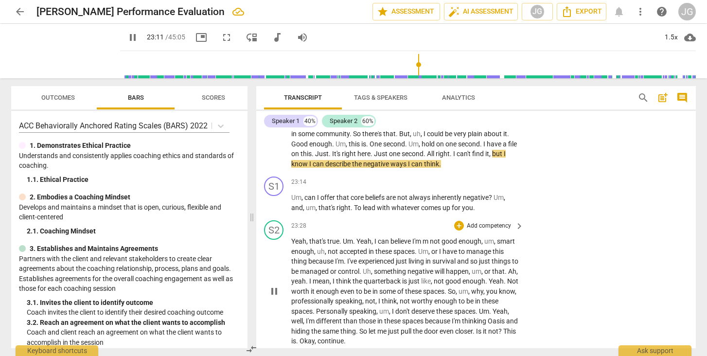
scroll to position [3635, 0]
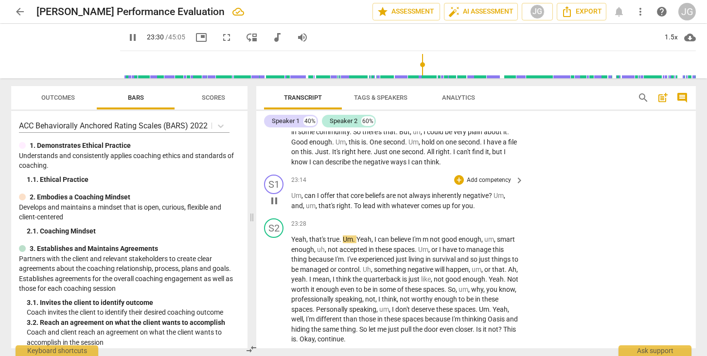
click at [277, 195] on span "pause" at bounding box center [274, 201] width 12 height 12
click at [127, 36] on span "play_arrow" at bounding box center [133, 38] width 12 height 12
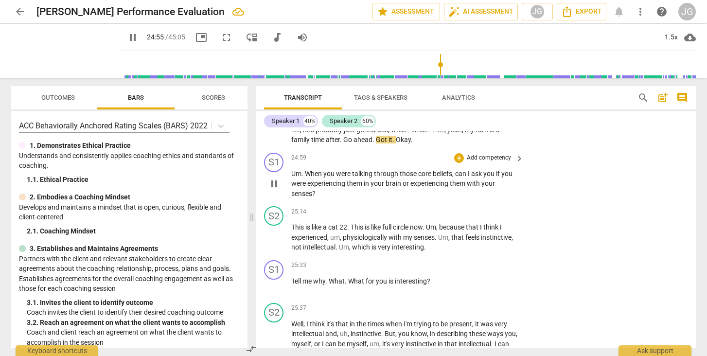
scroll to position [3923, 0]
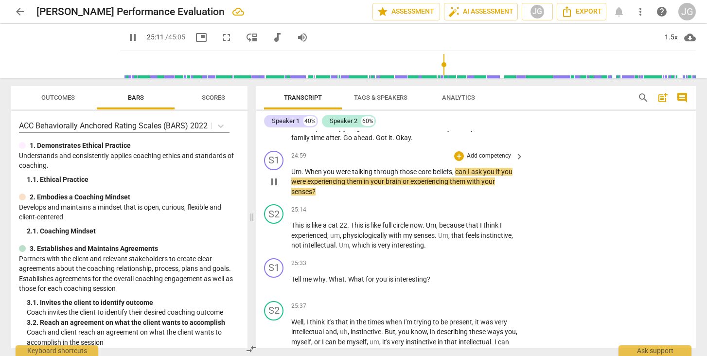
click at [271, 176] on span "pause" at bounding box center [274, 182] width 12 height 12
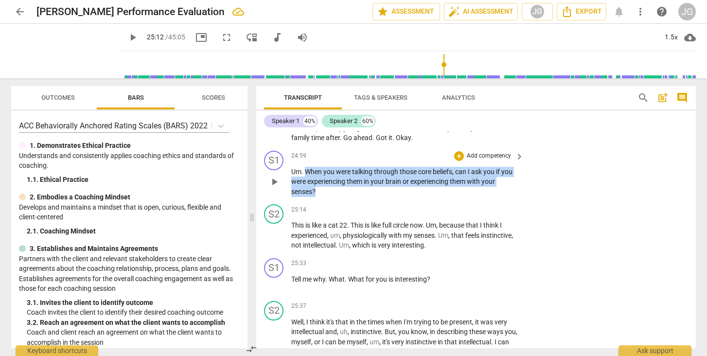
drag, startPoint x: 306, startPoint y: 161, endPoint x: 315, endPoint y: 184, distance: 24.8
click at [315, 184] on p "Um . When you were talking through those core beliefs , can I ask you if you we…" at bounding box center [404, 182] width 227 height 30
copy p "When you were talking through those core beliefs , can I ask you if you were ex…"
click at [457, 151] on div "+" at bounding box center [459, 156] width 10 height 10
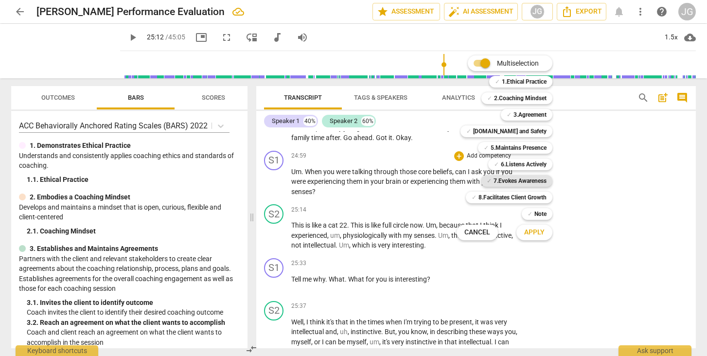
click at [498, 182] on b "7.Evokes Awareness" at bounding box center [519, 181] width 53 height 12
click at [539, 229] on span "Apply" at bounding box center [534, 232] width 20 height 10
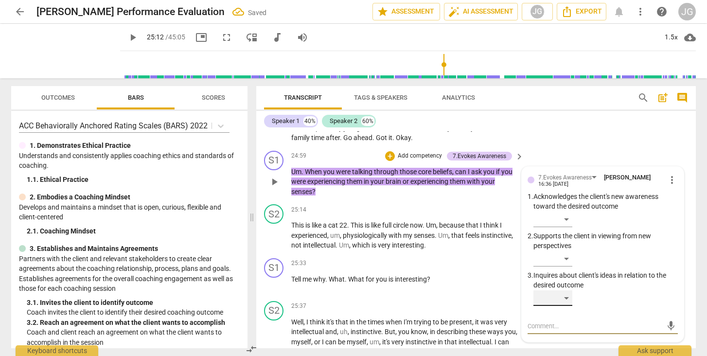
click at [554, 290] on div "​" at bounding box center [552, 298] width 39 height 16
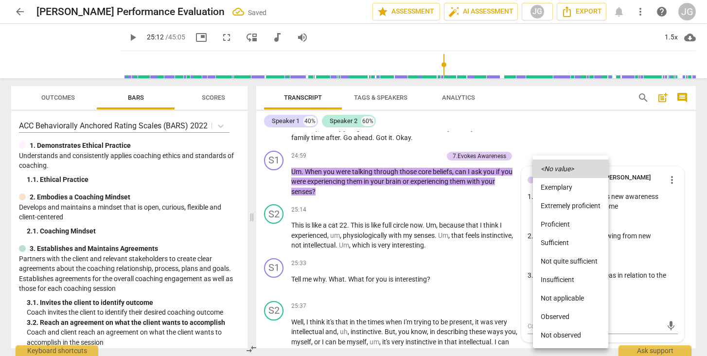
click at [554, 314] on li "Observed" at bounding box center [570, 316] width 75 height 18
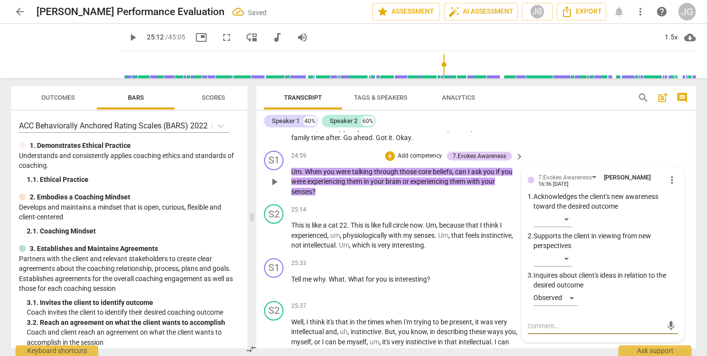
click at [540, 321] on textarea at bounding box center [594, 325] width 135 height 9
paste textarea "Coach inquires about how the client experiences their core beliefs, showing cur…"
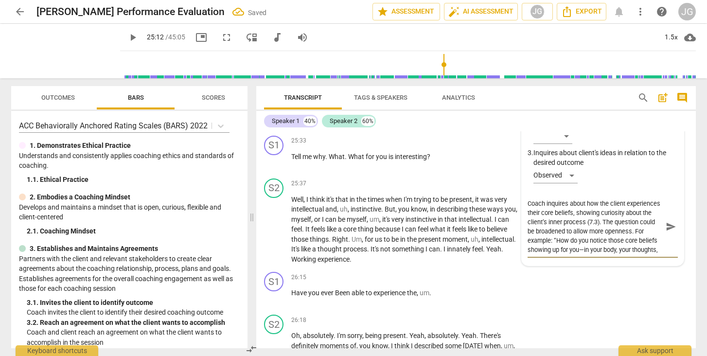
scroll to position [0, 0]
drag, startPoint x: 605, startPoint y: 203, endPoint x: 649, endPoint y: 209, distance: 43.7
click at [649, 209] on textarea "Coach inquires about how the client experiences their core beliefs, showing cur…" at bounding box center [594, 226] width 135 height 55
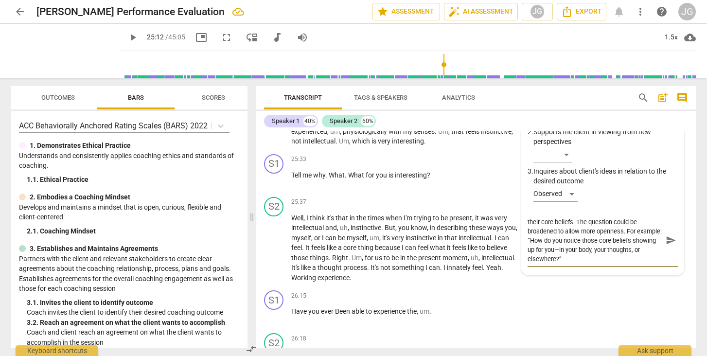
scroll to position [9, 0]
click at [603, 239] on textarea "Coach inquires about how the client experiences their core beliefs. The questio…" at bounding box center [594, 240] width 135 height 46
click at [610, 220] on textarea "Coach inquires about how the client experiences their core beliefs. The questio…" at bounding box center [594, 240] width 135 height 46
click at [665, 235] on span "send" at bounding box center [670, 240] width 11 height 11
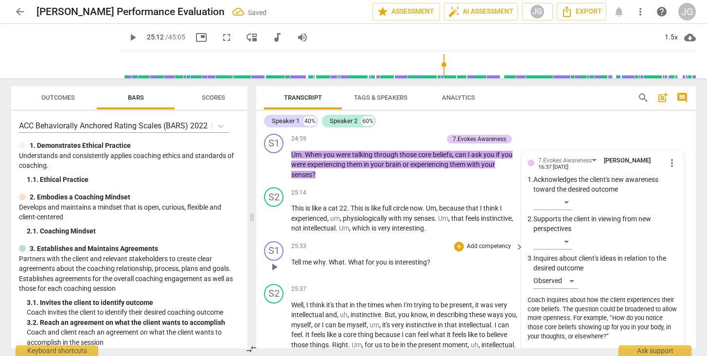
scroll to position [3939, 0]
click at [127, 39] on span "play_arrow" at bounding box center [133, 38] width 12 height 12
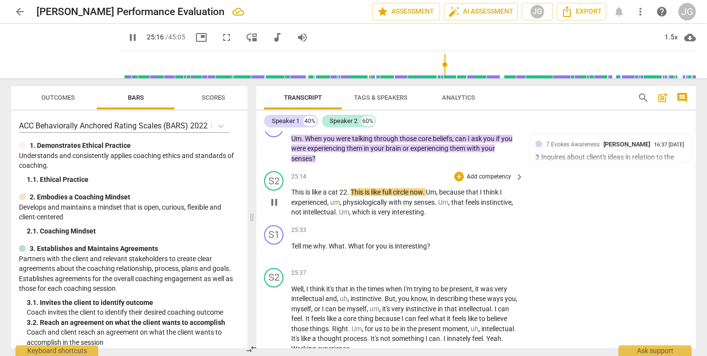
scroll to position [3958, 0]
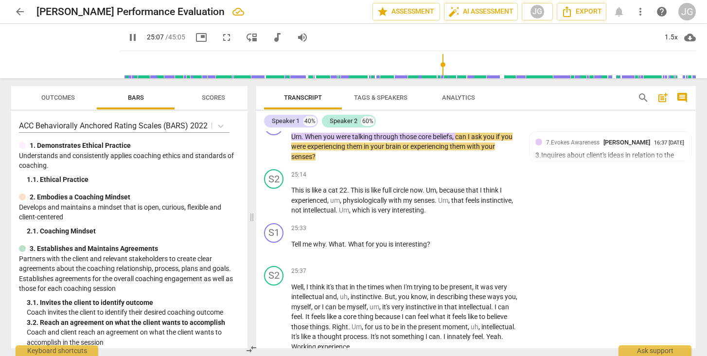
click at [437, 67] on input "range" at bounding box center [409, 64] width 571 height 31
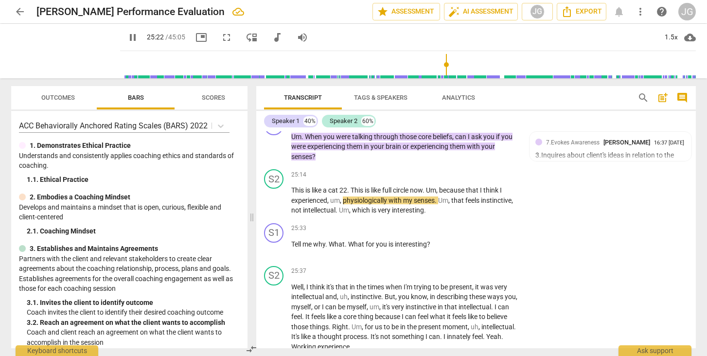
scroll to position [0, 0]
click at [274, 243] on span "pause" at bounding box center [274, 249] width 12 height 12
click at [457, 224] on div "+" at bounding box center [459, 229] width 10 height 10
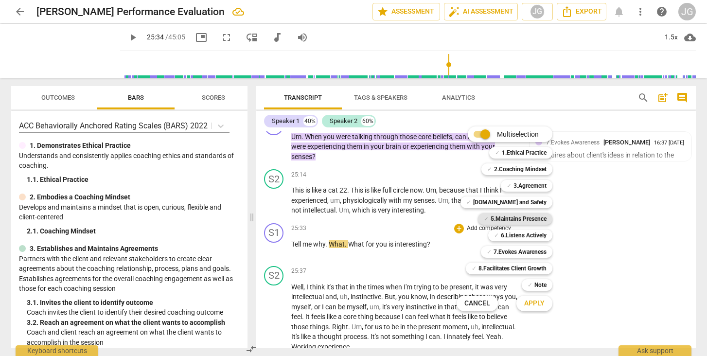
click at [529, 222] on b "5.Maintains Presence" at bounding box center [518, 219] width 56 height 12
click at [542, 308] on button "Apply" at bounding box center [534, 302] width 36 height 17
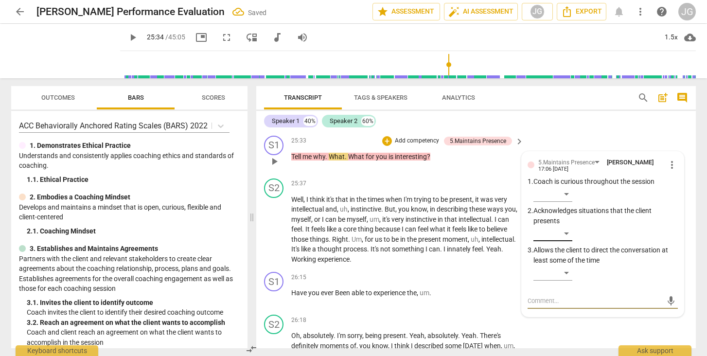
scroll to position [4045, 0]
click at [555, 187] on div "​" at bounding box center [552, 194] width 39 height 16
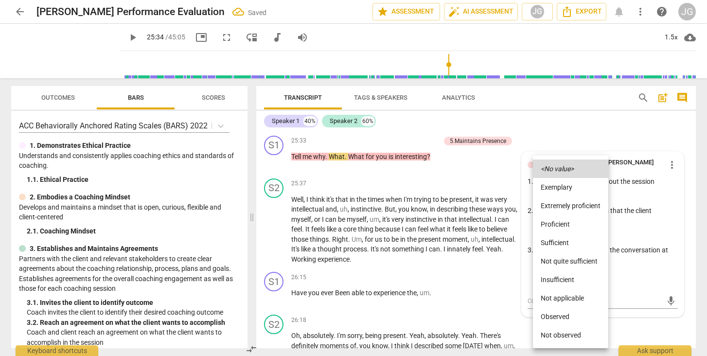
click at [554, 323] on li "Observed" at bounding box center [570, 316] width 75 height 18
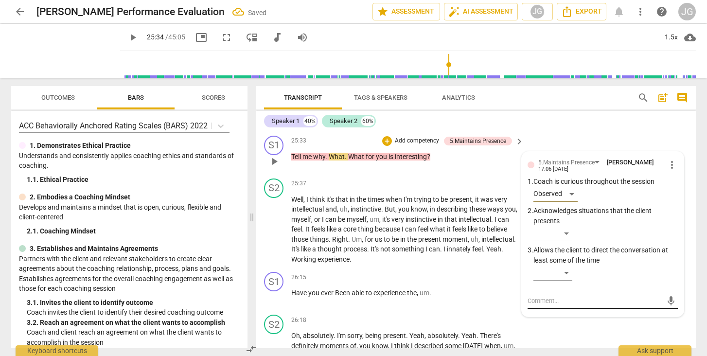
click at [546, 296] on textarea at bounding box center [594, 300] width 135 height 9
click at [665, 295] on span "send" at bounding box center [670, 300] width 11 height 11
click at [127, 39] on span "play_arrow" at bounding box center [133, 38] width 12 height 12
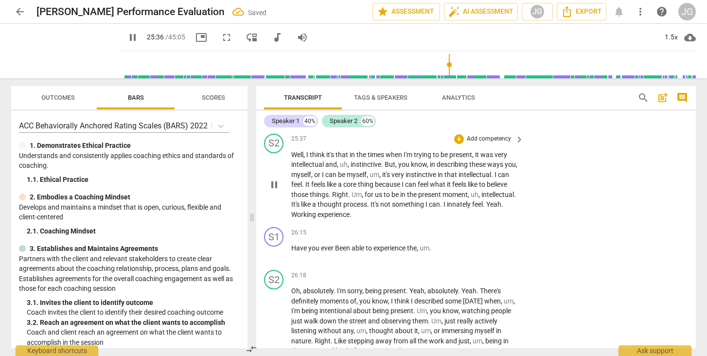
scroll to position [4091, 0]
click at [274, 178] on span "pause" at bounding box center [274, 184] width 12 height 12
click at [127, 35] on span "play_arrow" at bounding box center [133, 38] width 12 height 12
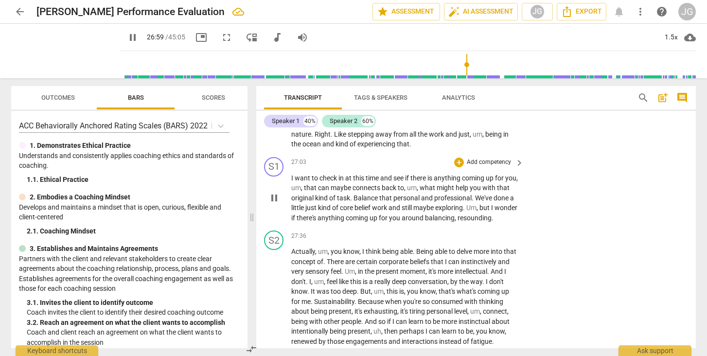
scroll to position [4312, 0]
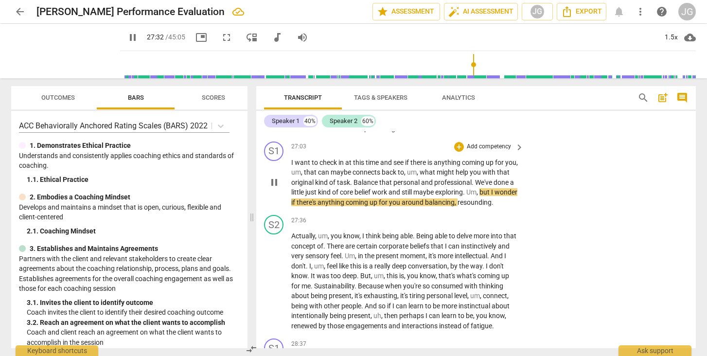
click at [271, 176] on span "pause" at bounding box center [274, 182] width 12 height 12
click at [459, 142] on div "+" at bounding box center [459, 147] width 10 height 10
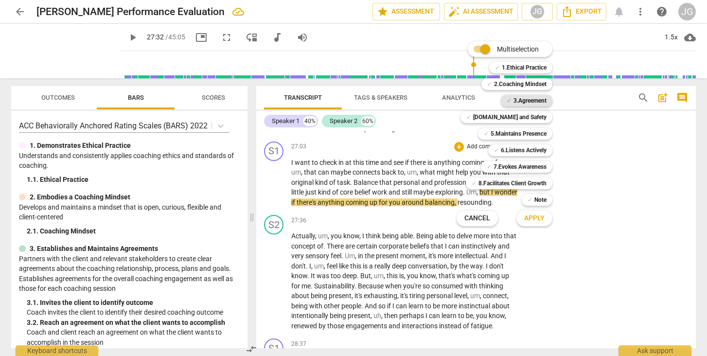
click at [536, 100] on b "3.Agreement" at bounding box center [529, 101] width 33 height 12
click at [537, 219] on span "Apply" at bounding box center [534, 218] width 20 height 10
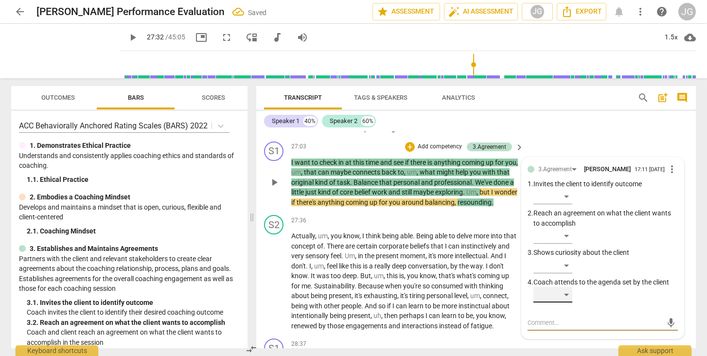
click at [560, 287] on div "​" at bounding box center [552, 295] width 39 height 16
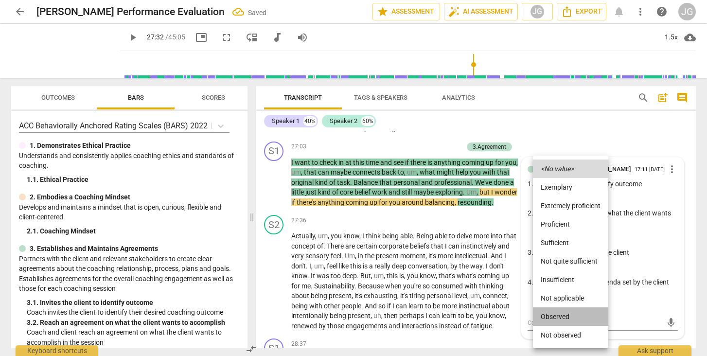
click at [557, 317] on li "Observed" at bounding box center [570, 316] width 75 height 18
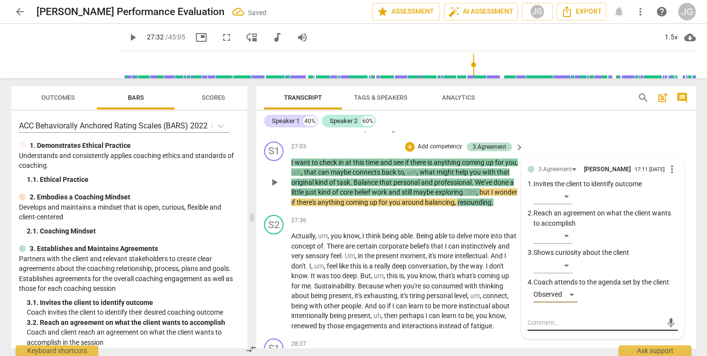
click at [540, 318] on textarea at bounding box center [594, 322] width 135 height 9
paste textarea "Coach checks for connection between the current exploration and the original se…"
click at [565, 318] on textarea "Coach checks for connection between the current exploration and the original se…" at bounding box center [594, 327] width 135 height 18
click at [665, 327] on span "send" at bounding box center [670, 332] width 11 height 11
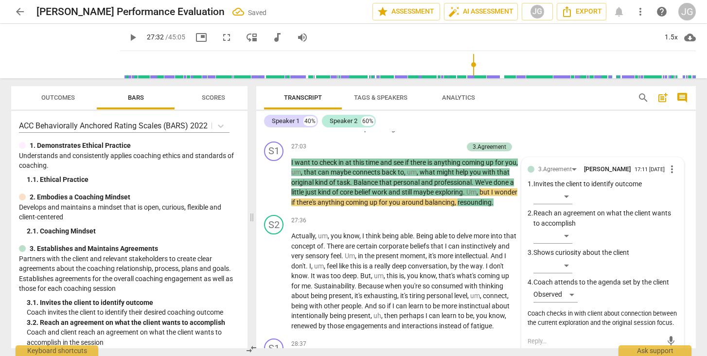
click at [127, 38] on span "play_arrow" at bounding box center [133, 38] width 12 height 12
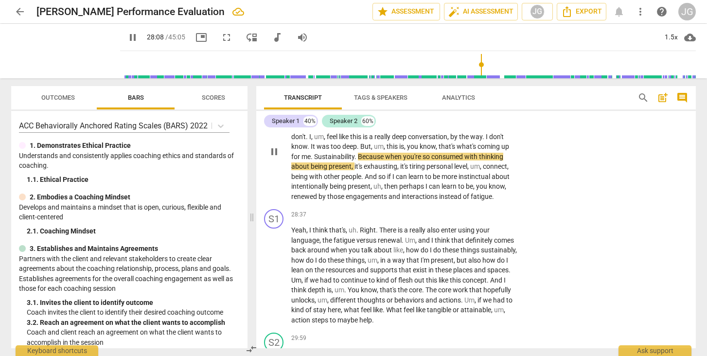
scroll to position [4443, 0]
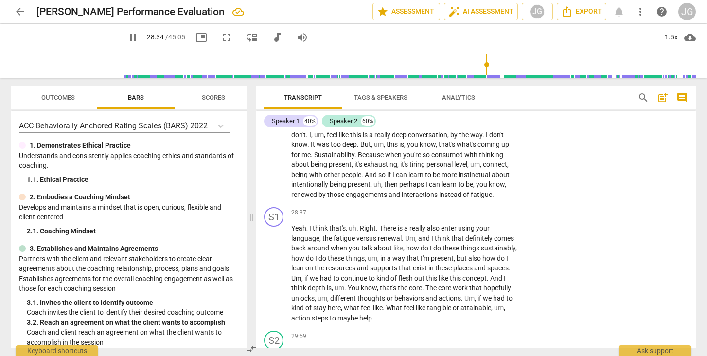
click at [127, 39] on span "pause" at bounding box center [133, 38] width 12 height 12
click at [127, 35] on span "play_arrow" at bounding box center [133, 38] width 12 height 12
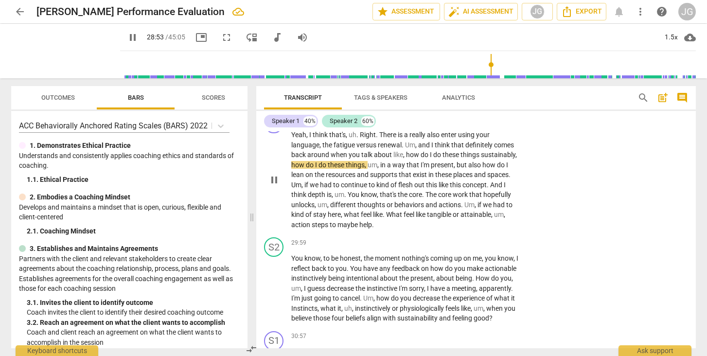
scroll to position [4537, 0]
click at [273, 184] on span "pause" at bounding box center [274, 179] width 12 height 12
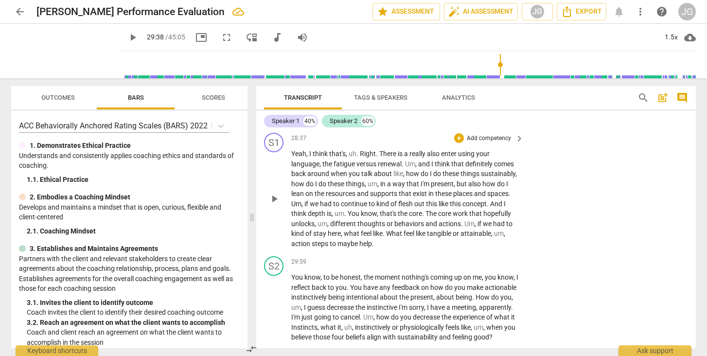
scroll to position [4518, 0]
click at [461, 139] on div "+" at bounding box center [459, 138] width 10 height 10
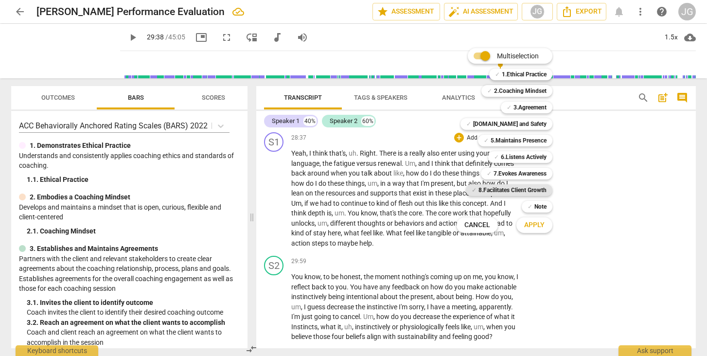
click at [533, 190] on b "8.Facilitates Client Growth" at bounding box center [512, 190] width 68 height 12
click at [539, 225] on span "Apply" at bounding box center [534, 225] width 20 height 10
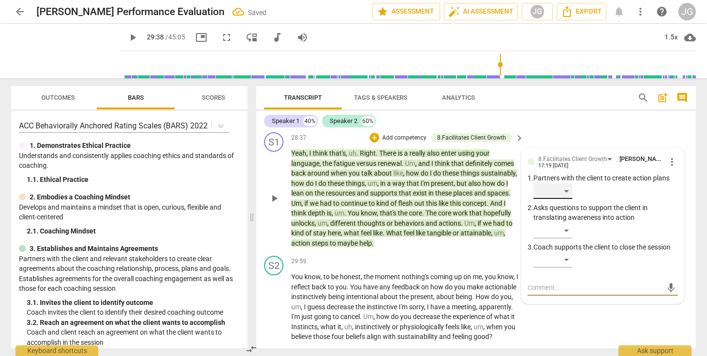
click at [560, 190] on div "​" at bounding box center [552, 191] width 39 height 16
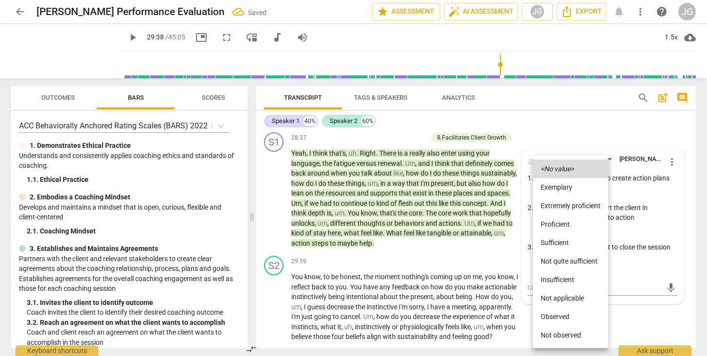
click at [553, 319] on li "Observed" at bounding box center [570, 316] width 75 height 18
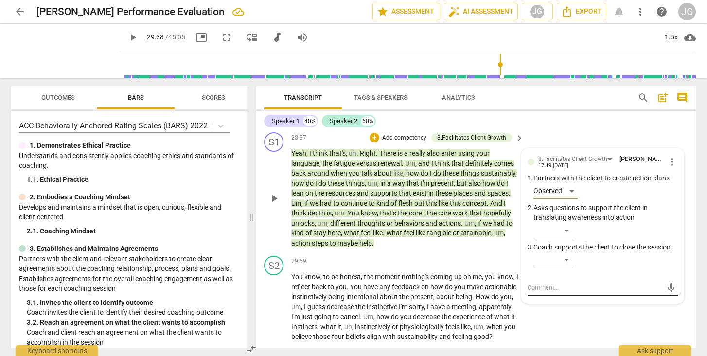
click at [549, 291] on textarea at bounding box center [594, 287] width 135 height 9
click at [666, 288] on span "send" at bounding box center [670, 287] width 11 height 11
click at [127, 38] on span "play_arrow" at bounding box center [133, 38] width 12 height 12
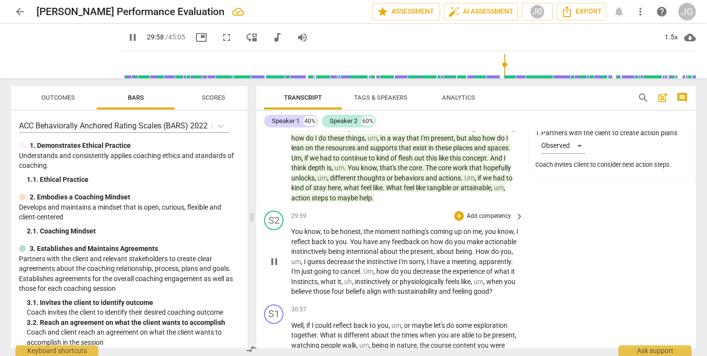
scroll to position [4564, 0]
click at [273, 266] on span "pause" at bounding box center [274, 261] width 12 height 12
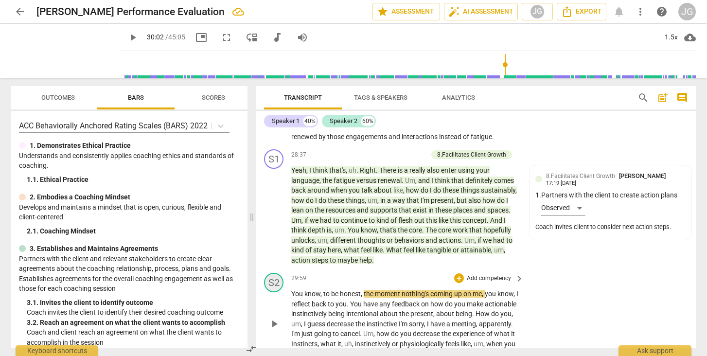
scroll to position [4500, 0]
click at [372, 154] on div "+" at bounding box center [374, 155] width 10 height 10
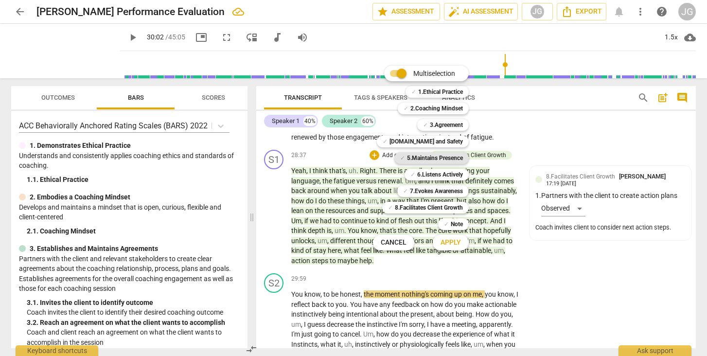
click at [448, 156] on b "5.Maintains Presence" at bounding box center [435, 158] width 56 height 12
click at [452, 241] on span "Apply" at bounding box center [450, 243] width 20 height 10
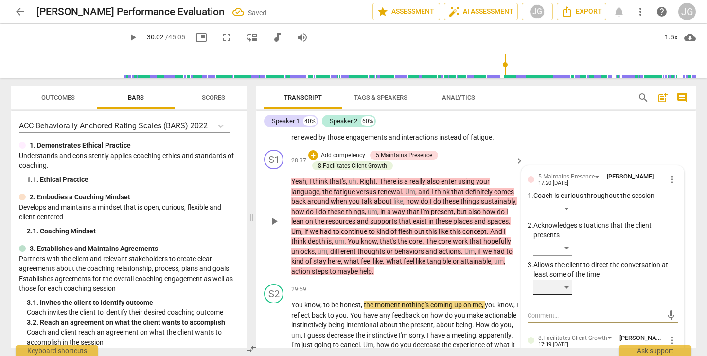
click at [567, 285] on div "​" at bounding box center [552, 287] width 39 height 16
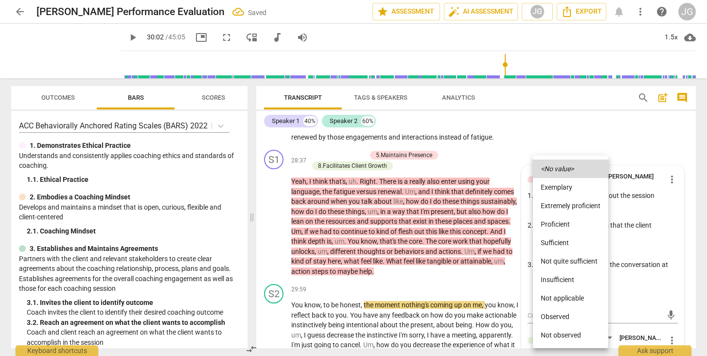
click at [558, 316] on li "Observed" at bounding box center [570, 316] width 75 height 18
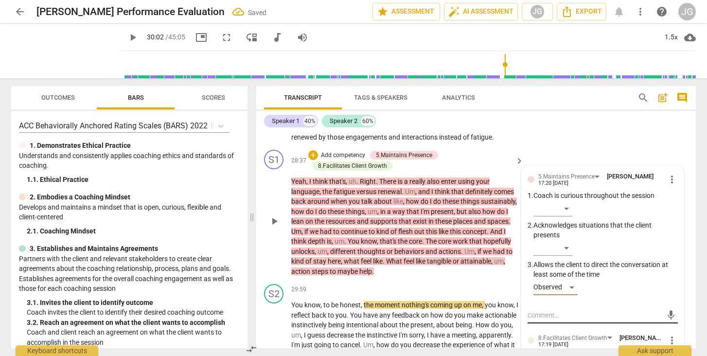
click at [538, 315] on textarea at bounding box center [594, 315] width 135 height 9
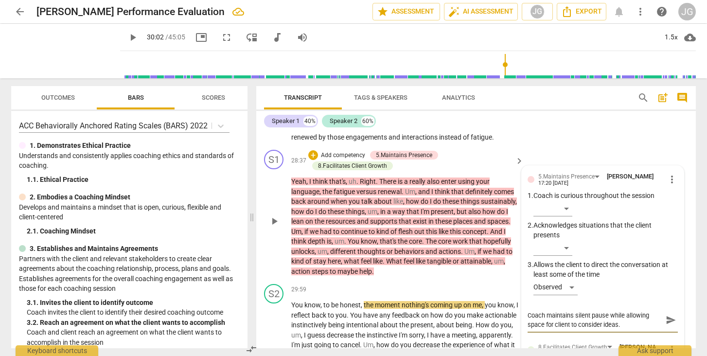
click at [667, 324] on span "send" at bounding box center [670, 319] width 11 height 11
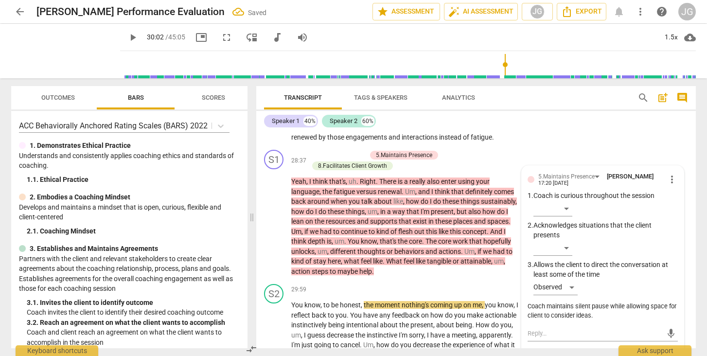
click at [127, 35] on span "play_arrow" at bounding box center [133, 38] width 12 height 12
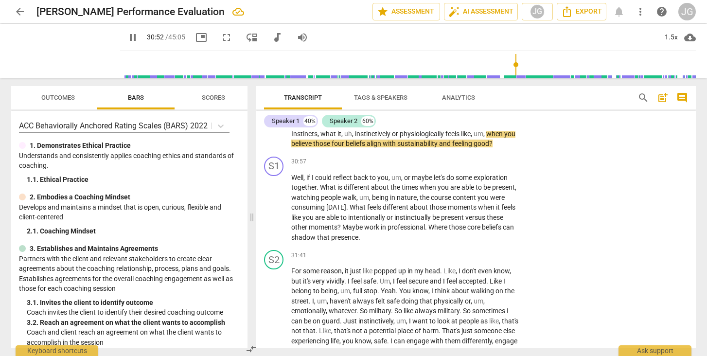
scroll to position [4725, 0]
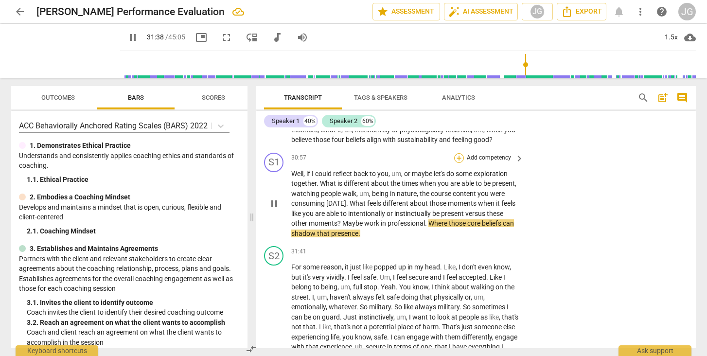
click at [458, 163] on div "+" at bounding box center [459, 158] width 10 height 10
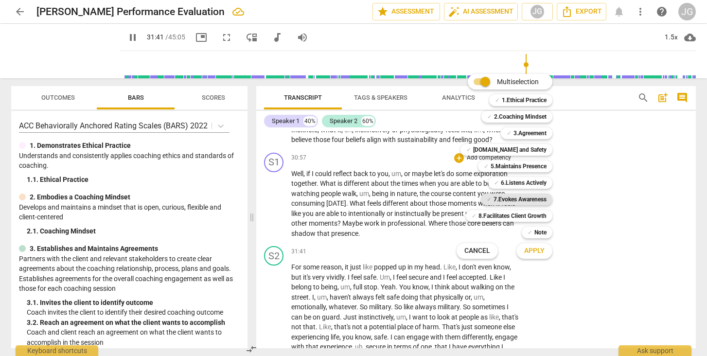
click at [516, 199] on b "7.Evokes Awareness" at bounding box center [519, 199] width 53 height 12
click at [529, 257] on button "Apply" at bounding box center [534, 250] width 36 height 17
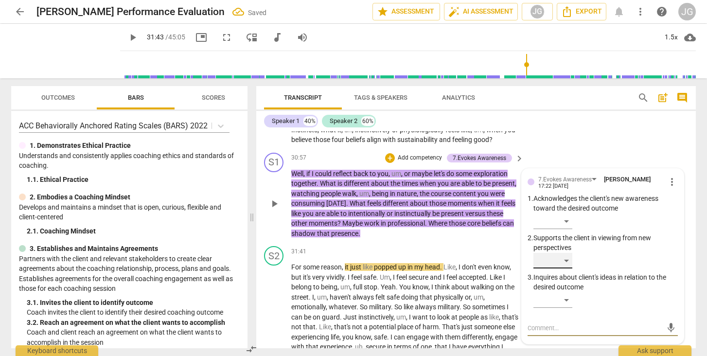
click at [549, 263] on div "​" at bounding box center [552, 261] width 39 height 16
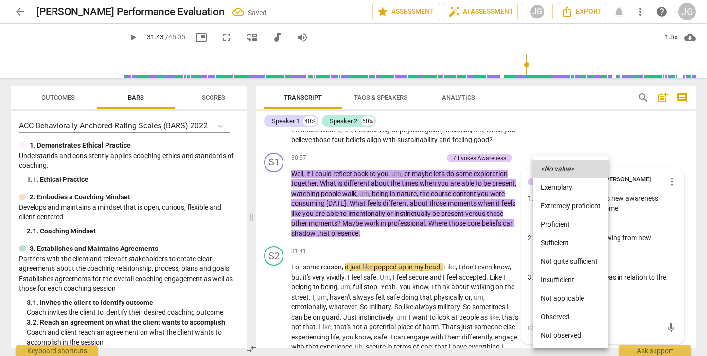
click at [552, 318] on li "Observed" at bounding box center [570, 316] width 75 height 18
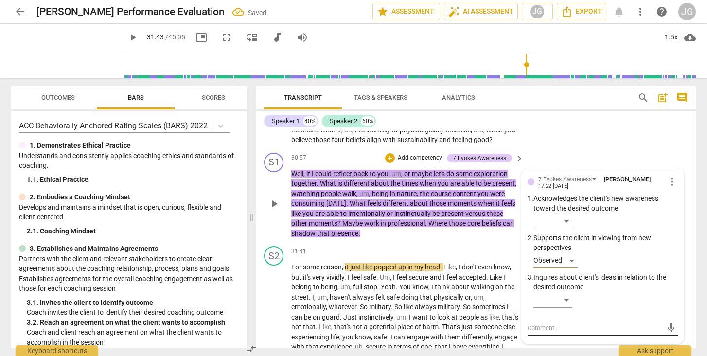
click at [537, 332] on textarea at bounding box center [594, 327] width 135 height 9
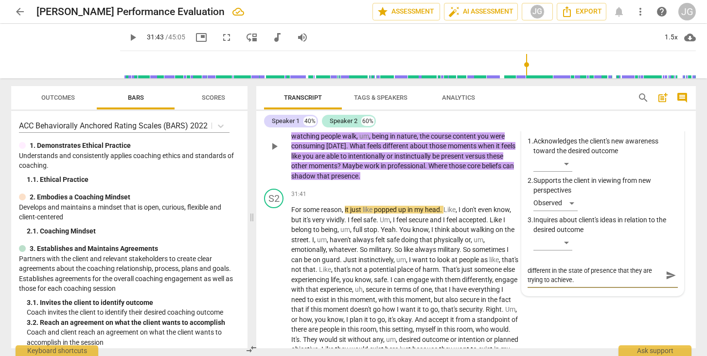
scroll to position [4784, 0]
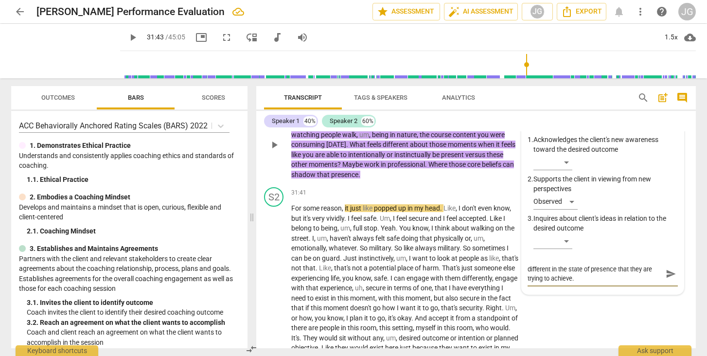
click at [665, 279] on span "send" at bounding box center [670, 273] width 11 height 11
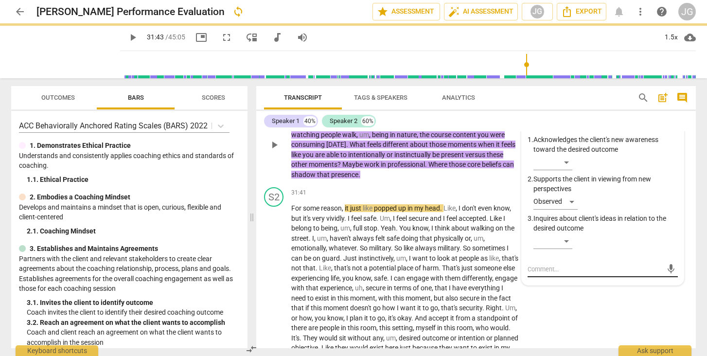
scroll to position [0, 0]
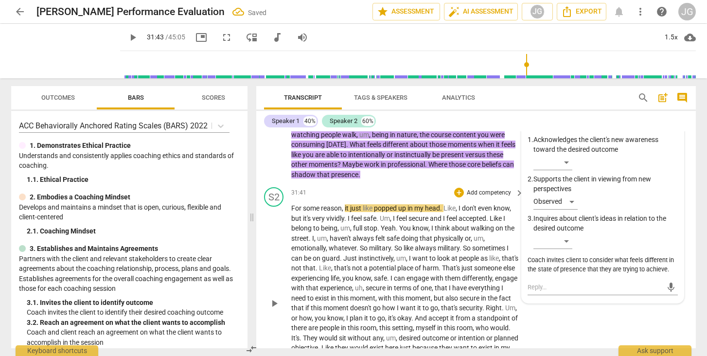
click at [274, 304] on span "play_arrow" at bounding box center [274, 303] width 12 height 12
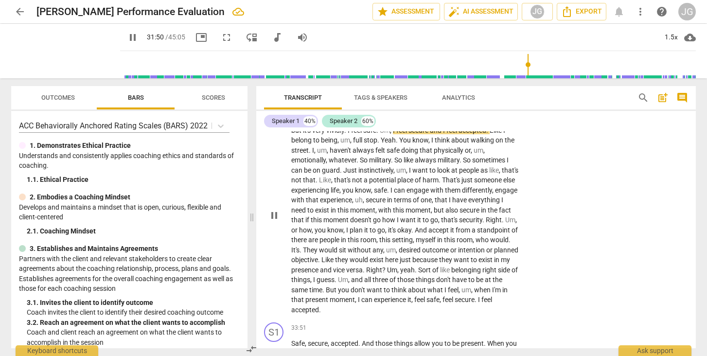
scroll to position [4875, 0]
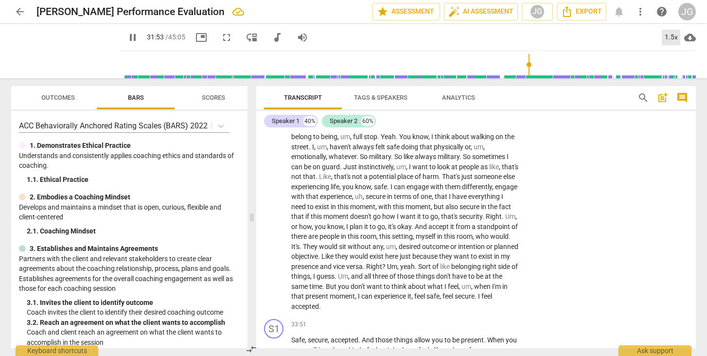
click at [671, 35] on div "1.5x" at bounding box center [670, 38] width 18 height 16
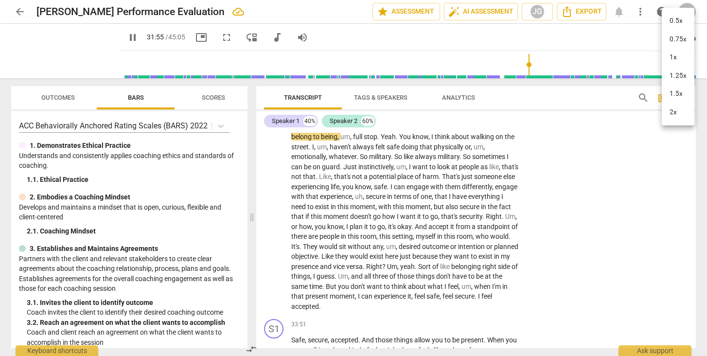
click at [673, 89] on li "1.5x" at bounding box center [677, 94] width 33 height 18
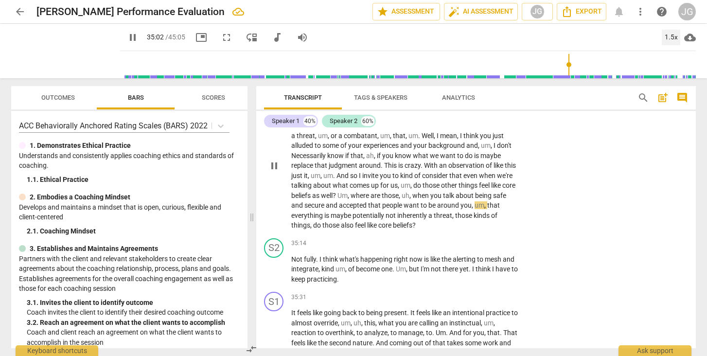
scroll to position [5111, 0]
click at [273, 166] on span "pause" at bounding box center [274, 165] width 12 height 12
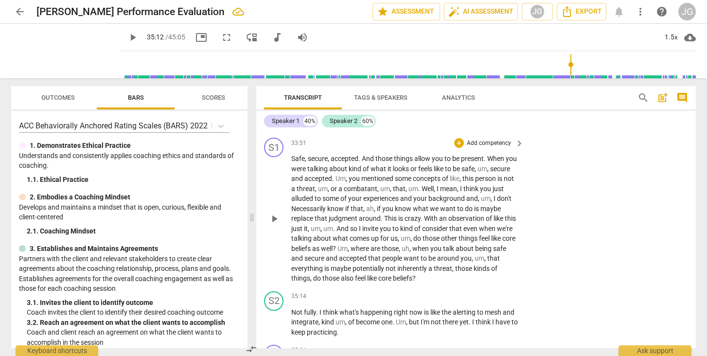
scroll to position [5044, 0]
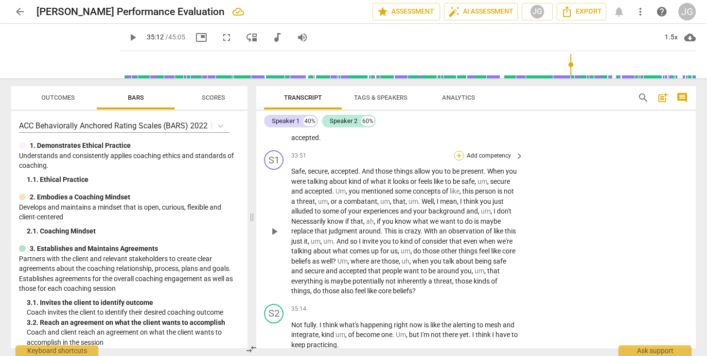
click at [460, 156] on div "+" at bounding box center [459, 156] width 10 height 10
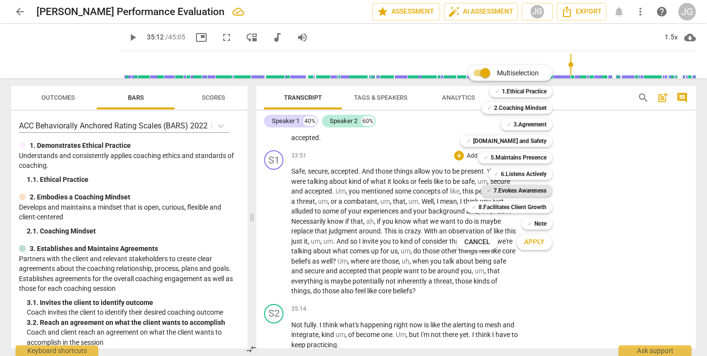
click at [536, 191] on b "7.Evokes Awareness" at bounding box center [519, 191] width 53 height 12
click at [543, 245] on span "Apply" at bounding box center [534, 242] width 20 height 10
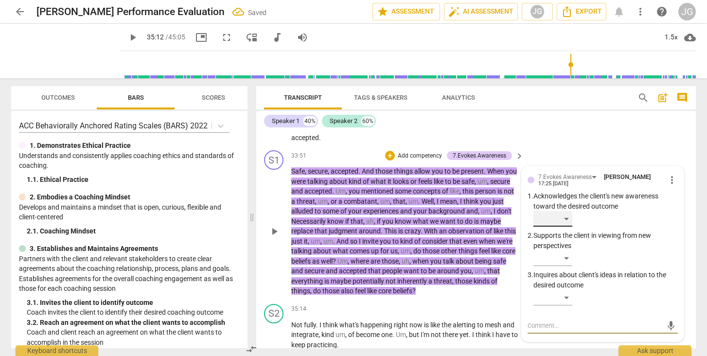
click at [558, 222] on div "​" at bounding box center [552, 219] width 39 height 16
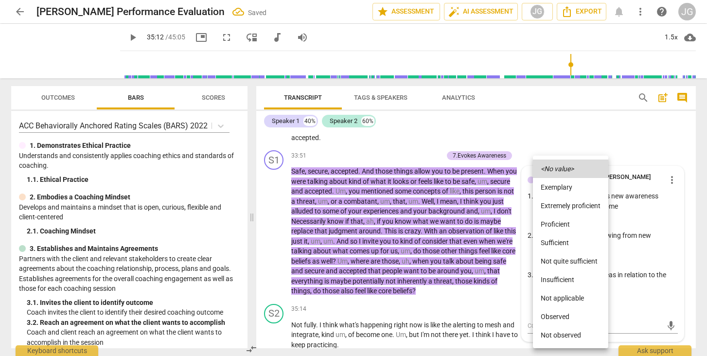
click at [555, 313] on li "Observed" at bounding box center [570, 316] width 75 height 18
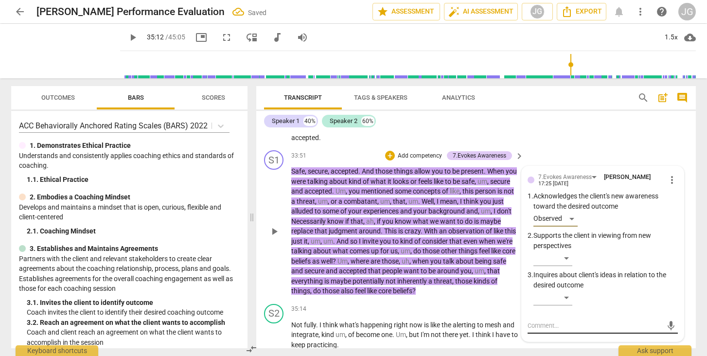
click at [548, 326] on textarea at bounding box center [594, 325] width 135 height 9
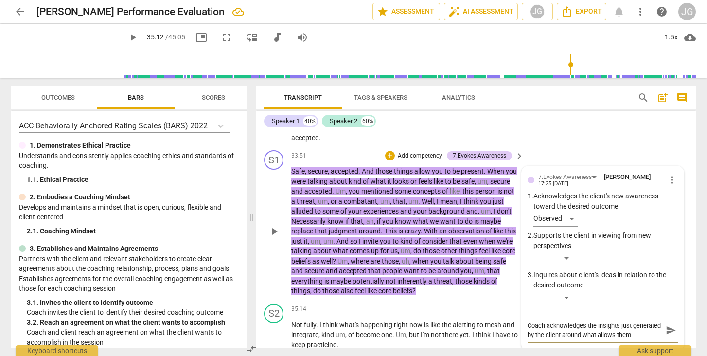
scroll to position [8, 0]
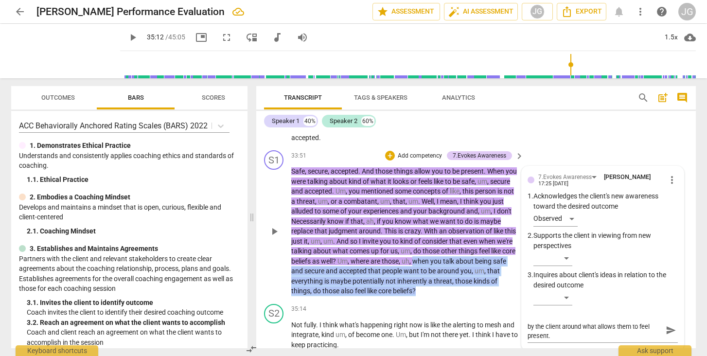
drag, startPoint x: 491, startPoint y: 292, endPoint x: 275, endPoint y: 271, distance: 217.3
click at [275, 271] on div "S1 play_arrow pause 33:51 + Add competency 7.Evokes Awareness keyboard_arrow_ri…" at bounding box center [475, 223] width 439 height 154
copy p "when you talk about being safe and secure and accepted that people want to be a…"
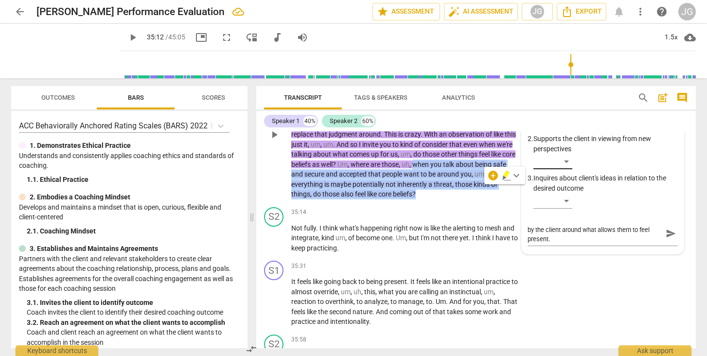
scroll to position [5147, 0]
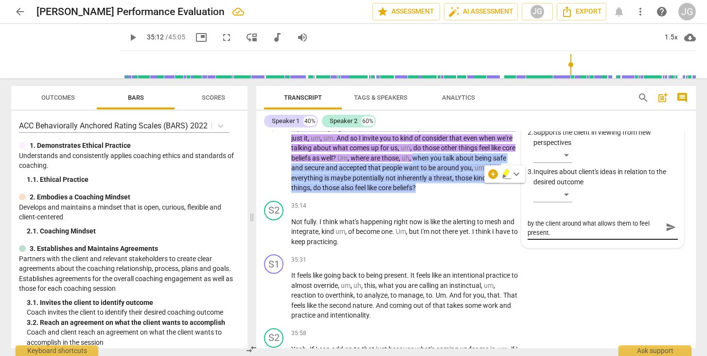
click at [556, 225] on textarea "Coach acknowledges the insights just generated by the client around what allows…" at bounding box center [594, 227] width 135 height 18
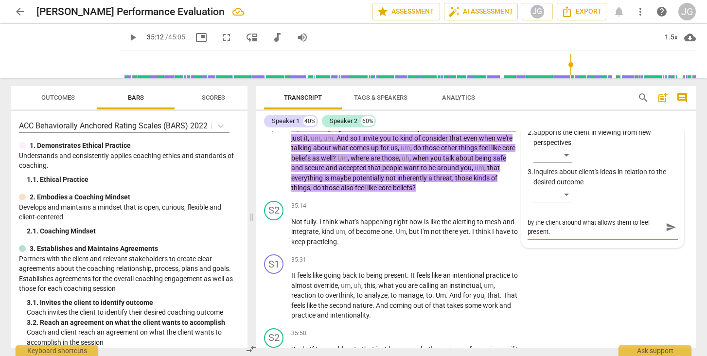
scroll to position [9, 0]
click at [597, 233] on textarea "Coach acknowledges the insights just generated by the client around what allows…" at bounding box center [594, 227] width 135 height 18
paste textarea "Coach encourages the client to explore whether their new insight connects to co…"
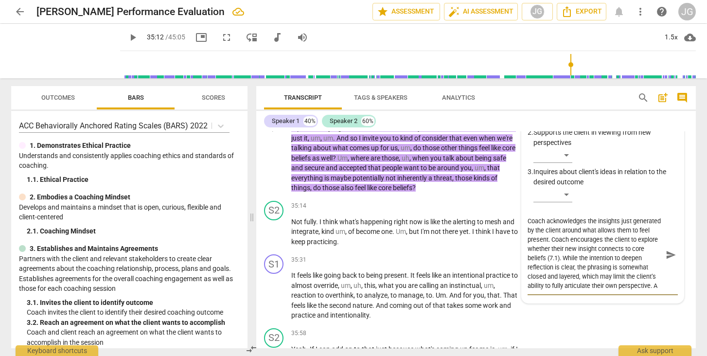
scroll to position [0, 0]
click at [580, 241] on textarea "Coach acknowledges the insights just generated by the client around what allows…" at bounding box center [594, 255] width 135 height 74
click at [579, 258] on textarea "Coach acknowledges the insights just generated by the client around what allows…" at bounding box center [594, 255] width 135 height 74
click at [665, 255] on span "send" at bounding box center [670, 254] width 11 height 11
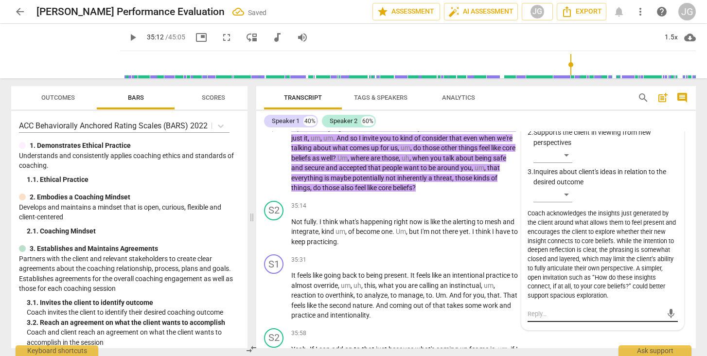
scroll to position [0, 0]
click at [127, 39] on span "play_arrow" at bounding box center [133, 38] width 12 height 12
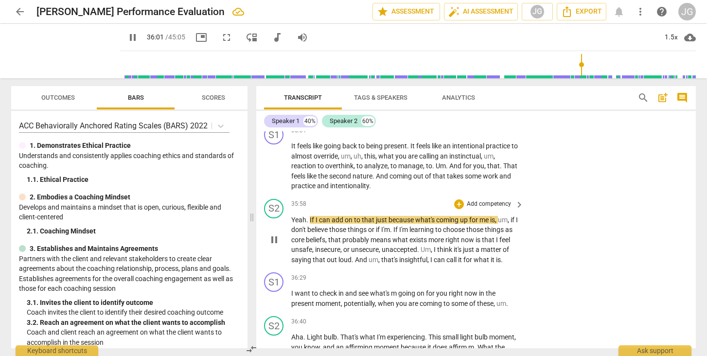
scroll to position [5273, 0]
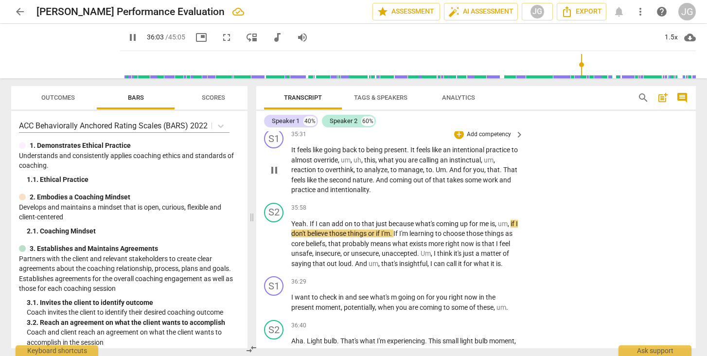
click at [276, 168] on span "pause" at bounding box center [274, 170] width 12 height 12
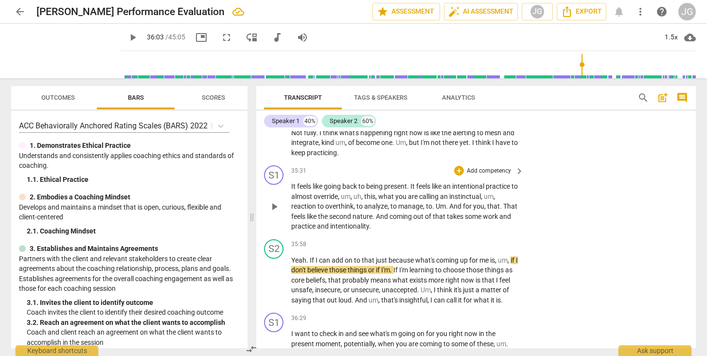
scroll to position [5233, 0]
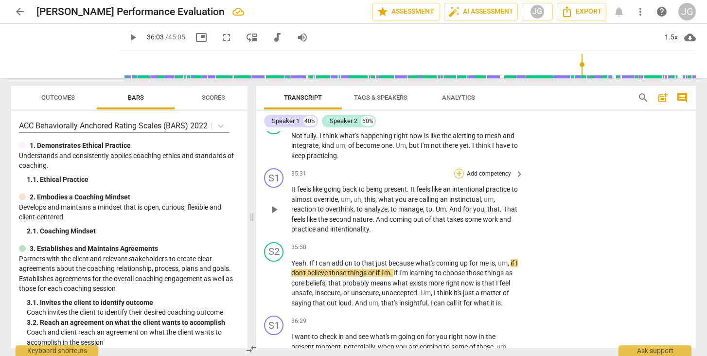
click at [458, 169] on div "+" at bounding box center [459, 174] width 10 height 10
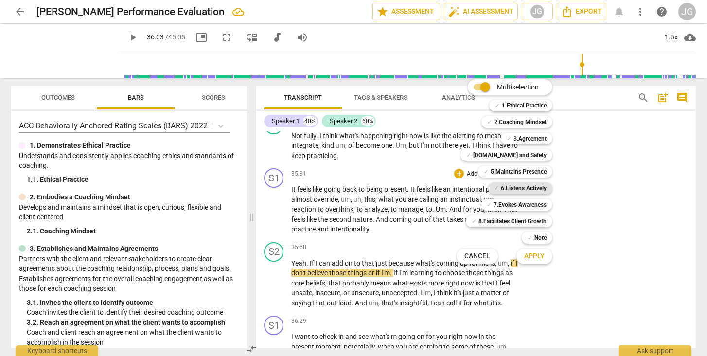
click at [513, 187] on b "6.Listens Actively" at bounding box center [524, 188] width 46 height 12
click at [537, 256] on span "Apply" at bounding box center [534, 256] width 20 height 10
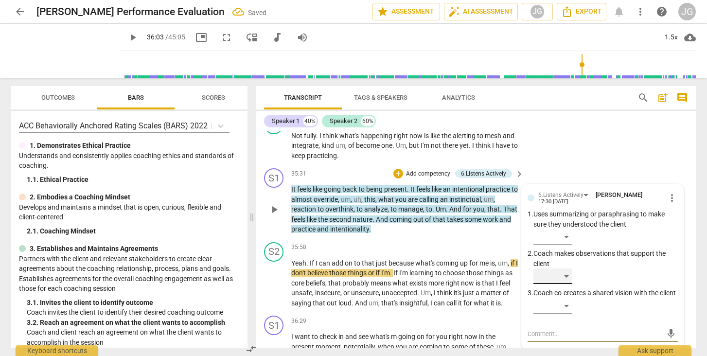
click at [548, 273] on div "​" at bounding box center [552, 276] width 39 height 16
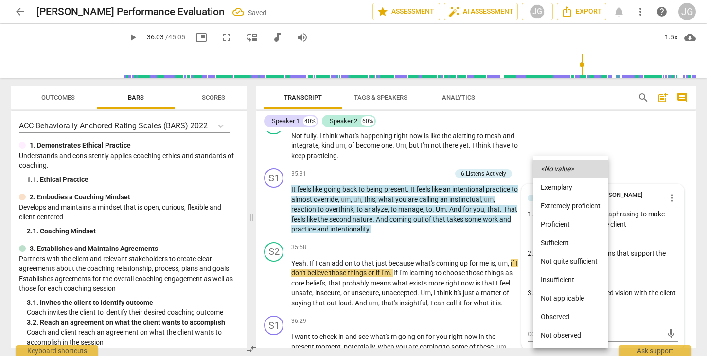
click at [552, 315] on li "Observed" at bounding box center [570, 316] width 75 height 18
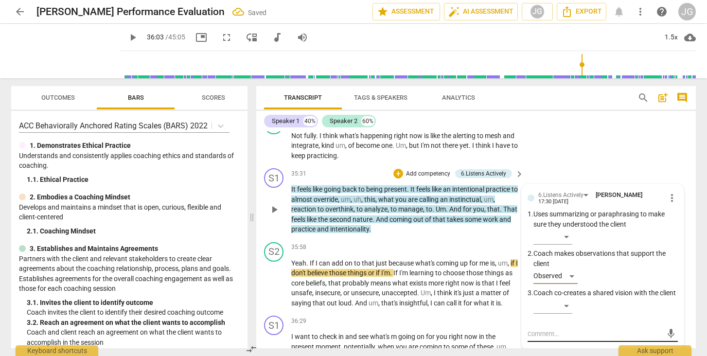
click at [542, 338] on textarea at bounding box center [594, 333] width 135 height 9
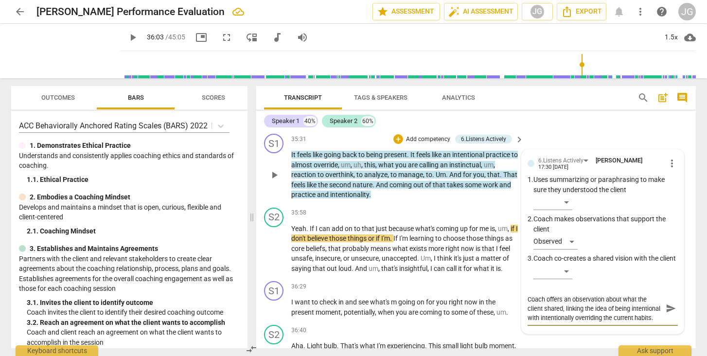
scroll to position [5276, 0]
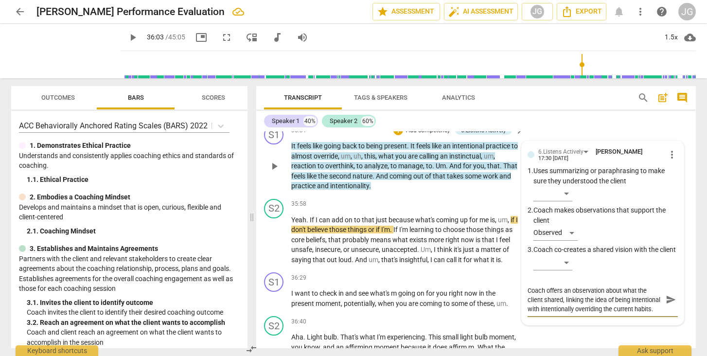
click at [665, 304] on span "send" at bounding box center [670, 299] width 11 height 11
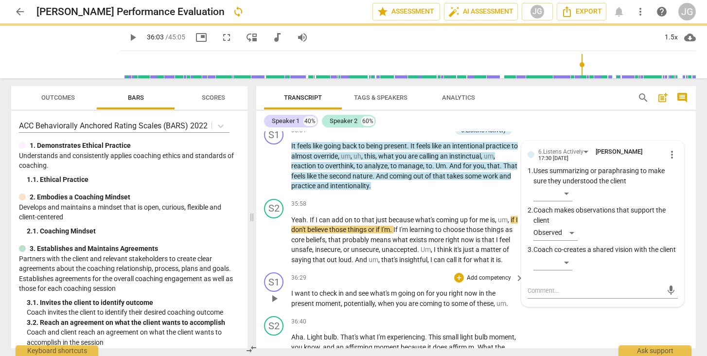
scroll to position [0, 0]
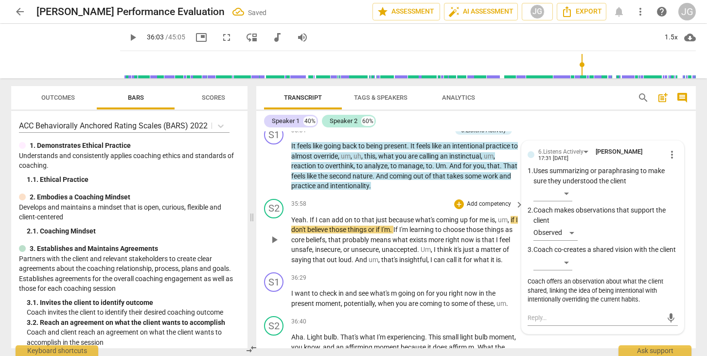
click at [271, 234] on span "play_arrow" at bounding box center [274, 240] width 12 height 12
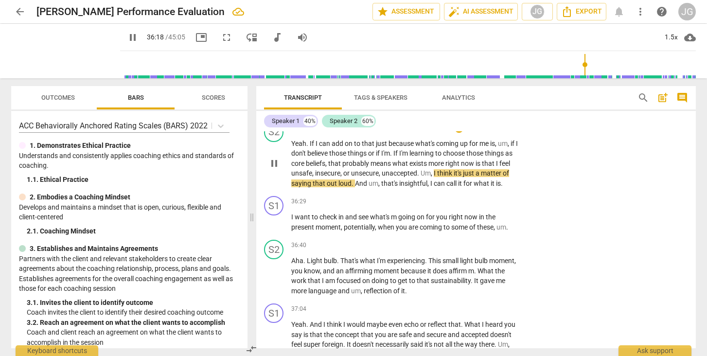
scroll to position [5354, 0]
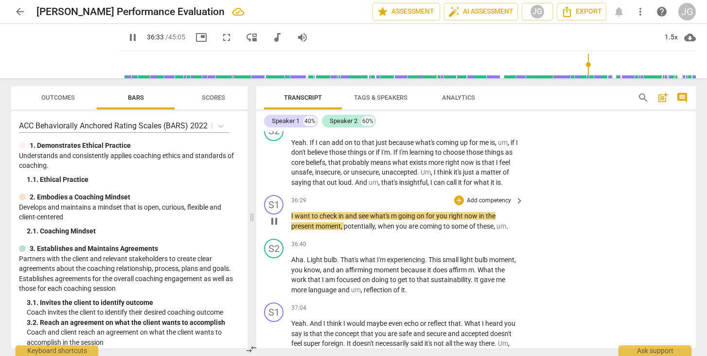
click at [275, 218] on span "pause" at bounding box center [274, 221] width 12 height 12
click at [457, 195] on div "+" at bounding box center [459, 200] width 10 height 10
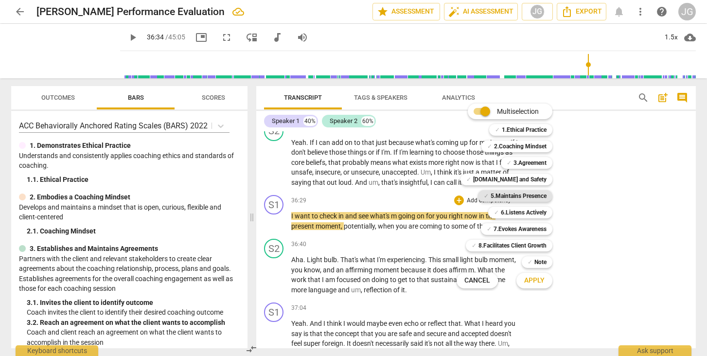
click at [531, 197] on b "5.Maintains Presence" at bounding box center [518, 196] width 56 height 12
click at [532, 281] on span "Apply" at bounding box center [534, 281] width 20 height 10
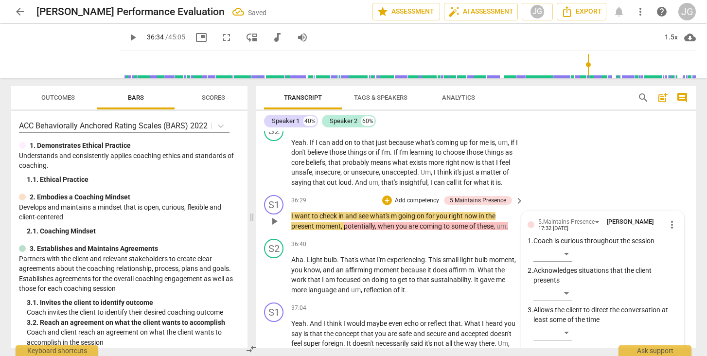
scroll to position [5468, 0]
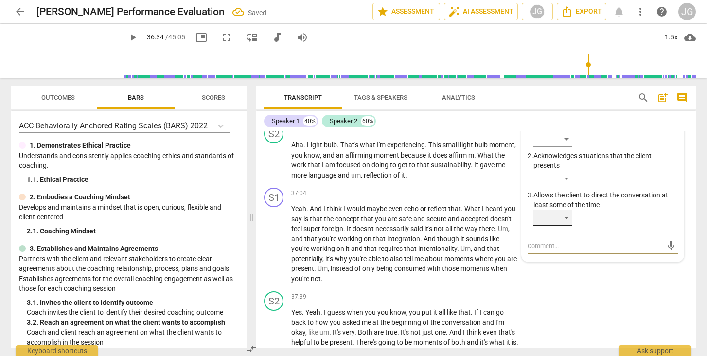
click at [569, 210] on div "​" at bounding box center [552, 218] width 39 height 16
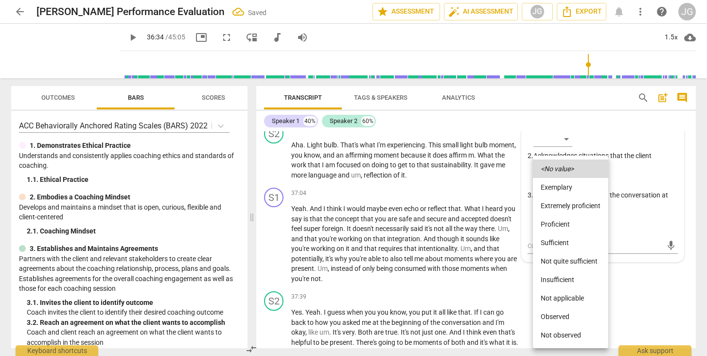
click at [546, 316] on li "Observed" at bounding box center [570, 316] width 75 height 18
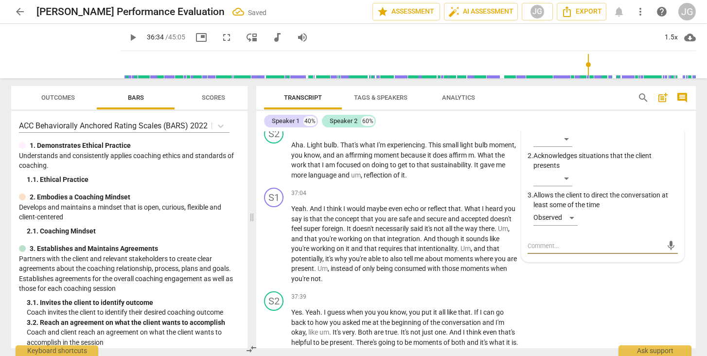
click at [544, 241] on textarea at bounding box center [594, 245] width 135 height 9
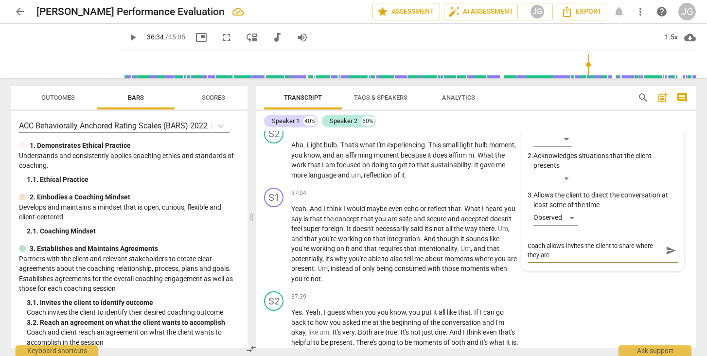
scroll to position [0, 0]
click at [667, 247] on span "send" at bounding box center [670, 250] width 11 height 11
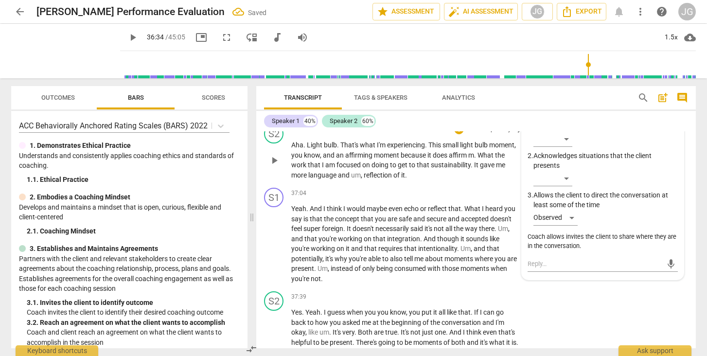
scroll to position [5433, 0]
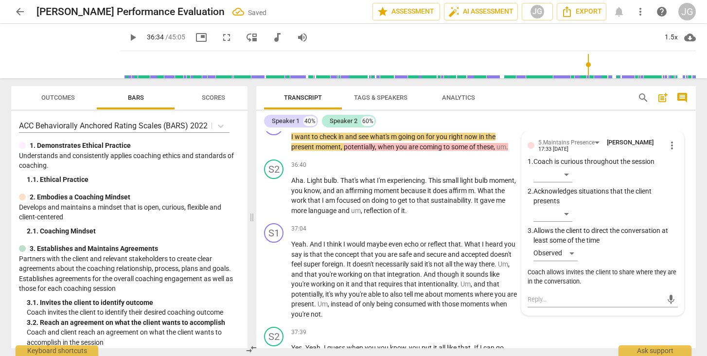
click at [127, 33] on span "play_arrow" at bounding box center [133, 38] width 12 height 12
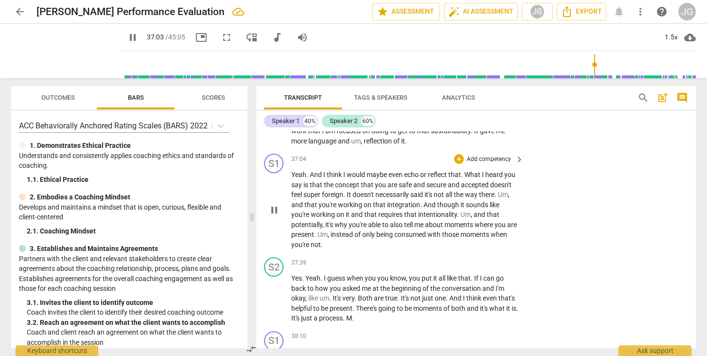
scroll to position [5504, 0]
click at [274, 203] on span "pause" at bounding box center [274, 209] width 12 height 12
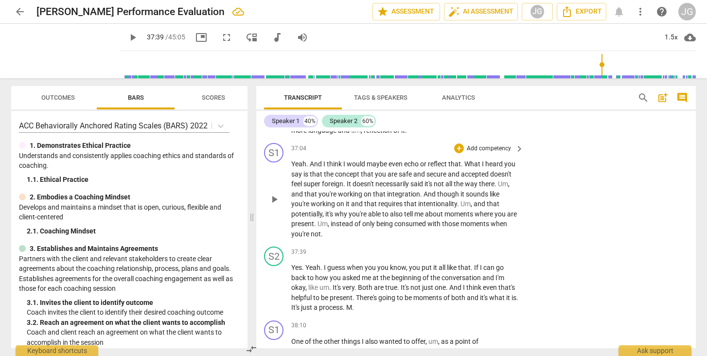
scroll to position [5518, 0]
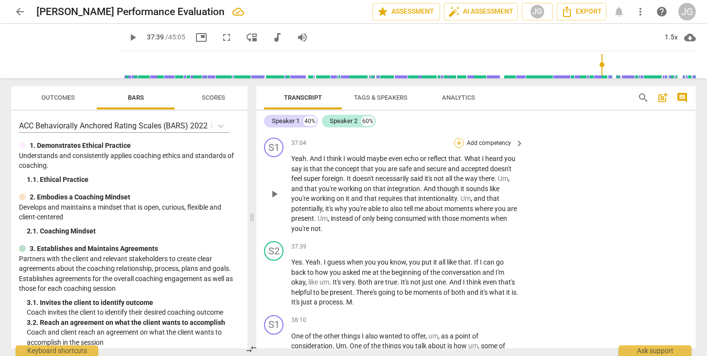
click at [459, 138] on div "+" at bounding box center [459, 143] width 10 height 10
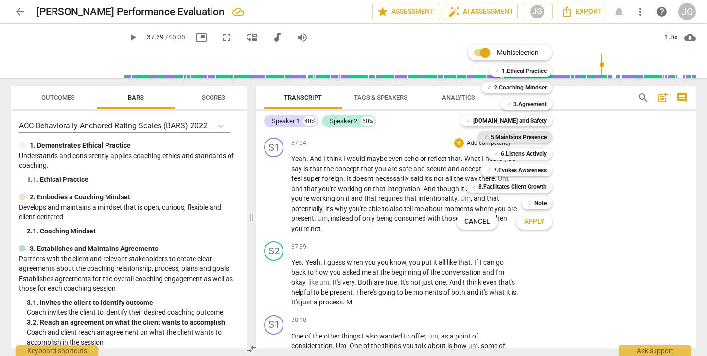
click at [527, 138] on b "5.Maintains Presence" at bounding box center [518, 137] width 56 height 12
click at [537, 222] on span "Apply" at bounding box center [534, 222] width 20 height 10
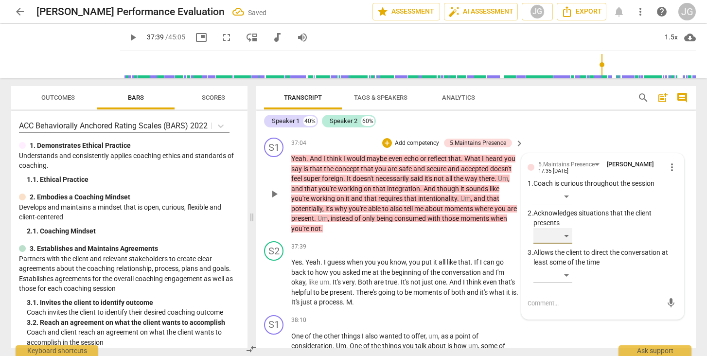
click at [555, 229] on div "​" at bounding box center [552, 236] width 39 height 16
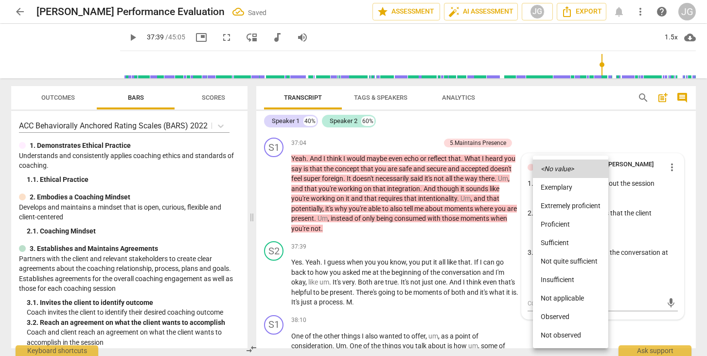
click at [557, 313] on li "Observed" at bounding box center [570, 316] width 75 height 18
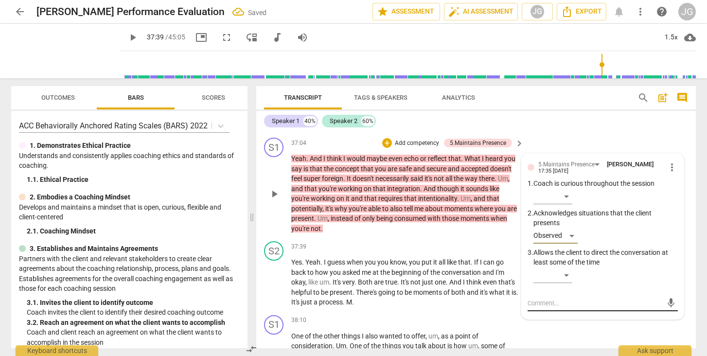
click at [540, 298] on textarea at bounding box center [594, 302] width 135 height 9
click at [665, 302] on span "send" at bounding box center [670, 307] width 11 height 11
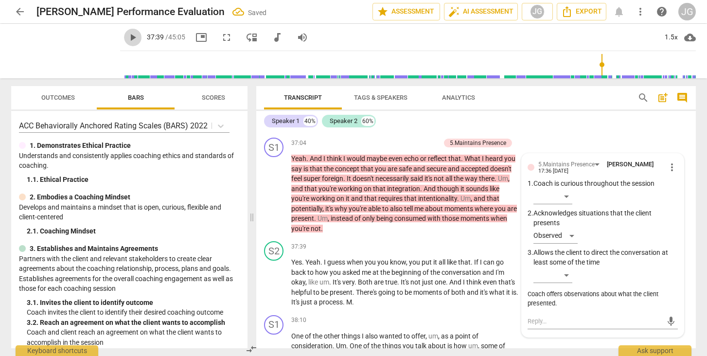
click at [127, 37] on span "play_arrow" at bounding box center [133, 38] width 12 height 12
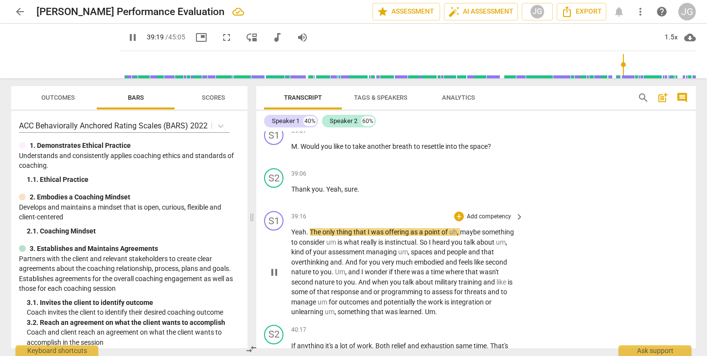
scroll to position [5865, 0]
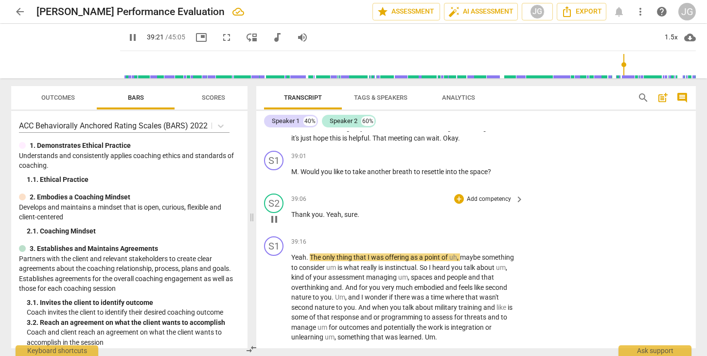
click at [274, 213] on span "pause" at bounding box center [274, 219] width 12 height 12
click at [127, 38] on span "play_arrow" at bounding box center [133, 38] width 12 height 12
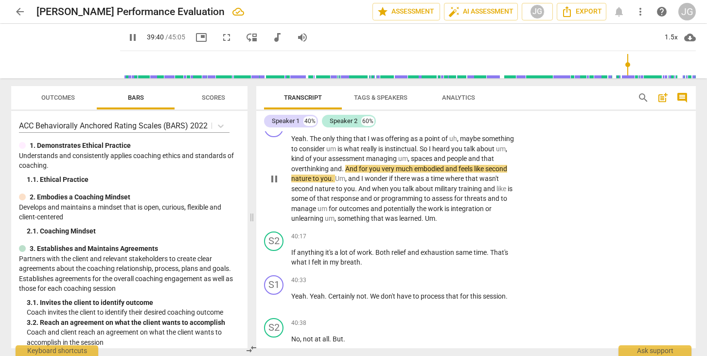
scroll to position [5985, 0]
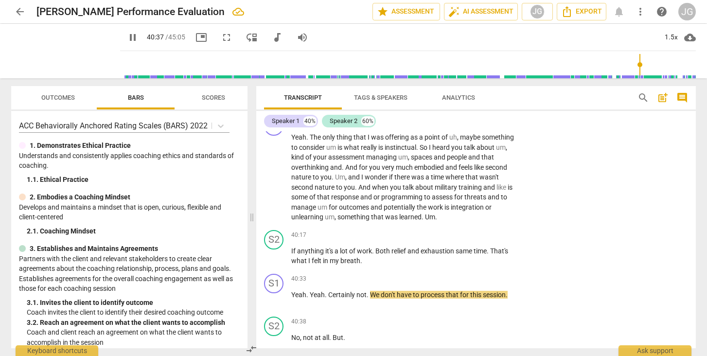
click at [127, 36] on span "pause" at bounding box center [133, 38] width 12 height 12
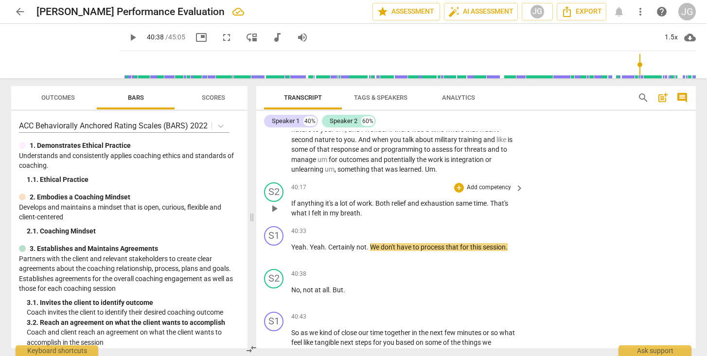
scroll to position [6034, 0]
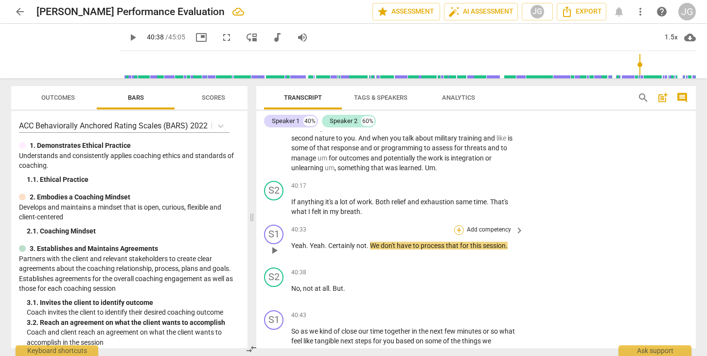
click at [461, 225] on div "+" at bounding box center [459, 230] width 10 height 10
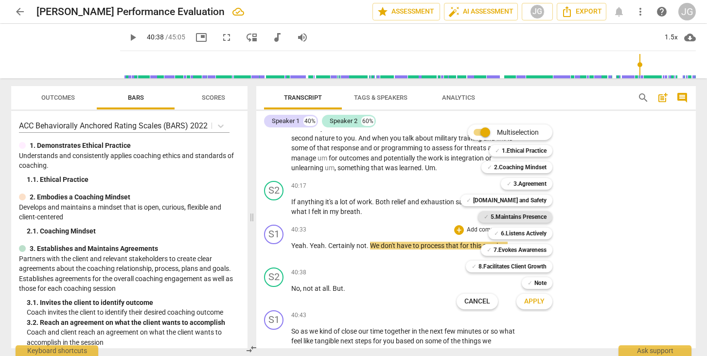
click at [513, 217] on b "5.Maintains Presence" at bounding box center [518, 217] width 56 height 12
click at [541, 304] on span "Apply" at bounding box center [534, 301] width 20 height 10
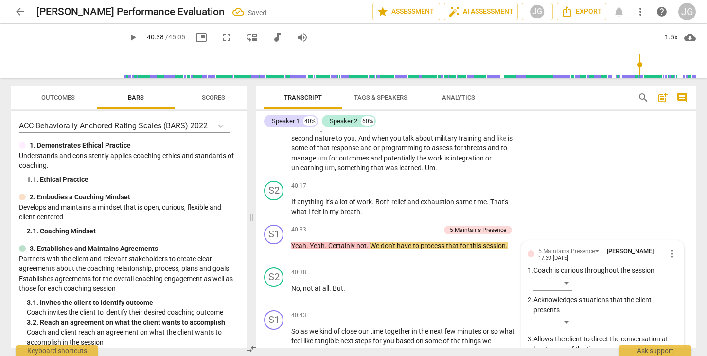
scroll to position [6170, 0]
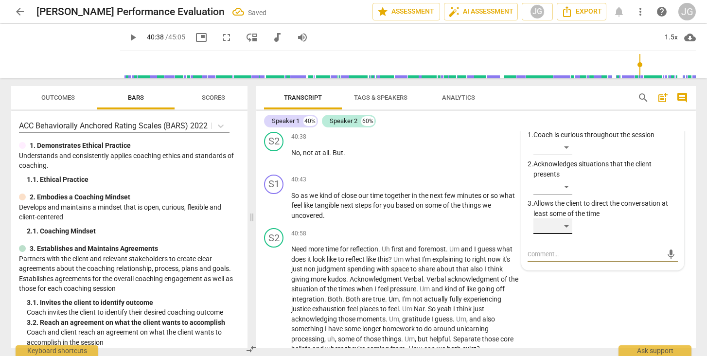
click at [561, 218] on div "​" at bounding box center [552, 226] width 39 height 16
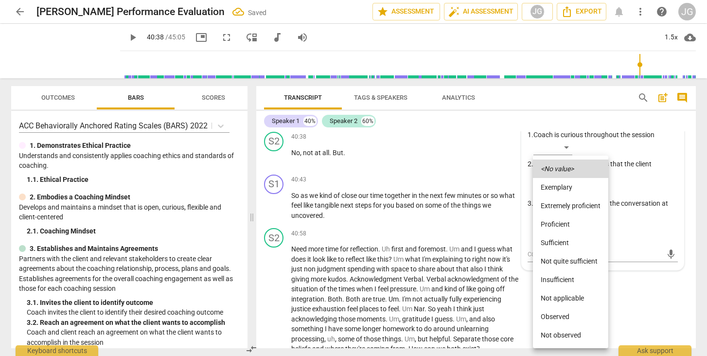
click at [556, 314] on li "Observed" at bounding box center [570, 316] width 75 height 18
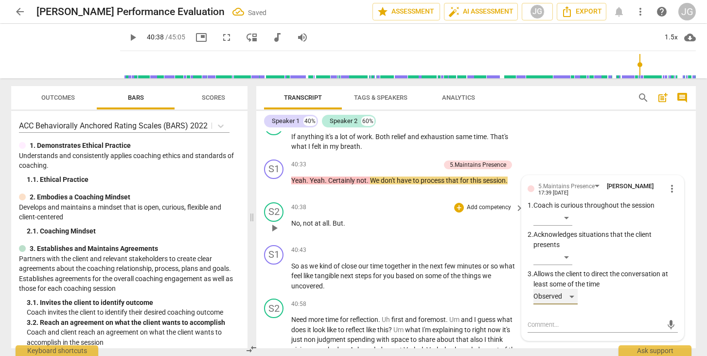
scroll to position [6101, 0]
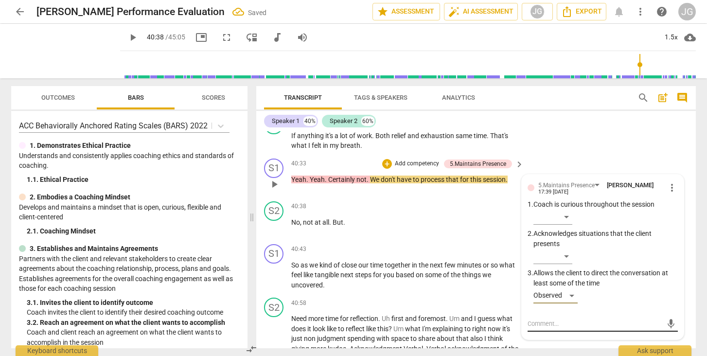
click at [539, 319] on textarea at bounding box center [594, 323] width 135 height 9
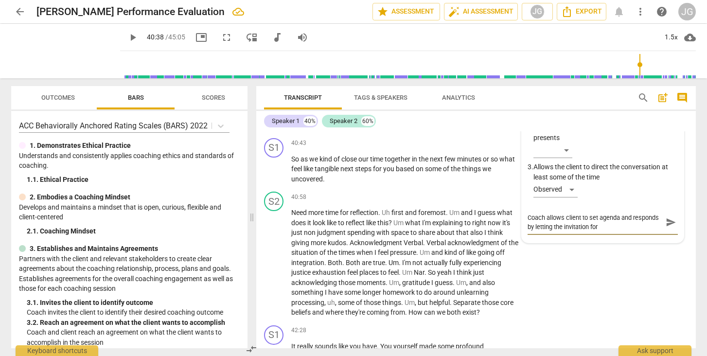
scroll to position [6207, 0]
drag, startPoint x: 590, startPoint y: 211, endPoint x: 636, endPoint y: 210, distance: 46.2
click at [636, 212] on textarea "Coach allows client to set agenda and responds by letting the invitation for co…" at bounding box center [594, 221] width 135 height 18
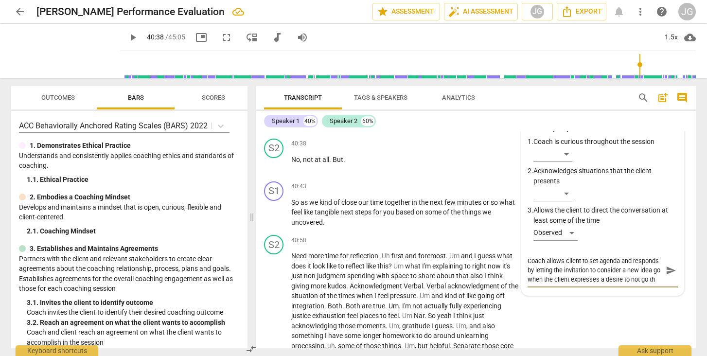
scroll to position [8, 0]
click at [667, 265] on span "send" at bounding box center [670, 270] width 11 height 11
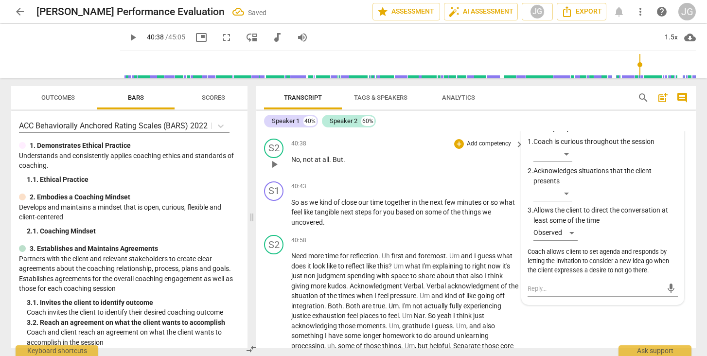
scroll to position [0, 0]
click at [127, 38] on span "play_arrow" at bounding box center [133, 38] width 12 height 12
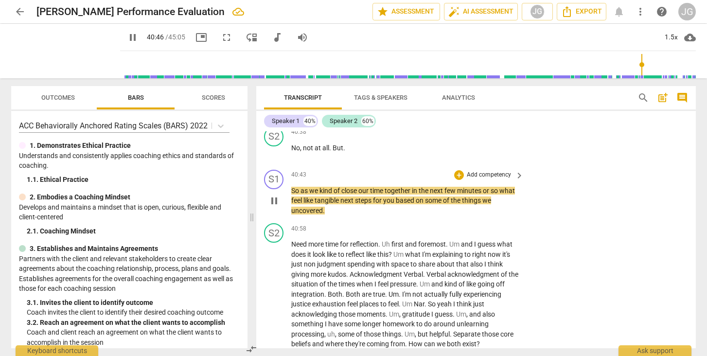
scroll to position [6178, 0]
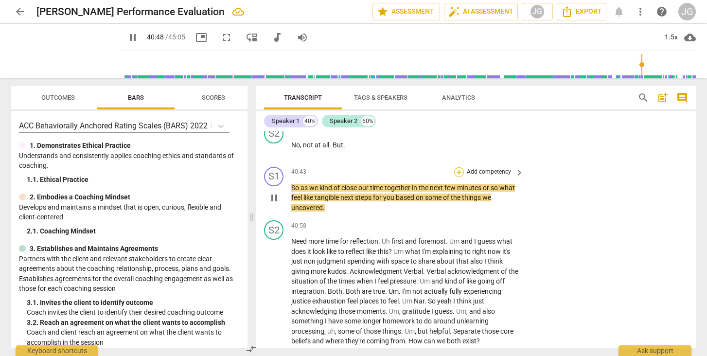
click at [457, 167] on div "+" at bounding box center [459, 172] width 10 height 10
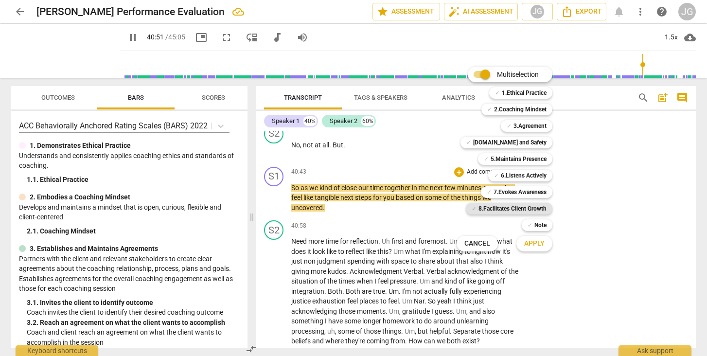
click at [530, 206] on b "8.Facilitates Client Growth" at bounding box center [512, 209] width 68 height 12
click at [535, 242] on span "Apply" at bounding box center [534, 244] width 20 height 10
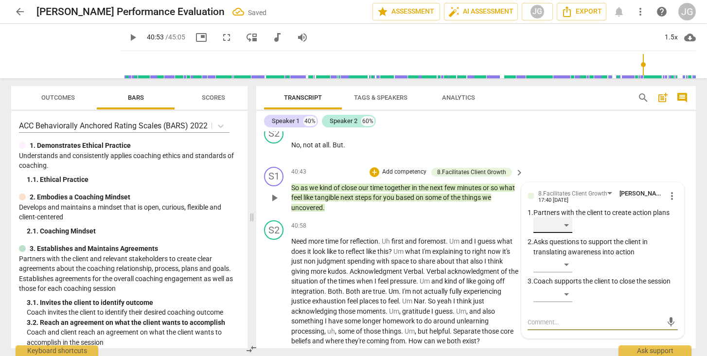
click at [553, 217] on div "​" at bounding box center [552, 225] width 39 height 16
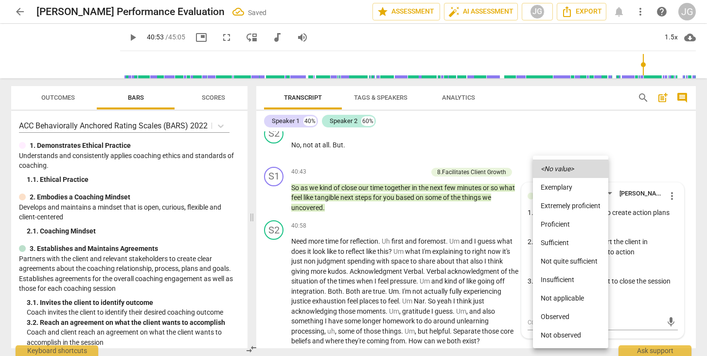
click at [552, 320] on li "Observed" at bounding box center [570, 316] width 75 height 18
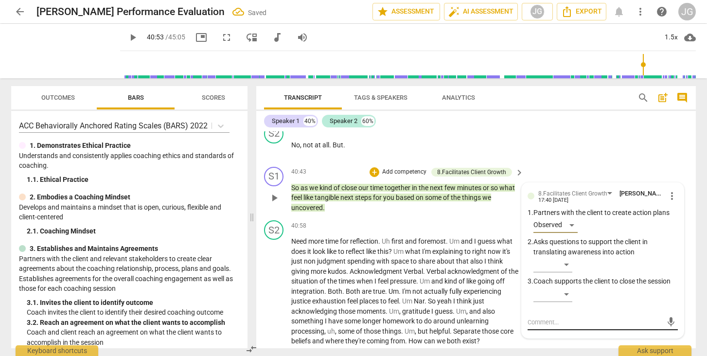
click at [541, 317] on textarea at bounding box center [594, 321] width 135 height 9
click at [667, 316] on span "send" at bounding box center [670, 321] width 11 height 11
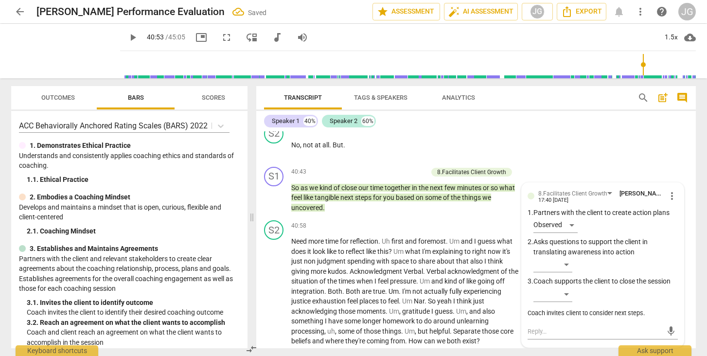
click at [127, 36] on span "play_arrow" at bounding box center [133, 38] width 12 height 12
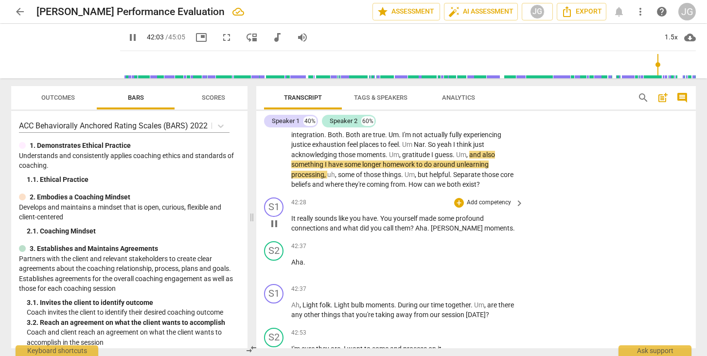
scroll to position [6338, 0]
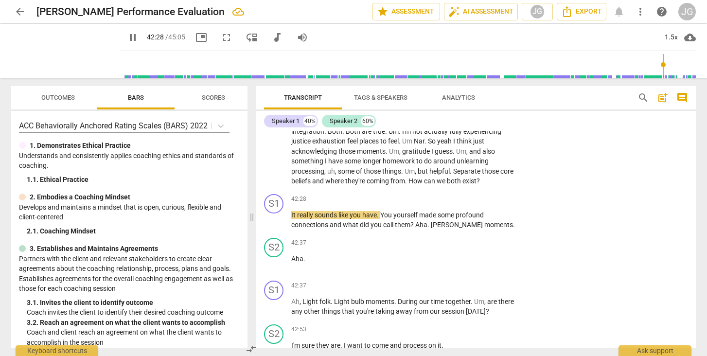
click at [127, 37] on span "pause" at bounding box center [133, 38] width 12 height 12
click at [459, 194] on div "+" at bounding box center [459, 199] width 10 height 10
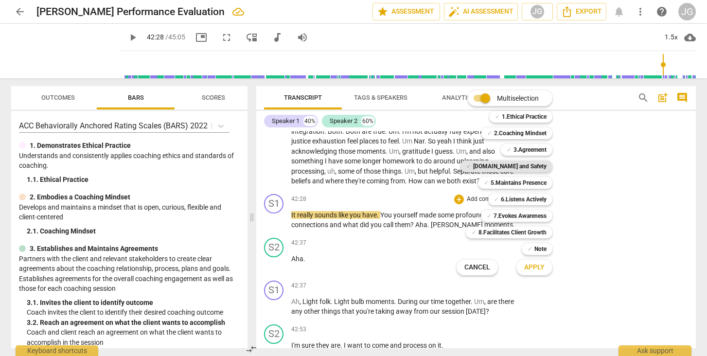
click at [532, 164] on b "[DOMAIN_NAME] and Safety" at bounding box center [509, 166] width 73 height 12
click at [529, 219] on b "7.Evokes Awareness" at bounding box center [519, 216] width 53 height 12
click at [537, 265] on span "Apply" at bounding box center [534, 267] width 20 height 10
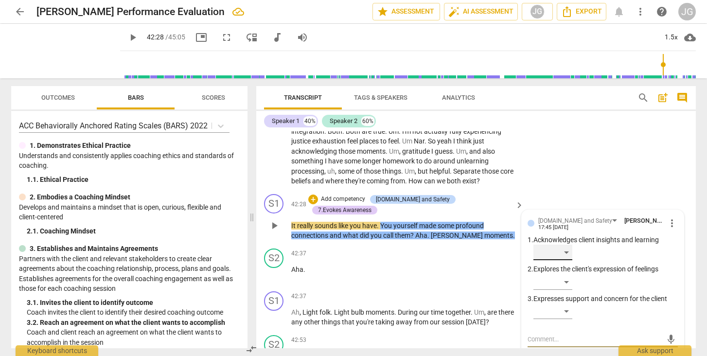
click at [550, 244] on div "​" at bounding box center [552, 252] width 39 height 16
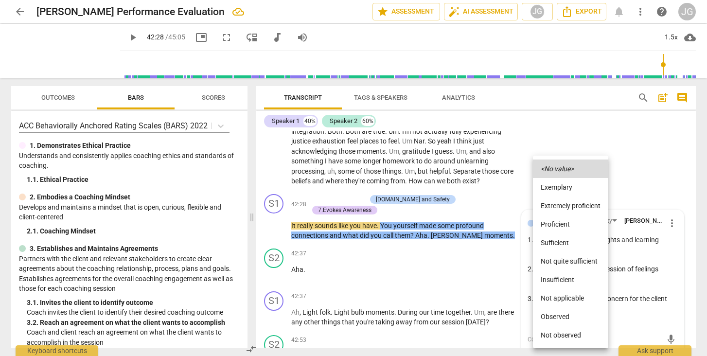
click at [555, 313] on li "Observed" at bounding box center [570, 316] width 75 height 18
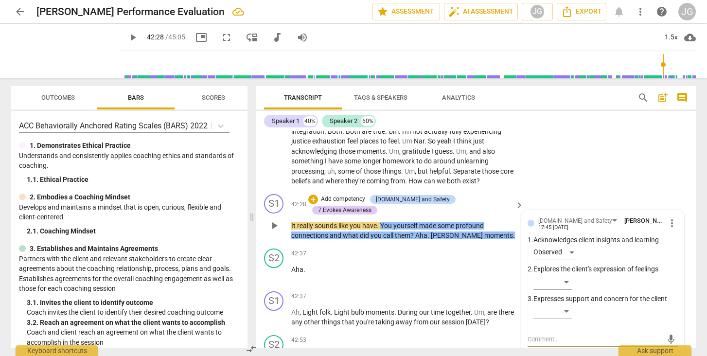
click at [549, 334] on textarea at bounding box center [594, 338] width 135 height 9
click at [665, 334] on span "send" at bounding box center [670, 339] width 11 height 11
click at [127, 36] on span "play_arrow" at bounding box center [133, 38] width 12 height 12
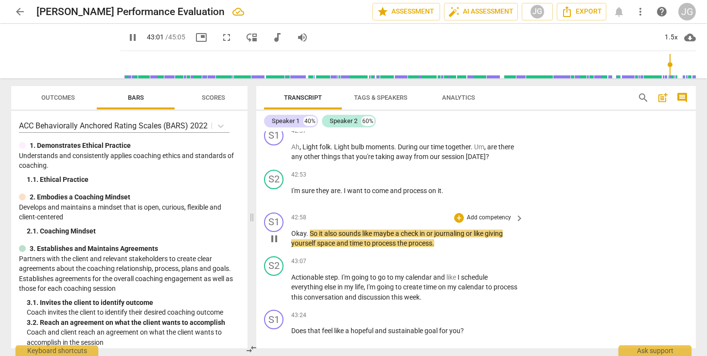
scroll to position [6504, 0]
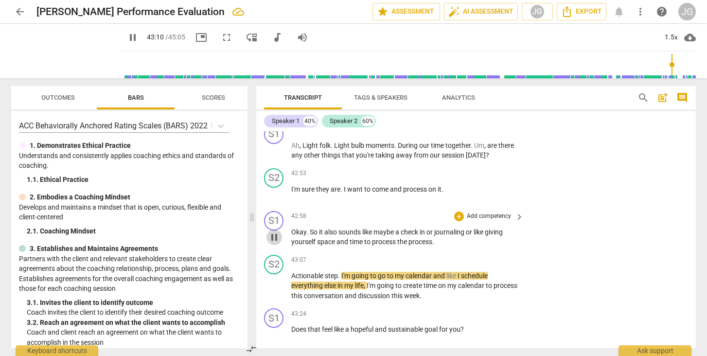
click at [273, 231] on span "pause" at bounding box center [274, 237] width 12 height 12
click at [454, 211] on div "+" at bounding box center [459, 216] width 10 height 10
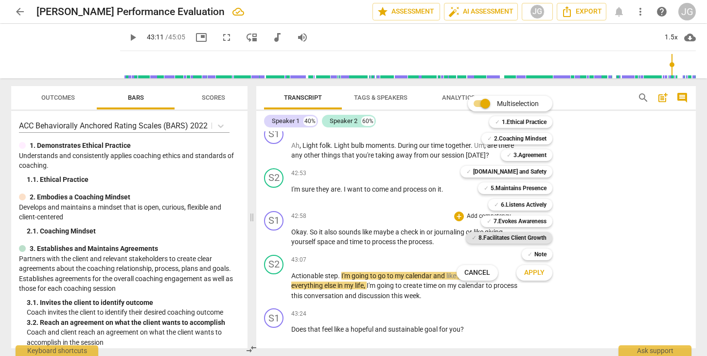
click at [514, 237] on b "8.Facilitates Client Growth" at bounding box center [512, 238] width 68 height 12
click at [536, 274] on span "Apply" at bounding box center [534, 273] width 20 height 10
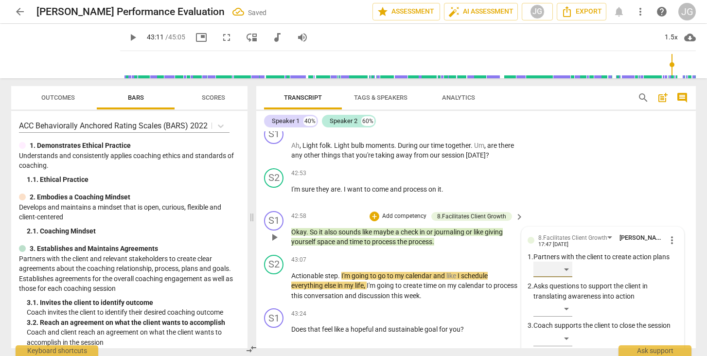
click at [560, 261] on div "​" at bounding box center [552, 269] width 39 height 16
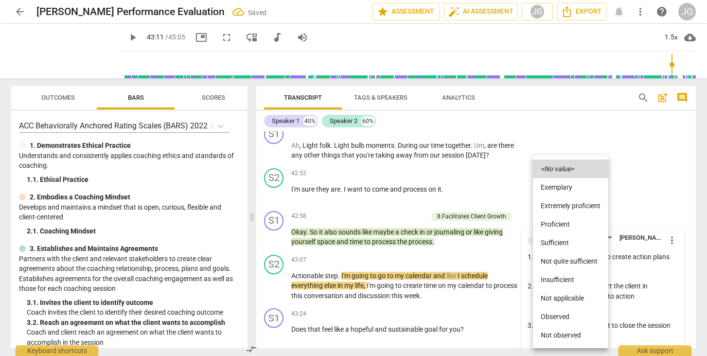
click at [561, 313] on li "Observed" at bounding box center [570, 316] width 75 height 18
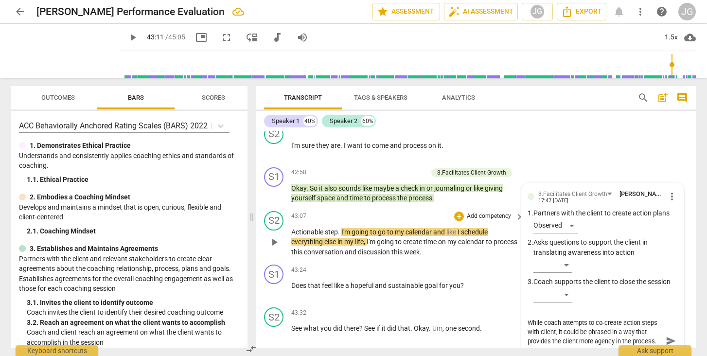
scroll to position [0, 0]
click at [654, 318] on textarea "While coach attempts to co-create action steps with client, it could be phrased…" at bounding box center [594, 341] width 135 height 46
click at [665, 340] on span "send" at bounding box center [670, 345] width 11 height 11
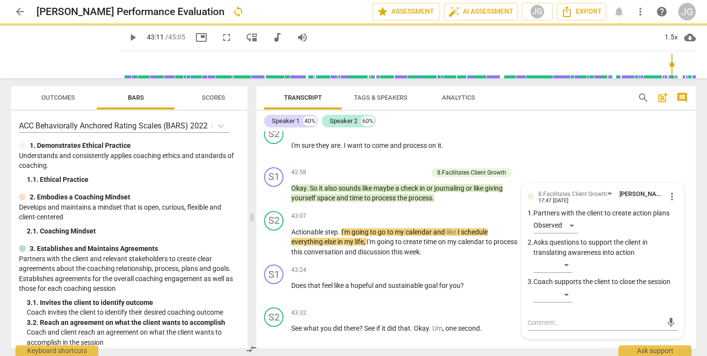
click at [127, 38] on span "play_arrow" at bounding box center [133, 38] width 12 height 12
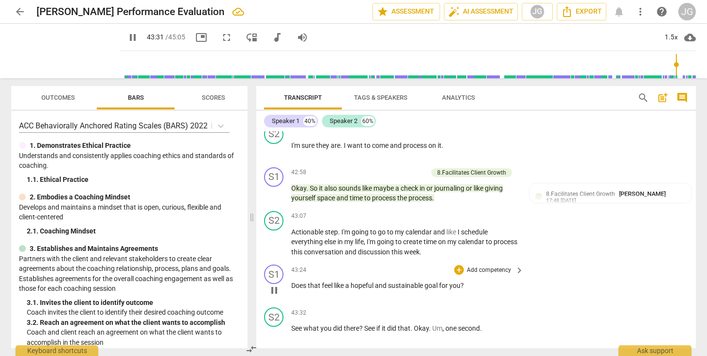
click at [273, 284] on span "pause" at bounding box center [274, 290] width 12 height 12
click at [273, 284] on span "play_arrow" at bounding box center [274, 290] width 12 height 12
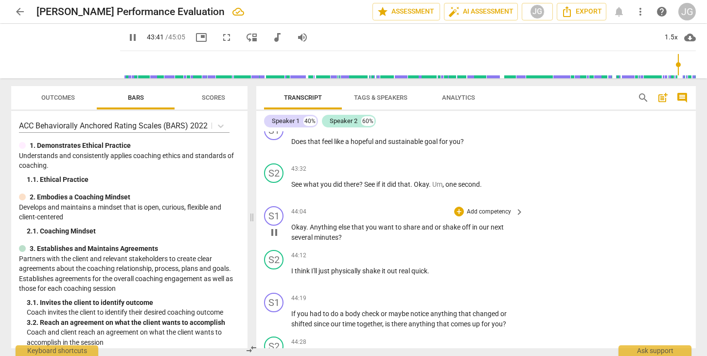
scroll to position [6694, 0]
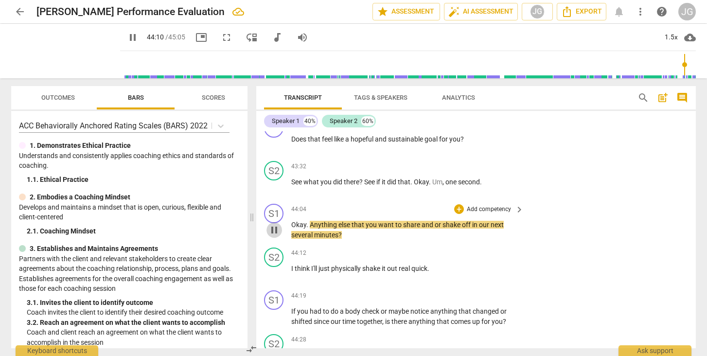
click at [270, 224] on span "pause" at bounding box center [274, 230] width 12 height 12
click at [461, 204] on div "+" at bounding box center [459, 209] width 10 height 10
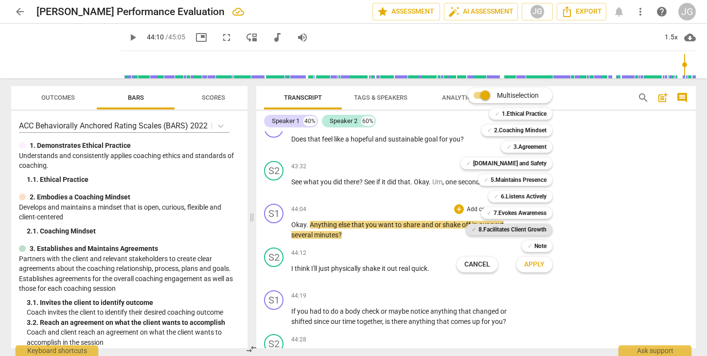
click at [512, 229] on b "8.Facilitates Client Growth" at bounding box center [512, 230] width 68 height 12
click at [531, 180] on b "5.Maintains Presence" at bounding box center [518, 180] width 56 height 12
click at [538, 179] on b "5.Maintains Presence" at bounding box center [518, 180] width 56 height 12
click at [537, 266] on span "Apply" at bounding box center [534, 264] width 20 height 10
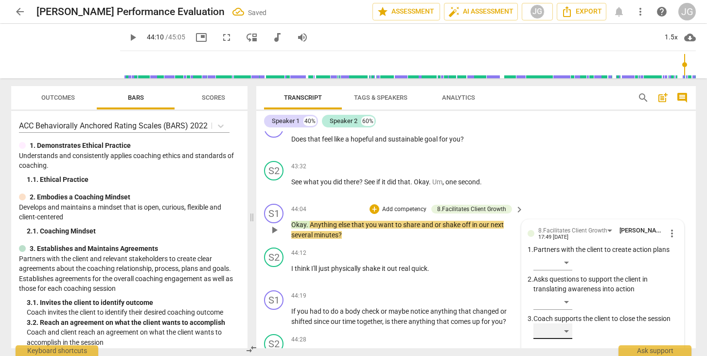
click at [554, 323] on div "​" at bounding box center [552, 331] width 39 height 16
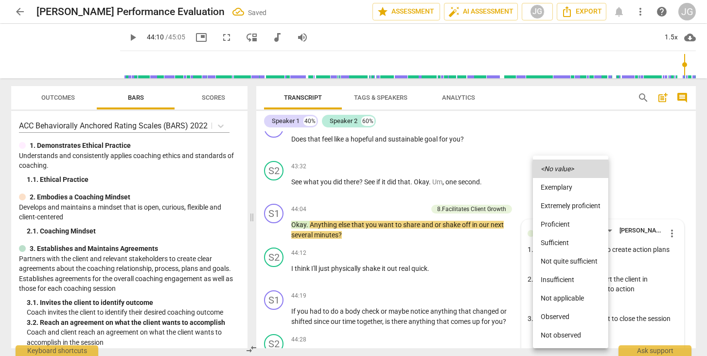
click at [555, 319] on li "Observed" at bounding box center [570, 316] width 75 height 18
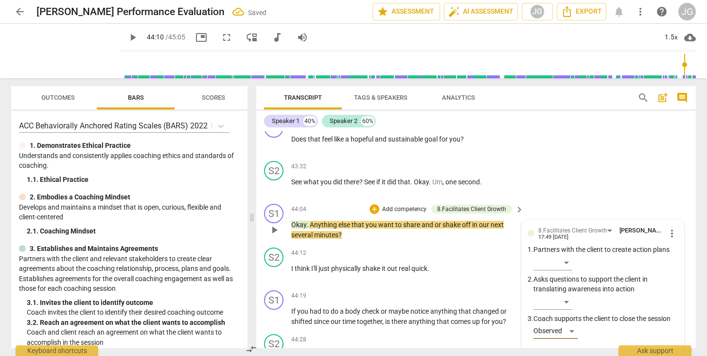
click at [550, 354] on textarea at bounding box center [594, 358] width 135 height 9
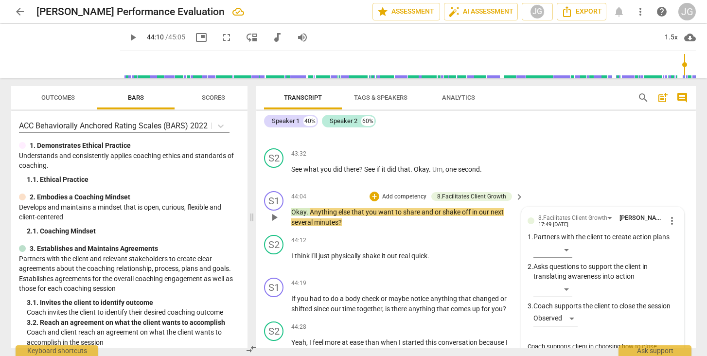
scroll to position [6715, 0]
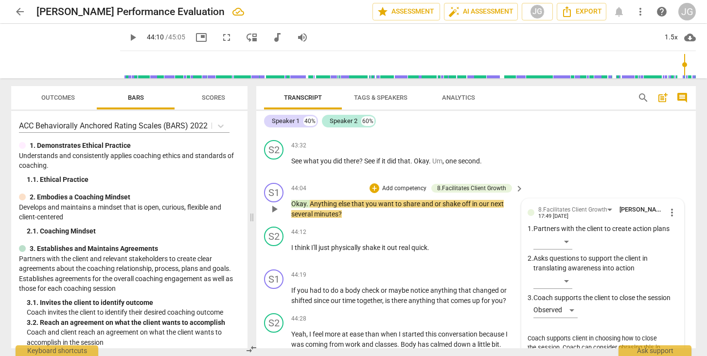
click at [665, 351] on span "send" at bounding box center [670, 356] width 11 height 11
click at [127, 36] on span "play_arrow" at bounding box center [133, 38] width 12 height 12
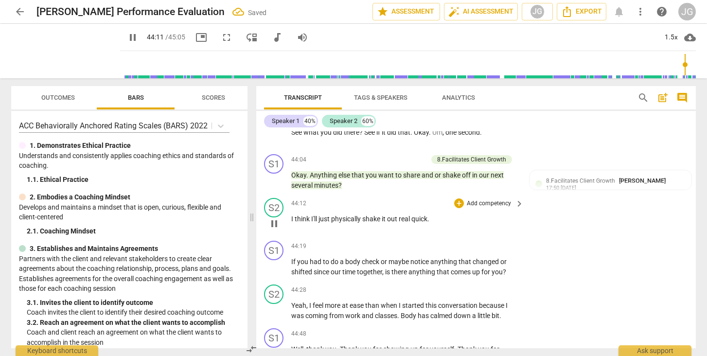
scroll to position [6752, 0]
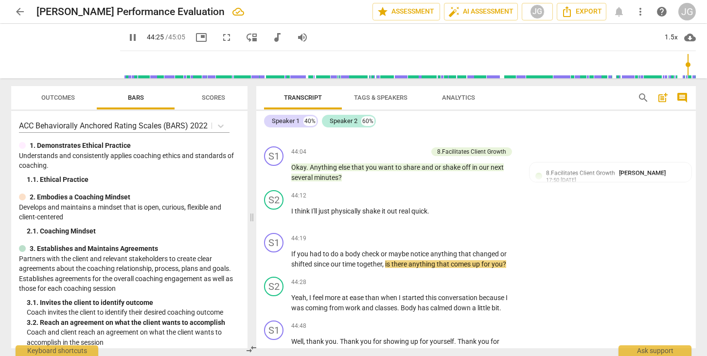
click at [127, 35] on span "pause" at bounding box center [133, 38] width 12 height 12
click at [460, 233] on div "+" at bounding box center [459, 238] width 10 height 10
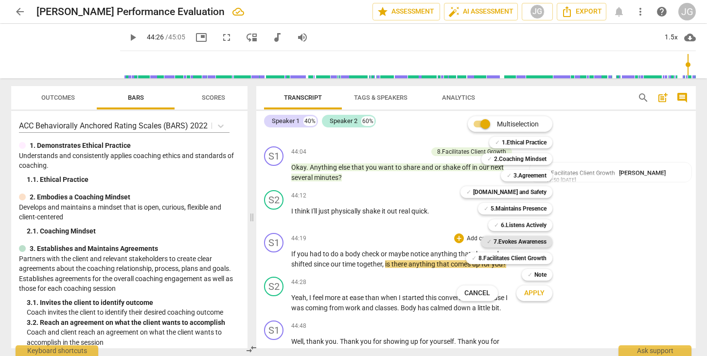
click at [523, 243] on b "7.Evokes Awareness" at bounding box center [519, 242] width 53 height 12
click at [536, 292] on span "Apply" at bounding box center [534, 293] width 20 height 10
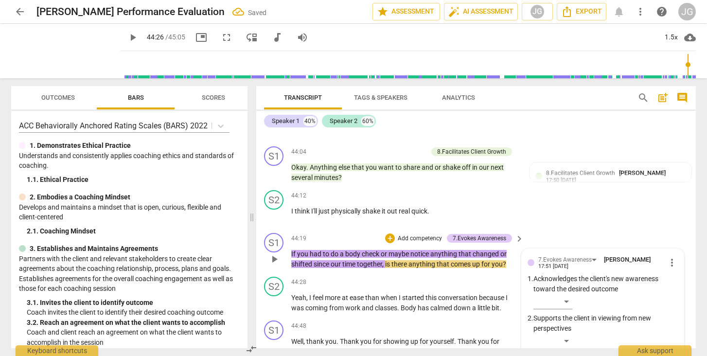
scroll to position [6864, 0]
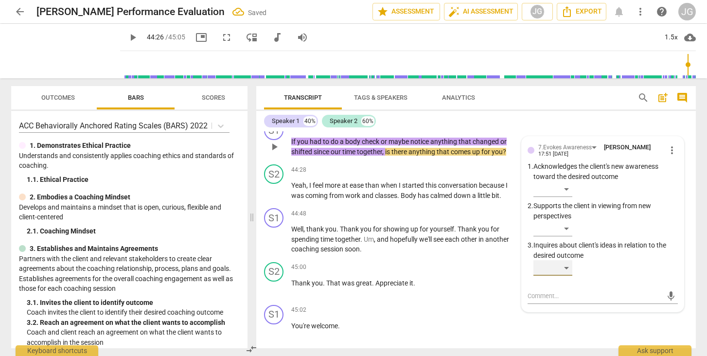
click at [565, 260] on div "​" at bounding box center [552, 268] width 39 height 16
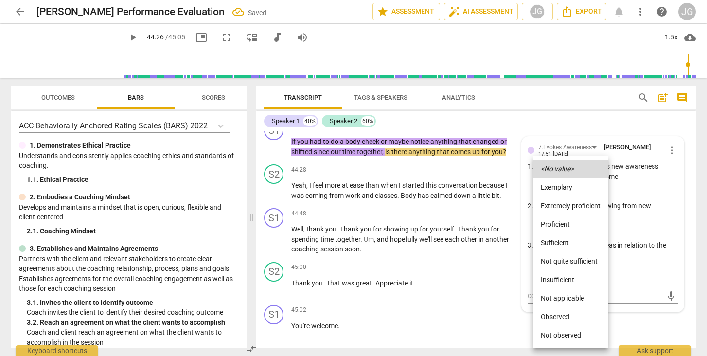
click at [558, 315] on li "Observed" at bounding box center [570, 316] width 75 height 18
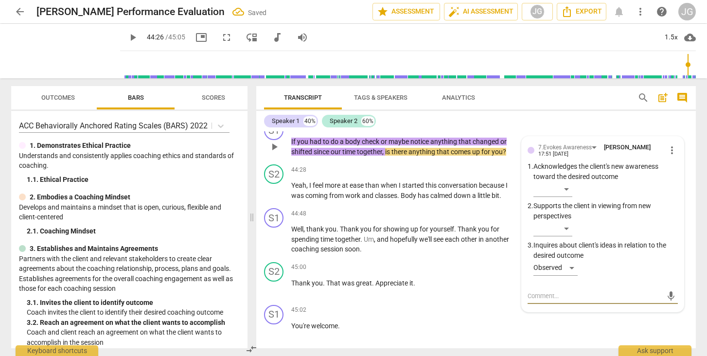
click at [538, 291] on textarea at bounding box center [594, 295] width 135 height 9
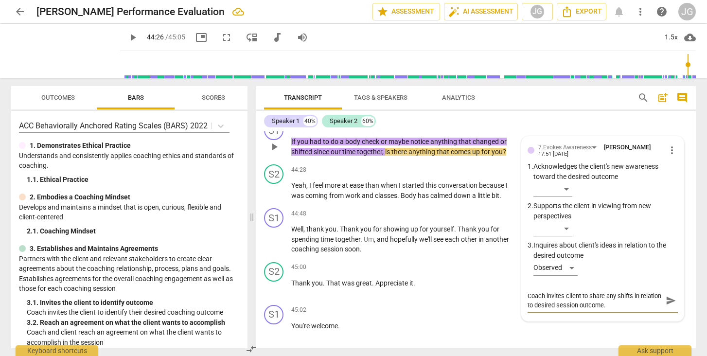
click at [671, 295] on span "send" at bounding box center [670, 300] width 11 height 11
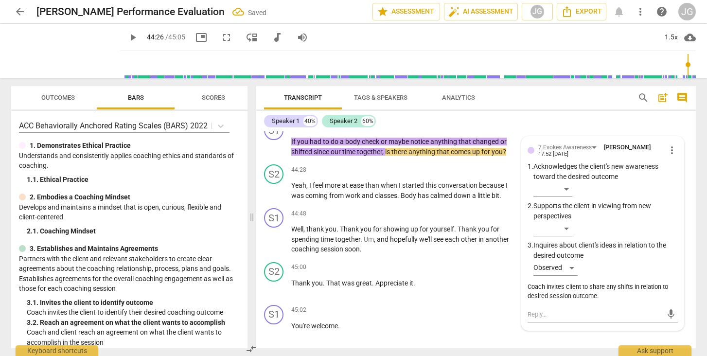
click at [124, 37] on span "play_arrow" at bounding box center [132, 38] width 17 height 12
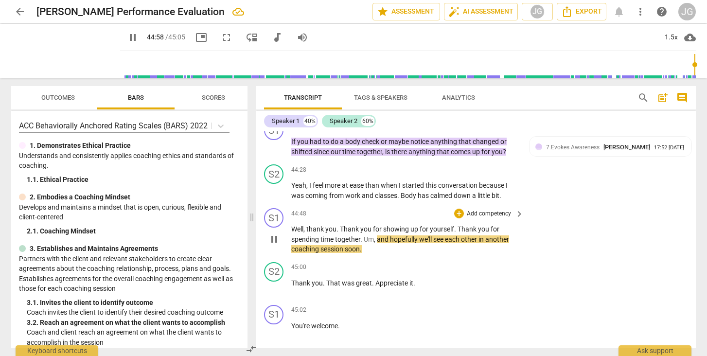
click at [271, 233] on span "pause" at bounding box center [274, 239] width 12 height 12
click at [454, 208] on div "+" at bounding box center [459, 213] width 10 height 10
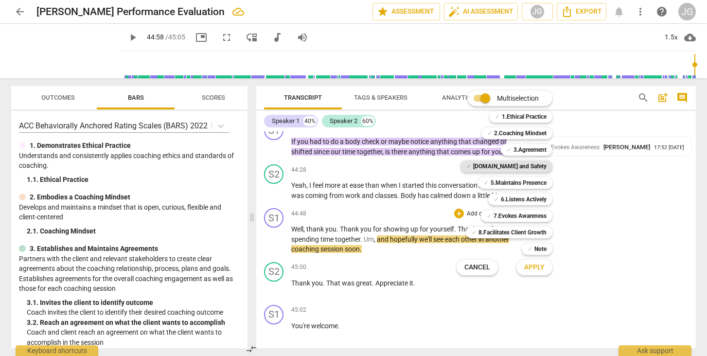
click at [521, 164] on b "[DOMAIN_NAME] and Safety" at bounding box center [509, 166] width 73 height 12
click at [540, 266] on span "Apply" at bounding box center [534, 267] width 20 height 10
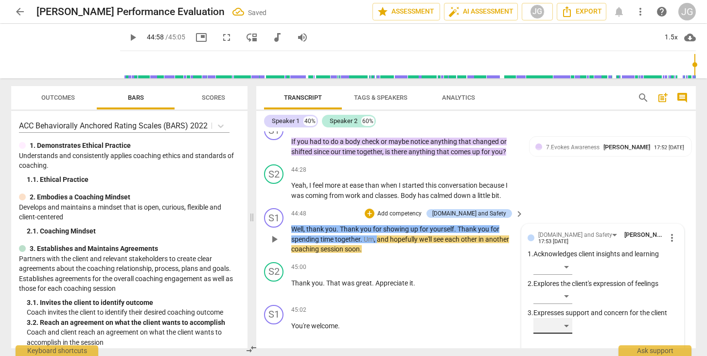
click at [560, 318] on div "​" at bounding box center [552, 326] width 39 height 16
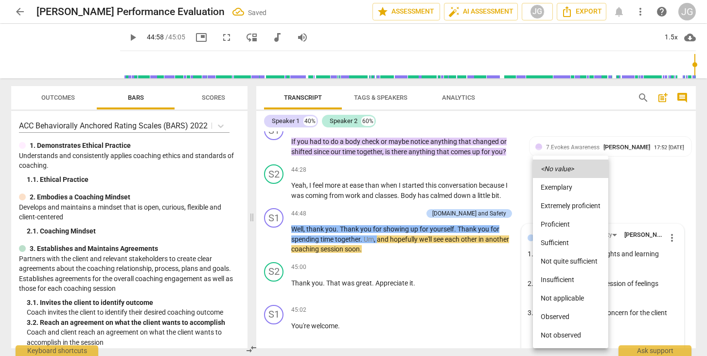
click at [559, 318] on li "Observed" at bounding box center [570, 316] width 75 height 18
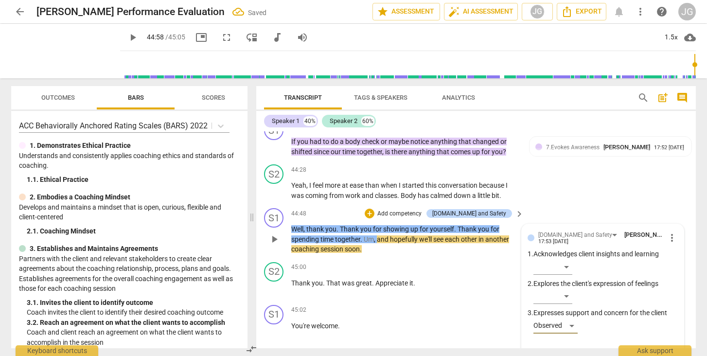
click at [546, 349] on textarea at bounding box center [594, 353] width 135 height 9
click at [665, 353] on span "send" at bounding box center [670, 358] width 11 height 11
